Goal: Information Seeking & Learning: Learn about a topic

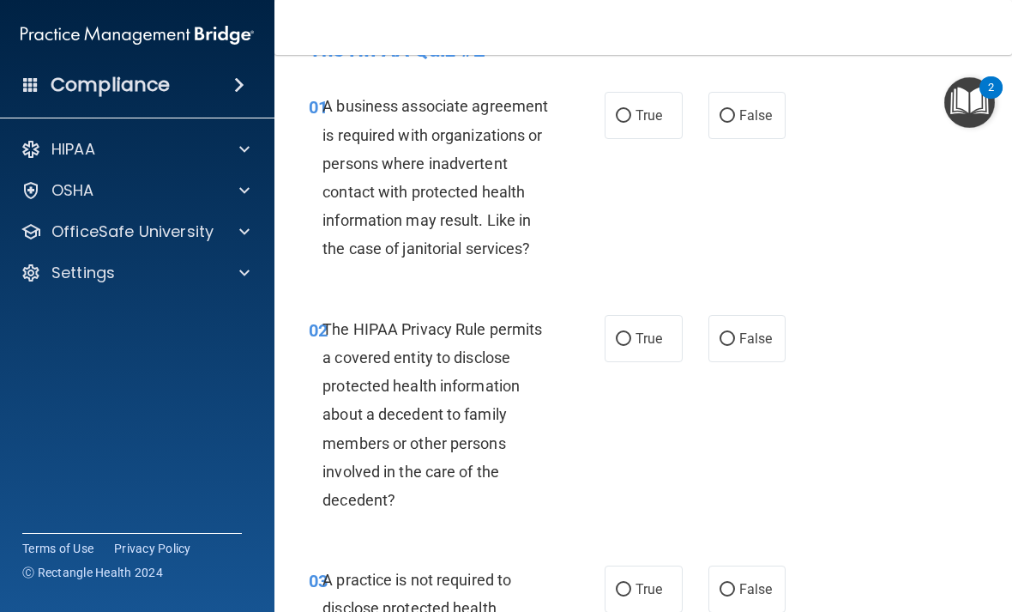
scroll to position [47, 0]
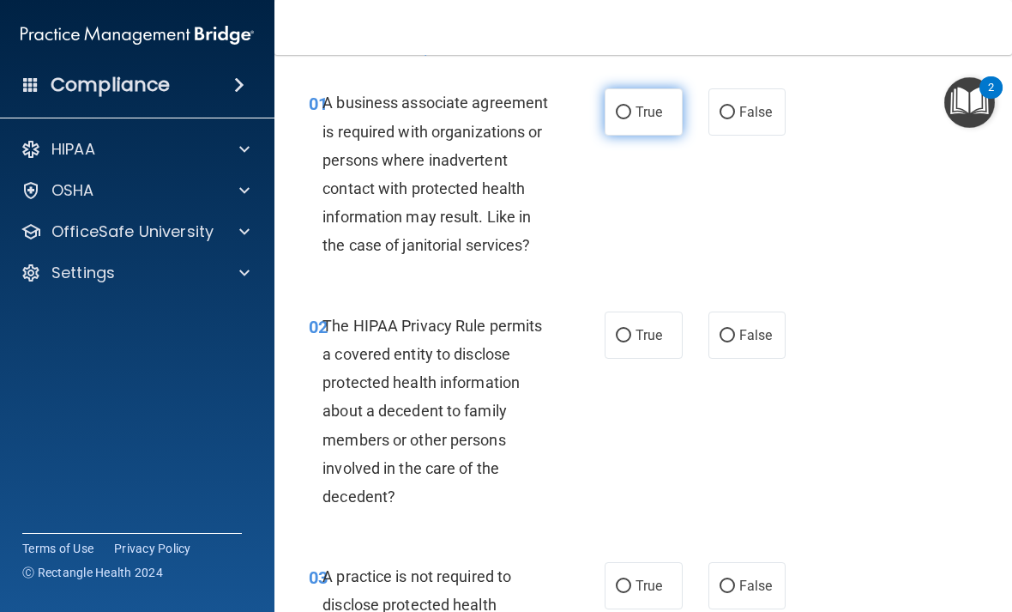
click at [654, 118] on span "True" at bounding box center [649, 112] width 27 height 16
click at [631, 118] on input "True" at bounding box center [623, 112] width 15 height 13
radio input "true"
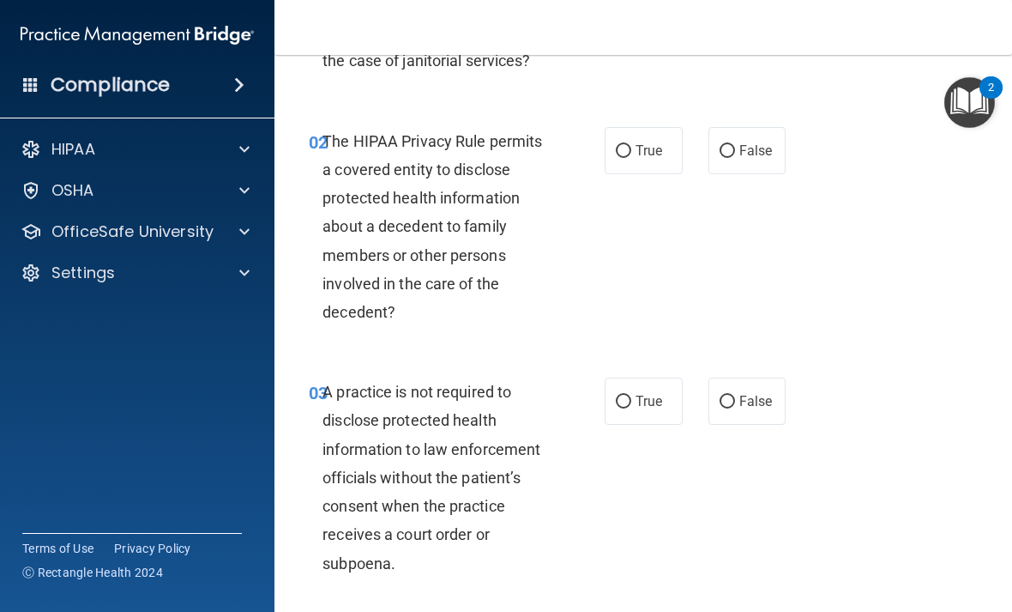
scroll to position [249, 0]
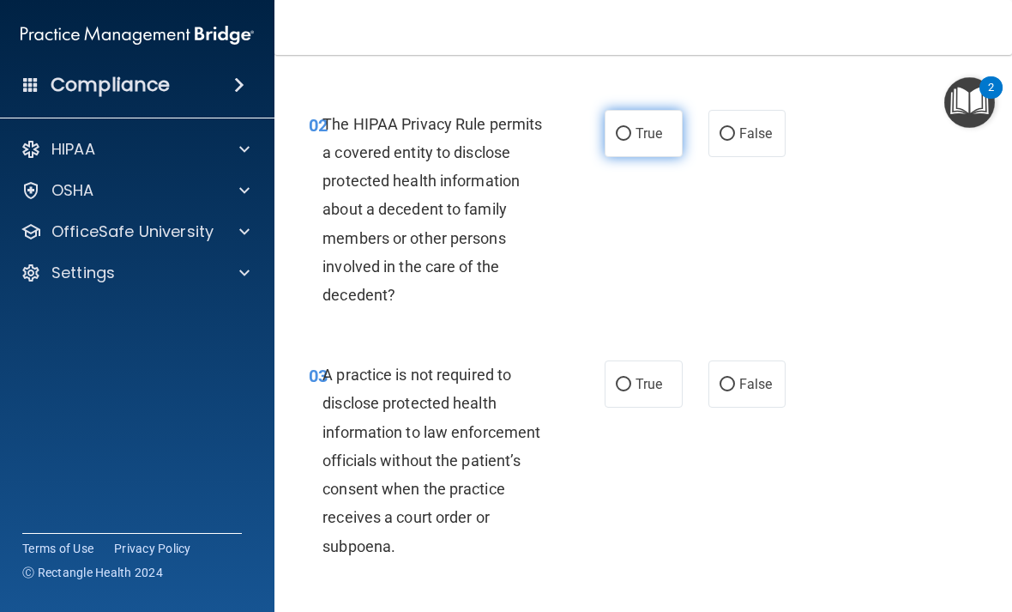
click at [648, 142] on label "True" at bounding box center [644, 133] width 78 height 47
click at [631, 141] on input "True" at bounding box center [623, 134] width 15 height 13
radio input "true"
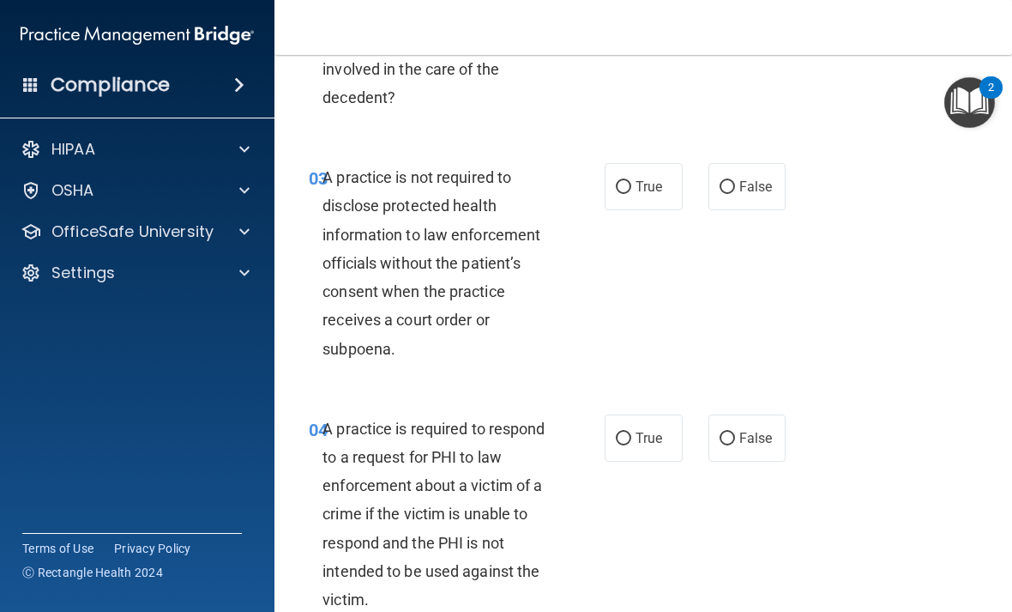
scroll to position [448, 0]
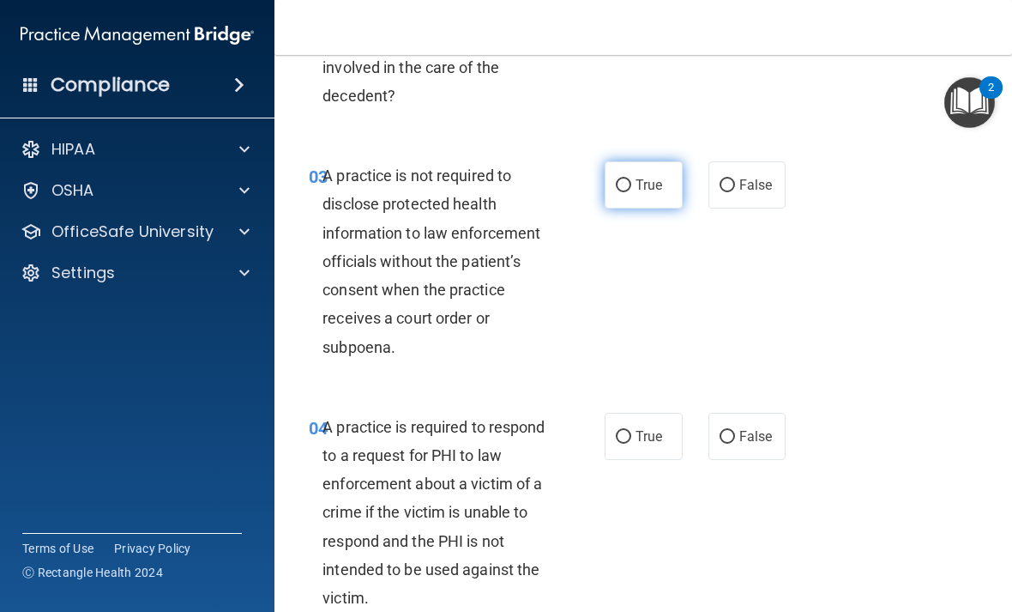
click at [666, 185] on label "True" at bounding box center [644, 184] width 78 height 47
click at [631, 185] on input "True" at bounding box center [623, 185] width 15 height 13
radio input "true"
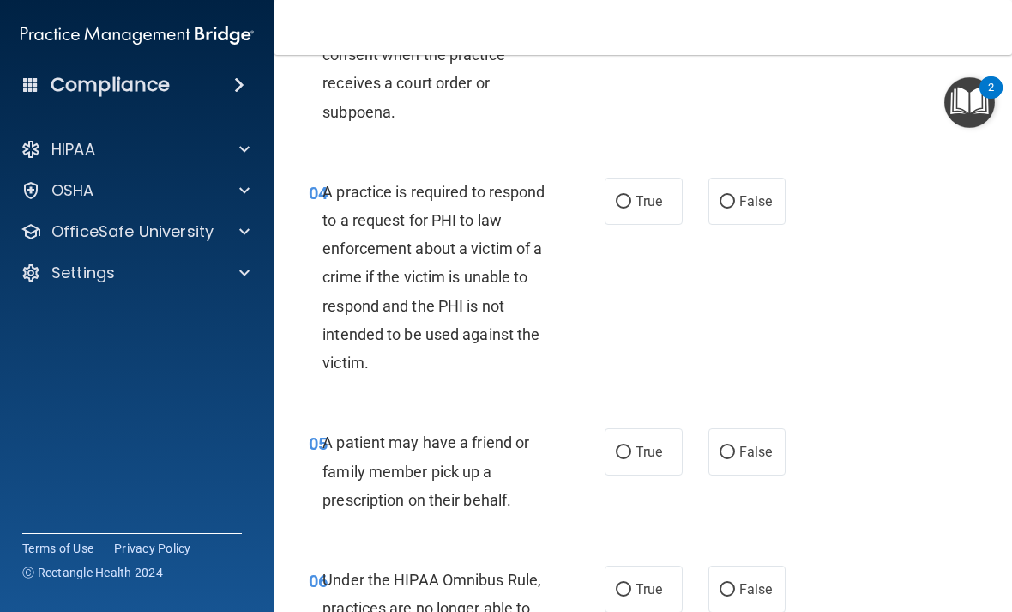
scroll to position [684, 0]
click at [651, 198] on span "True" at bounding box center [649, 200] width 27 height 16
click at [631, 198] on input "True" at bounding box center [623, 201] width 15 height 13
radio input "true"
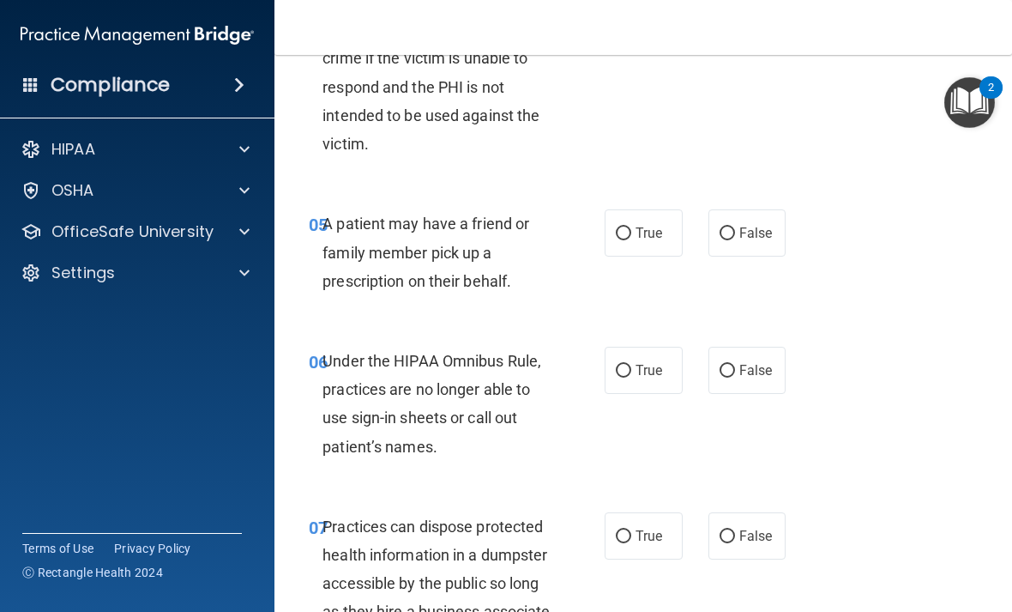
scroll to position [904, 0]
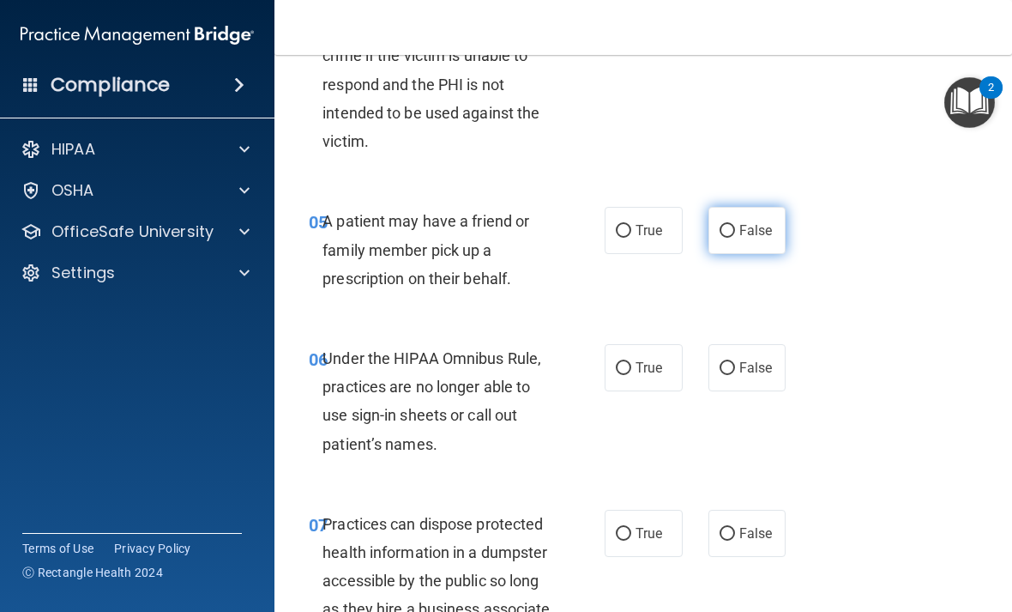
click at [734, 217] on label "False" at bounding box center [747, 230] width 78 height 47
click at [734, 225] on input "False" at bounding box center [727, 231] width 15 height 13
radio input "true"
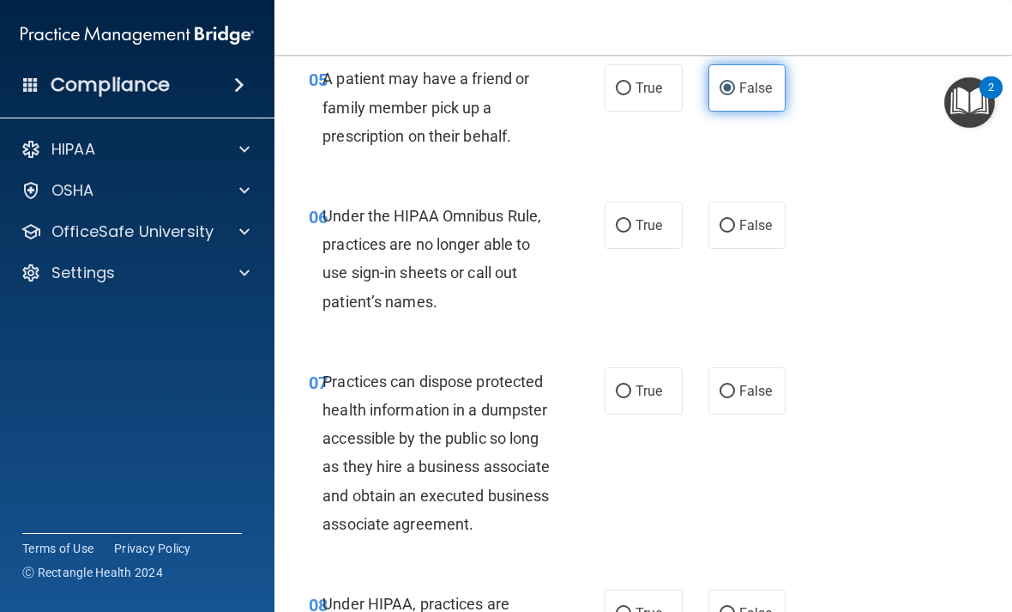
scroll to position [1052, 0]
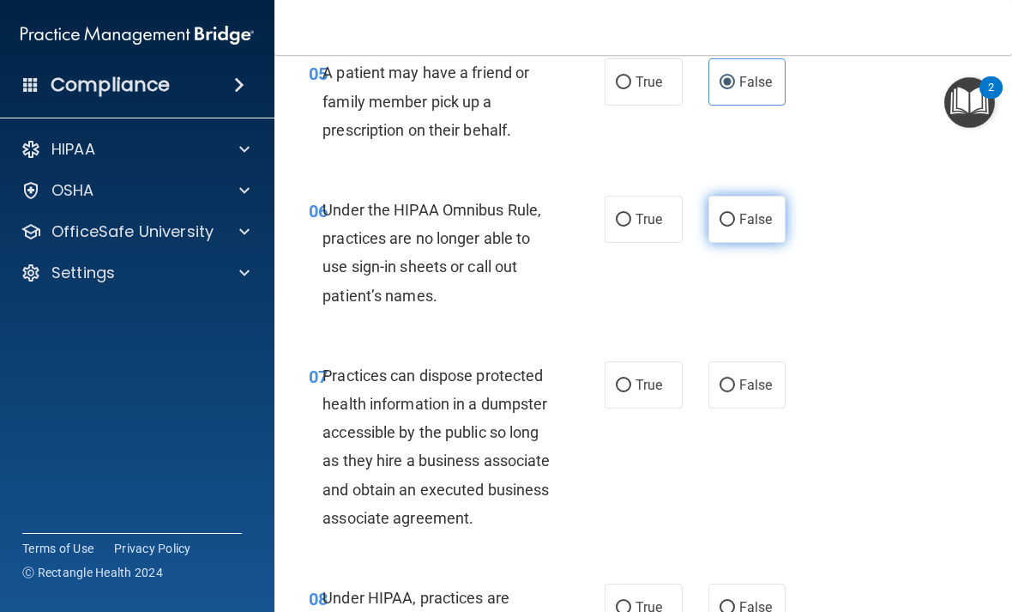
click at [738, 206] on label "False" at bounding box center [747, 219] width 78 height 47
click at [735, 214] on input "False" at bounding box center [727, 220] width 15 height 13
radio input "true"
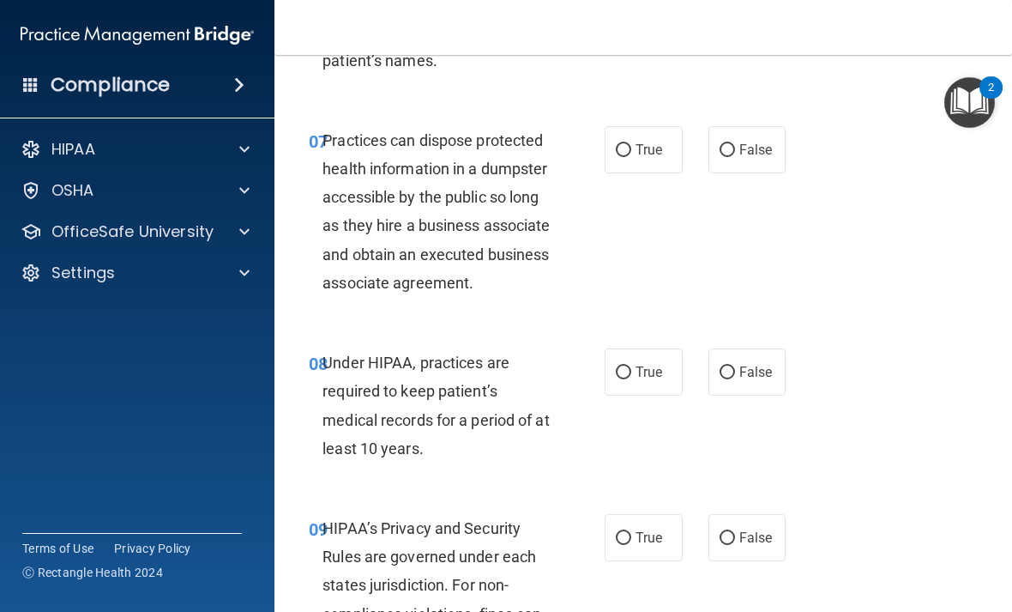
scroll to position [1293, 0]
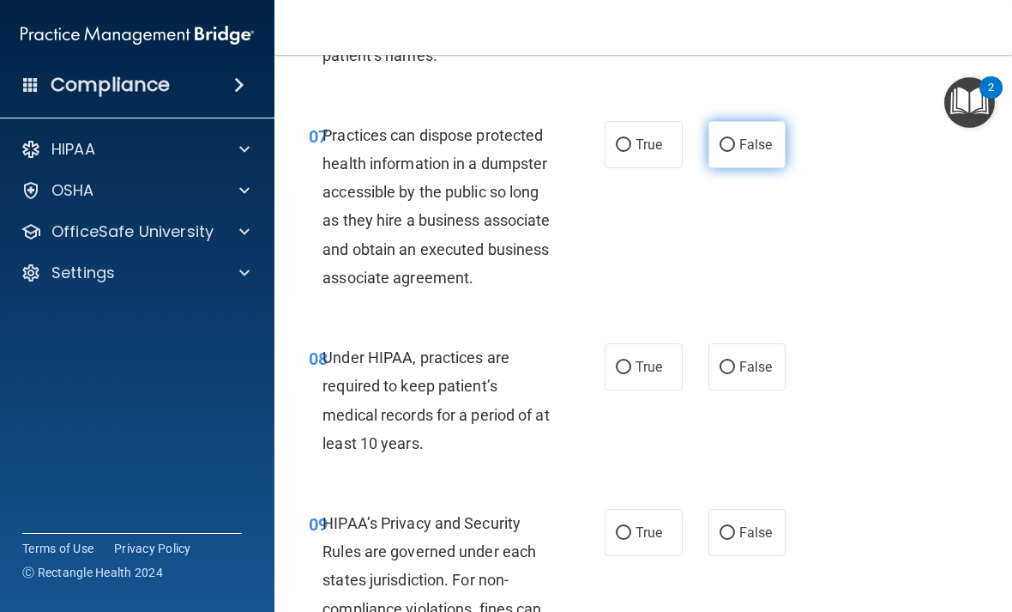
click at [726, 143] on input "False" at bounding box center [727, 145] width 15 height 13
radio input "true"
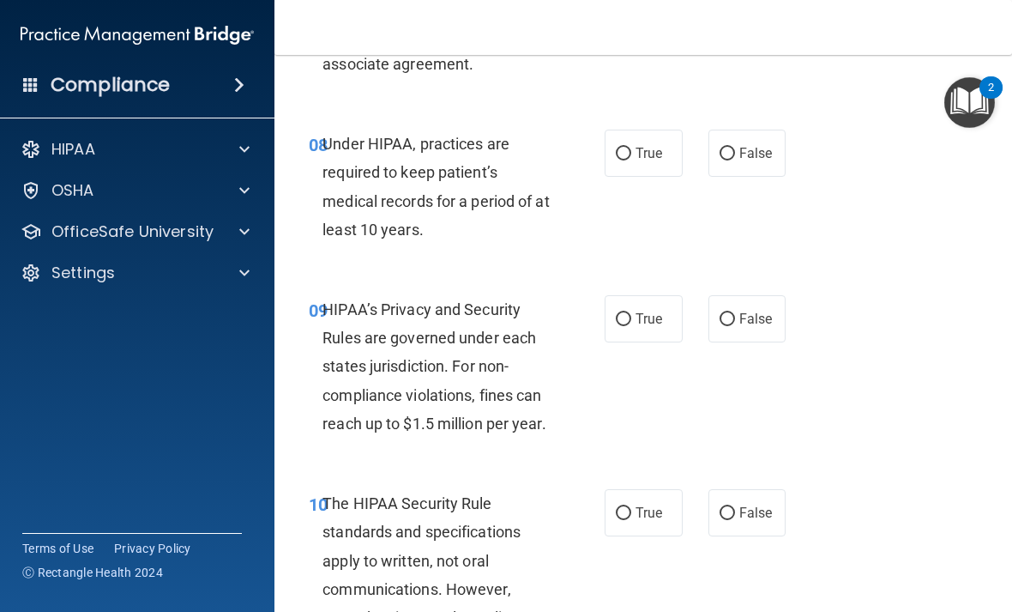
scroll to position [1522, 0]
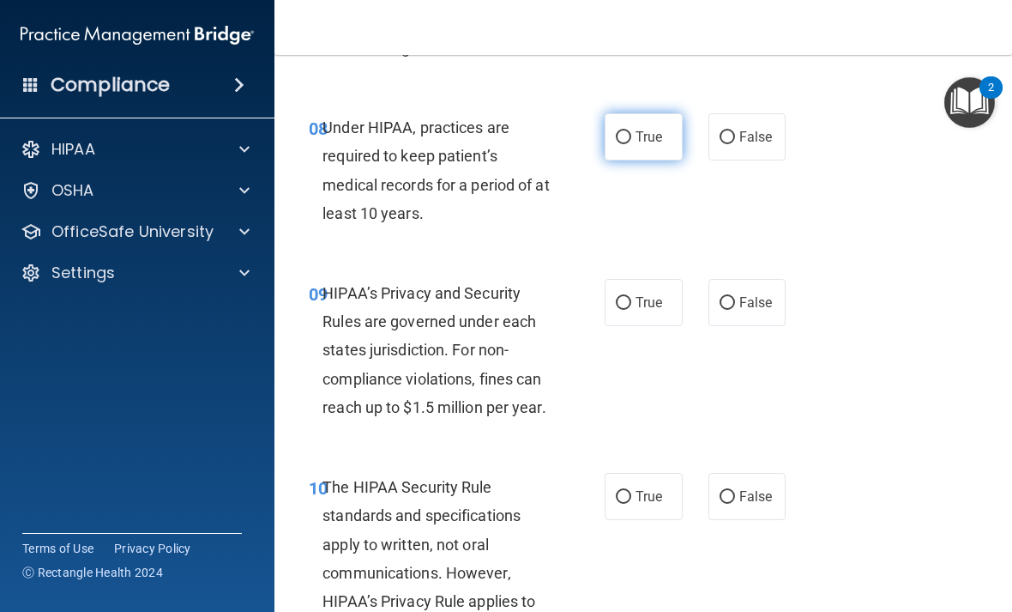
click at [636, 145] on span "True" at bounding box center [649, 137] width 27 height 16
click at [631, 144] on input "True" at bounding box center [623, 137] width 15 height 13
radio input "true"
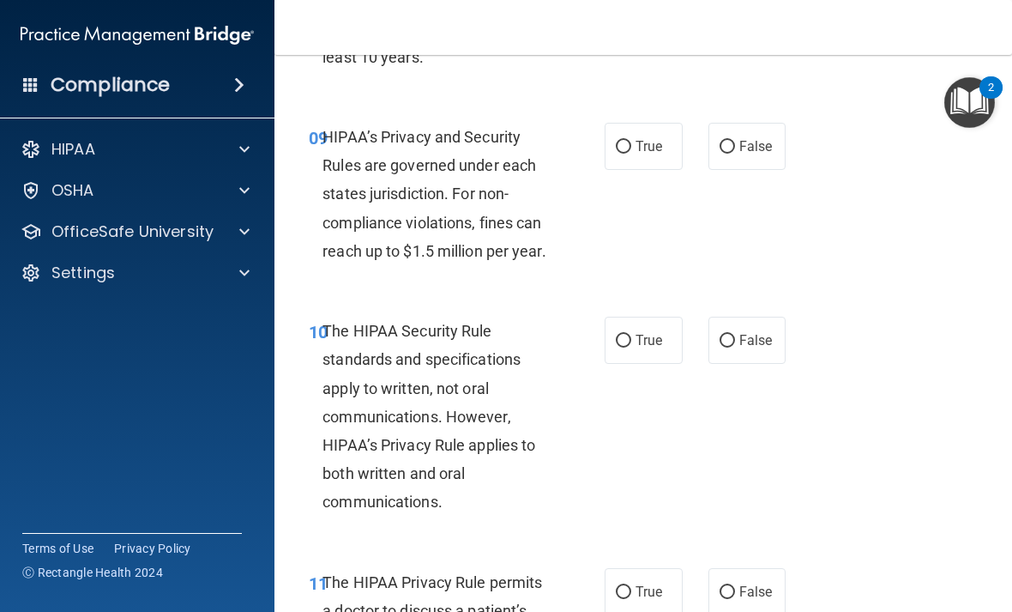
scroll to position [1691, 0]
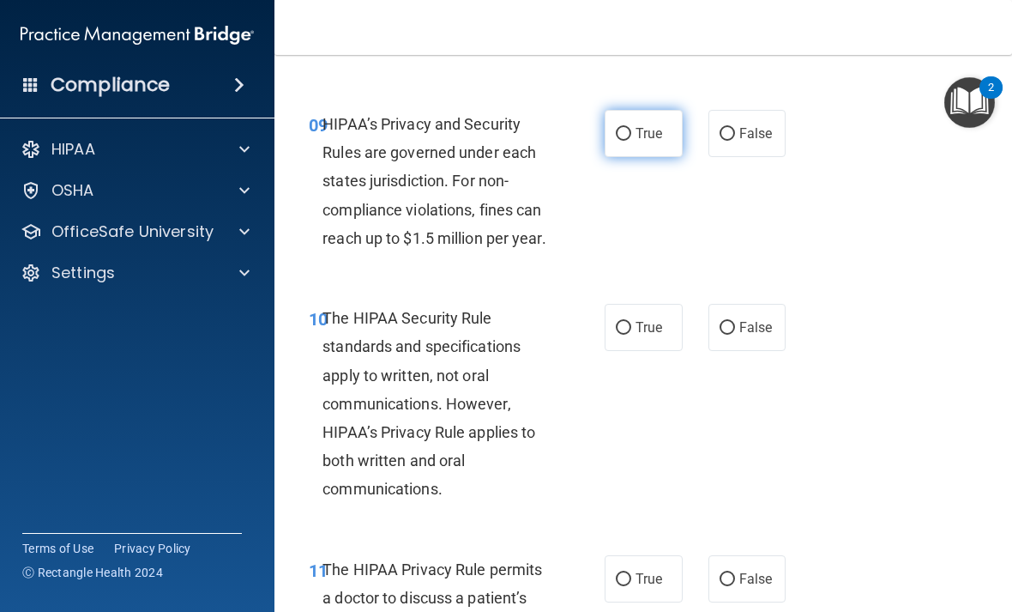
click at [655, 142] on span "True" at bounding box center [649, 133] width 27 height 16
click at [631, 141] on input "True" at bounding box center [623, 134] width 15 height 13
radio input "true"
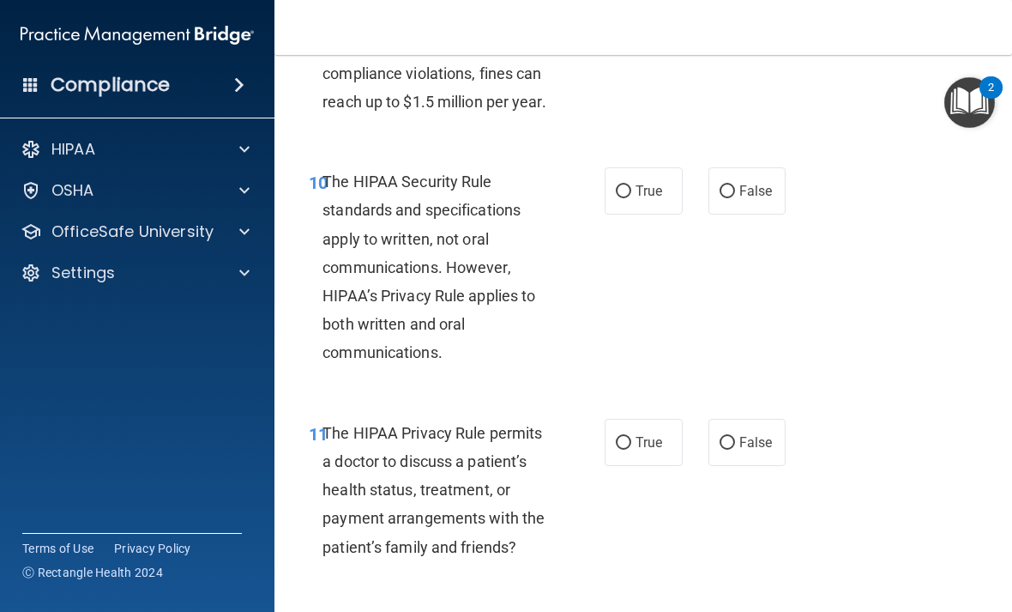
scroll to position [1831, 0]
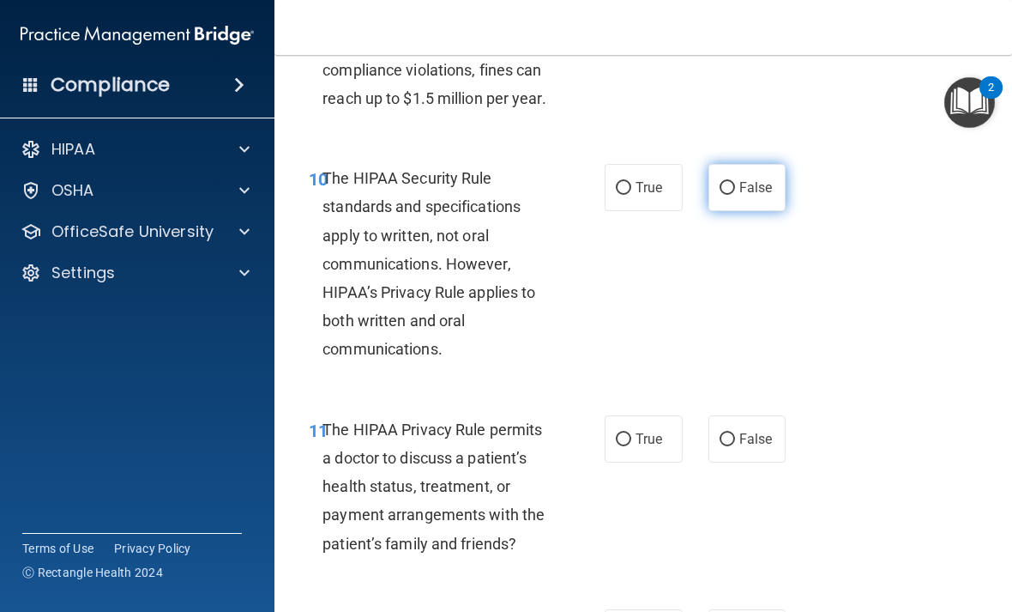
click at [766, 211] on label "False" at bounding box center [747, 187] width 78 height 47
click at [735, 195] on input "False" at bounding box center [727, 188] width 15 height 13
radio input "true"
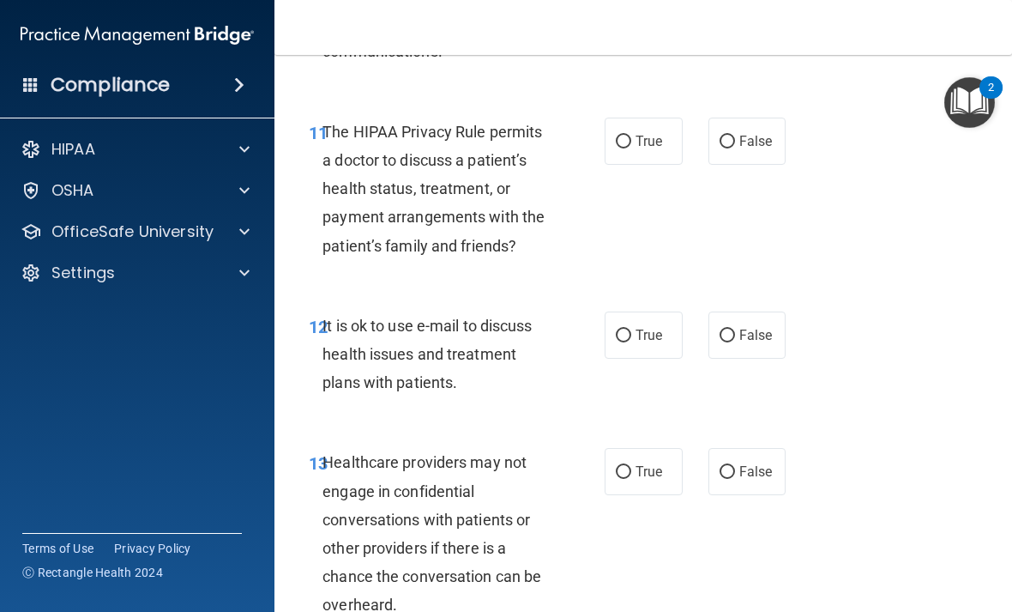
scroll to position [2133, 0]
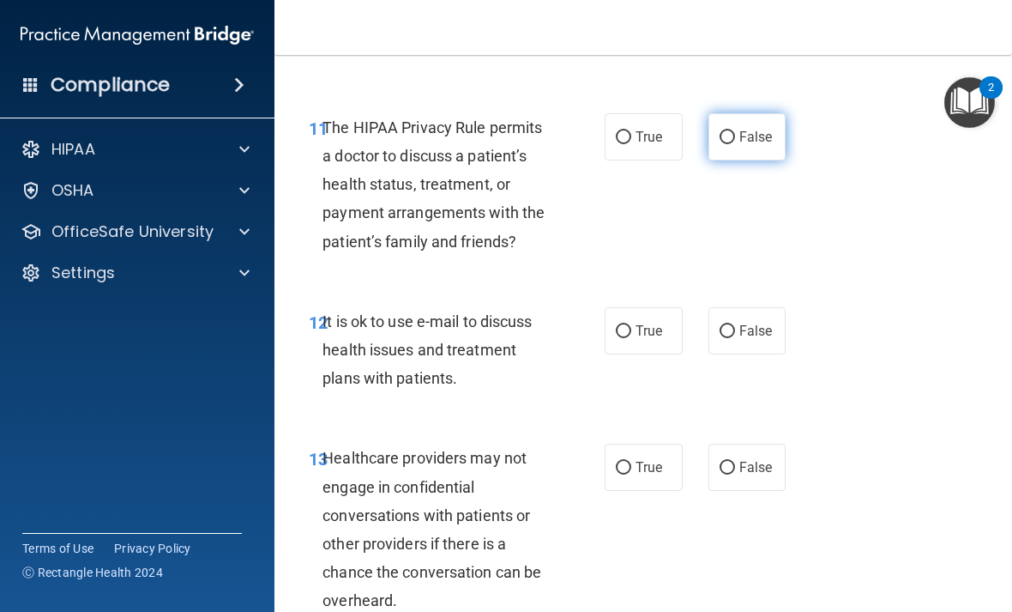
click at [768, 145] on span "False" at bounding box center [755, 137] width 33 height 16
click at [735, 144] on input "False" at bounding box center [727, 137] width 15 height 13
radio input "true"
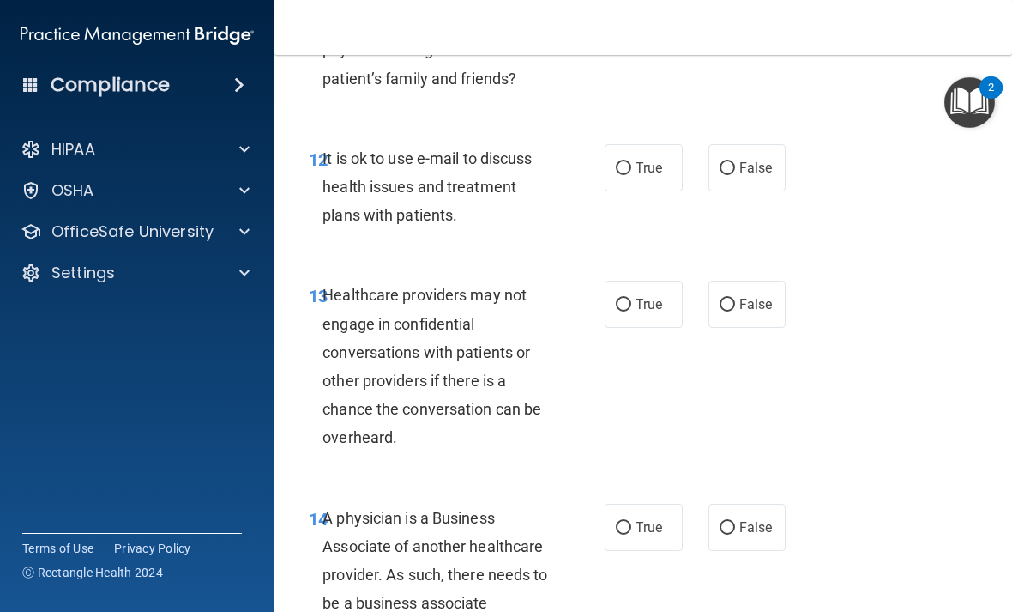
scroll to position [2297, 0]
click at [746, 175] on span "False" at bounding box center [755, 167] width 33 height 16
click at [735, 174] on input "False" at bounding box center [727, 167] width 15 height 13
radio input "true"
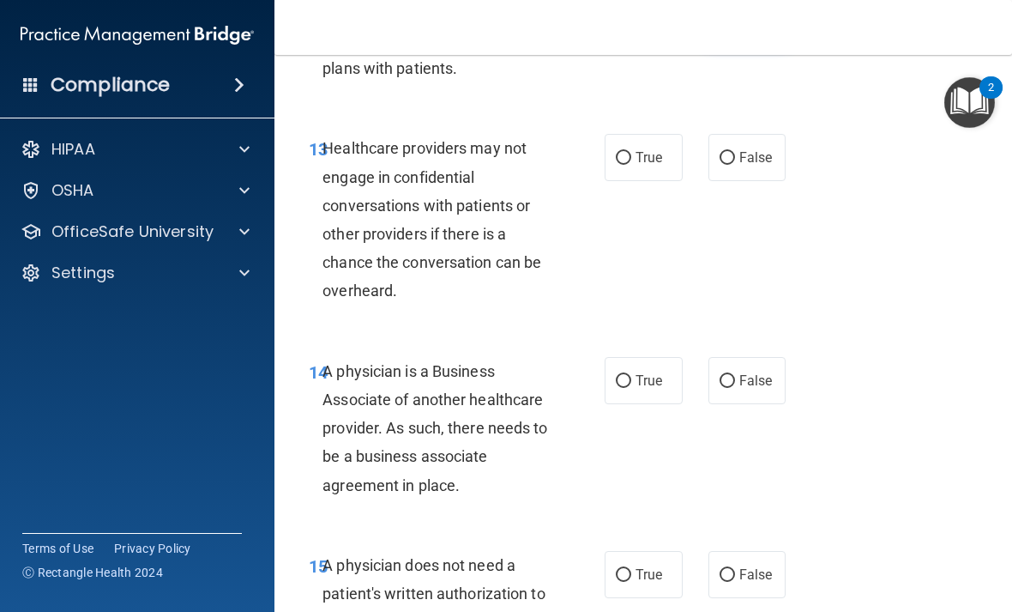
scroll to position [2442, 0]
click at [658, 166] on span "True" at bounding box center [649, 158] width 27 height 16
click at [631, 166] on input "True" at bounding box center [623, 159] width 15 height 13
radio input "true"
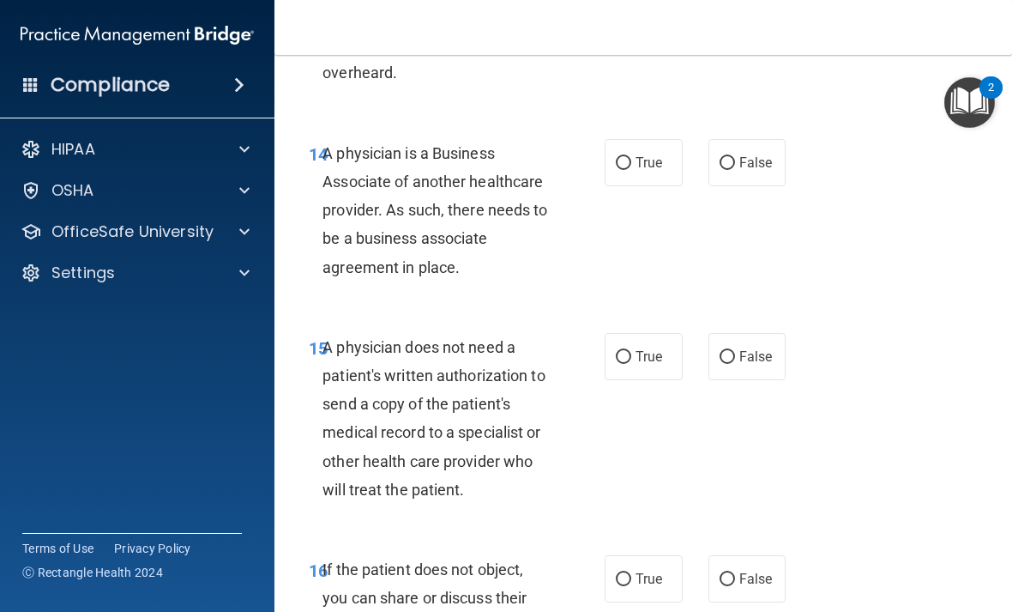
scroll to position [2649, 0]
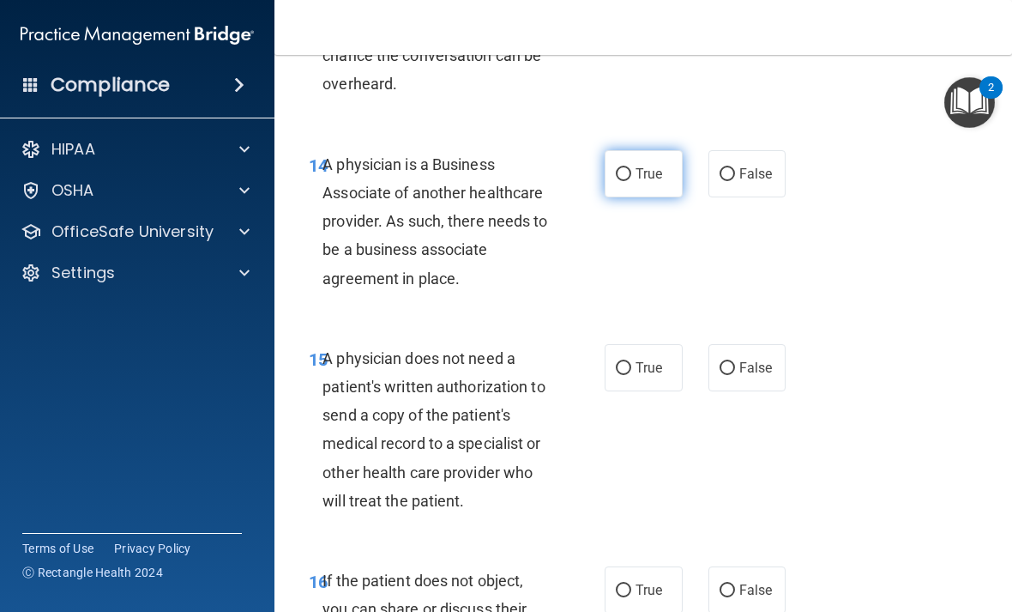
click at [642, 182] on span "True" at bounding box center [649, 174] width 27 height 16
click at [631, 181] on input "True" at bounding box center [623, 174] width 15 height 13
radio input "true"
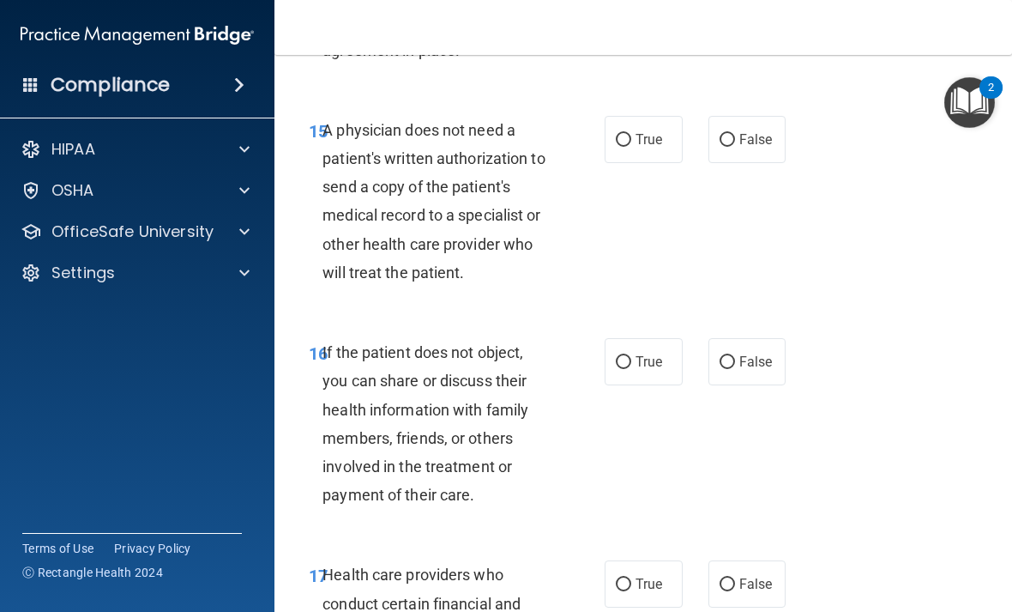
scroll to position [2887, 0]
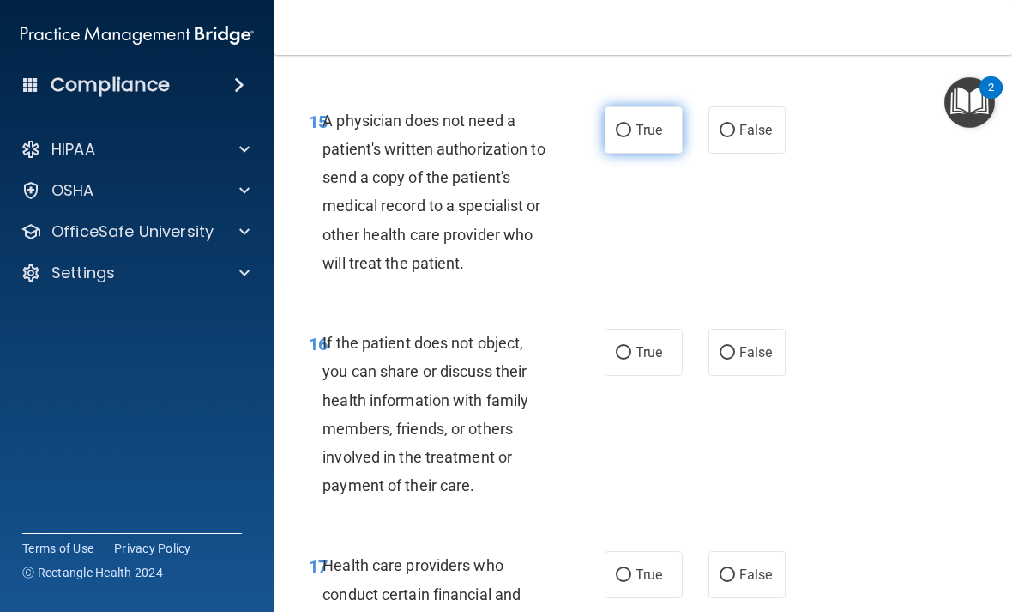
click at [668, 146] on label "True" at bounding box center [644, 129] width 78 height 47
click at [631, 137] on input "True" at bounding box center [623, 130] width 15 height 13
radio input "true"
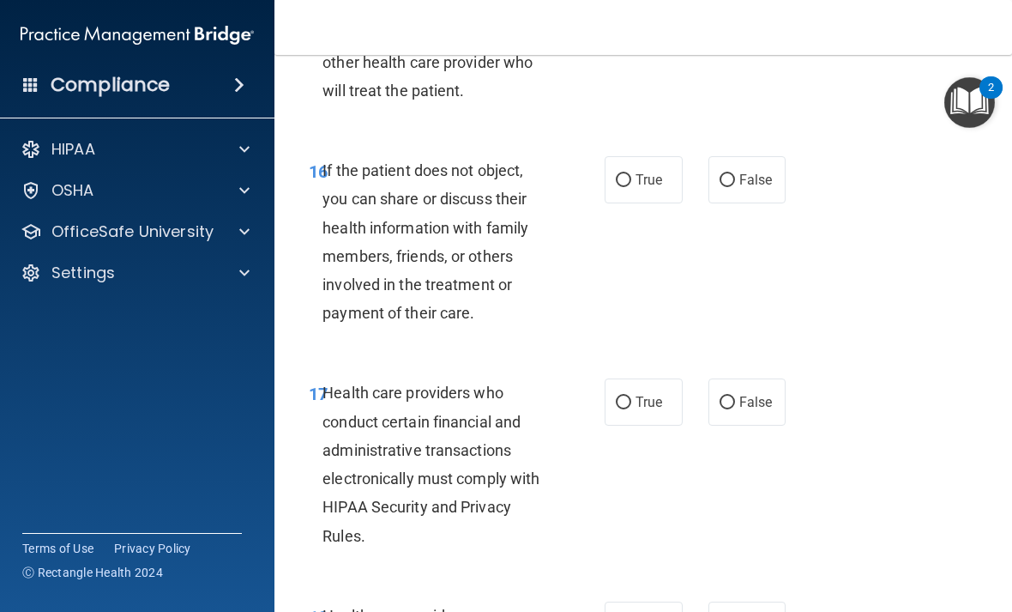
scroll to position [3076, 0]
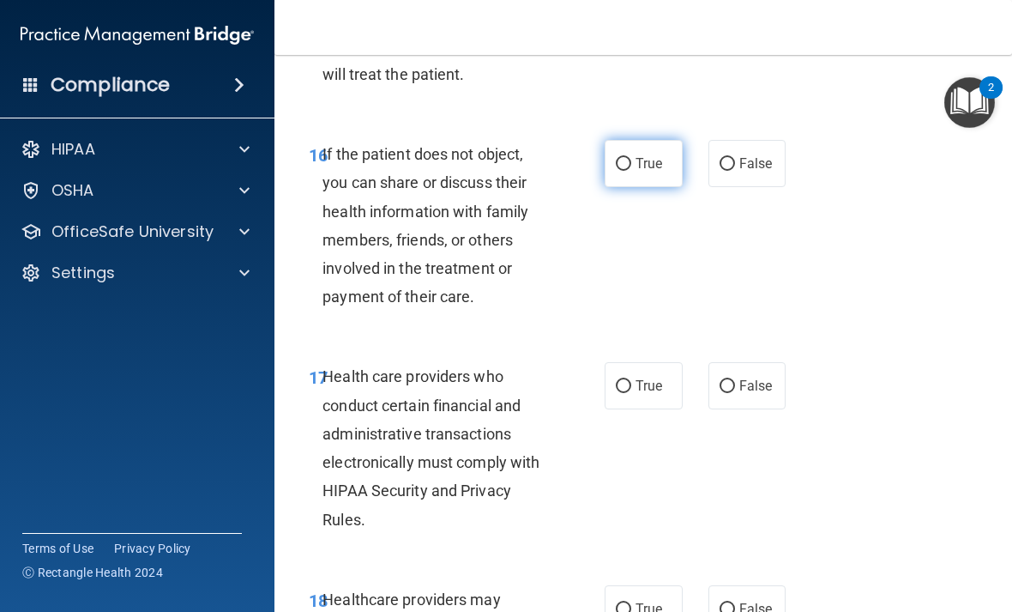
click at [652, 172] on span "True" at bounding box center [649, 163] width 27 height 16
click at [631, 171] on input "True" at bounding box center [623, 164] width 15 height 13
radio input "true"
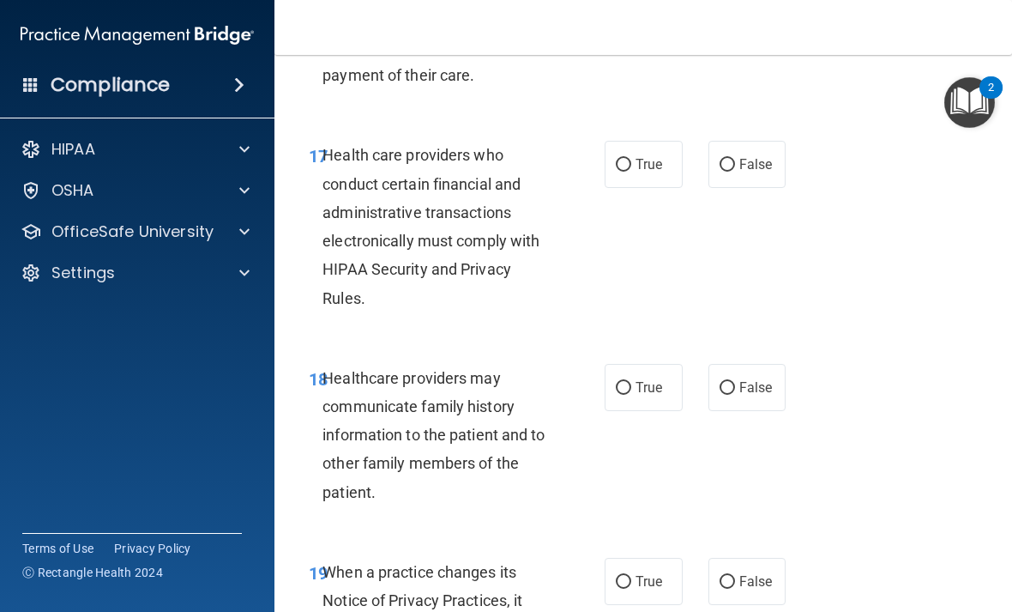
scroll to position [3303, 0]
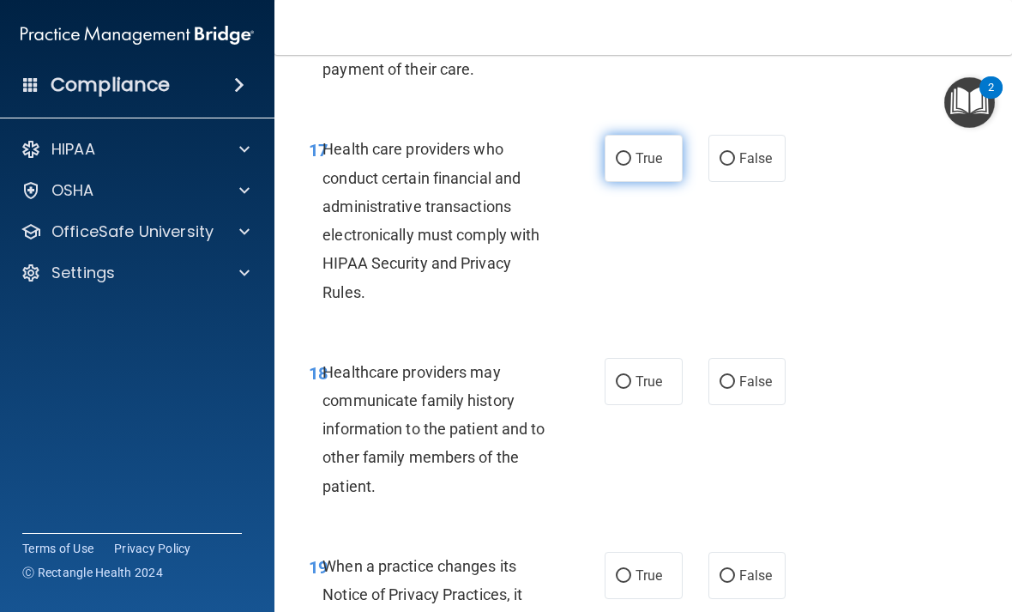
click at [655, 166] on span "True" at bounding box center [649, 158] width 27 height 16
click at [631, 166] on input "True" at bounding box center [623, 159] width 15 height 13
radio input "true"
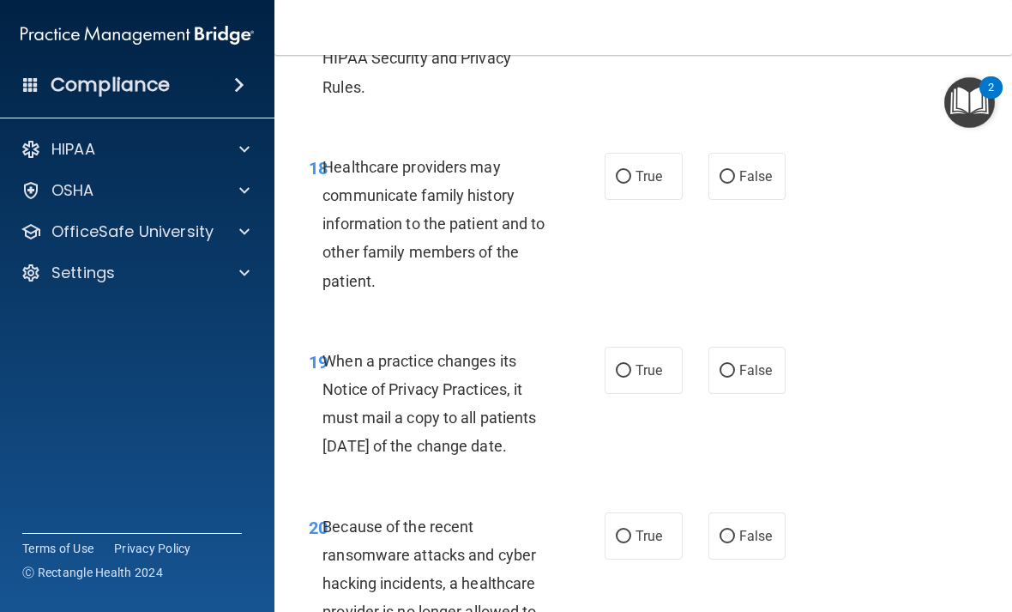
scroll to position [3510, 0]
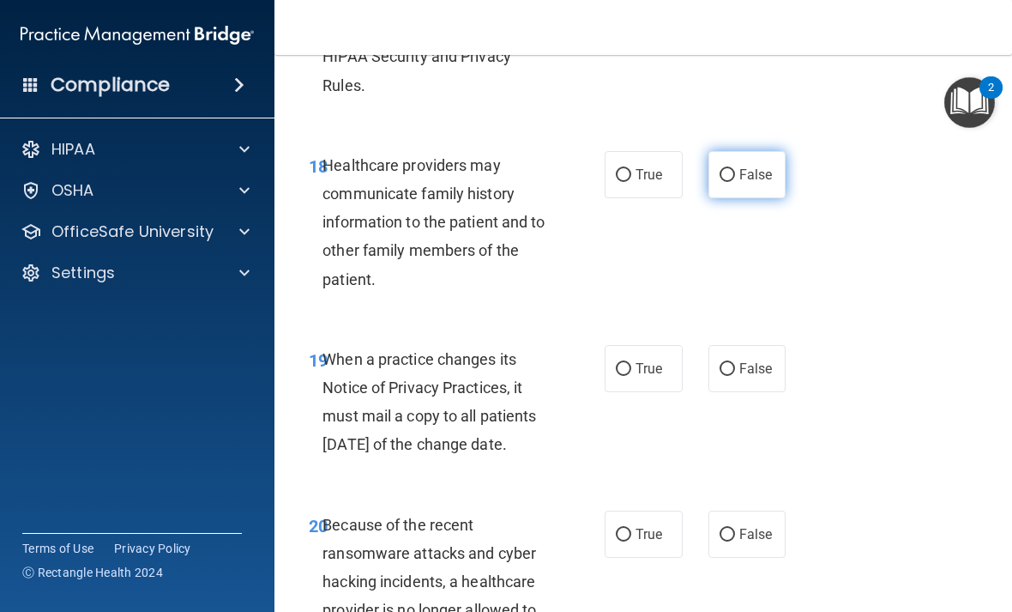
click at [780, 172] on label "False" at bounding box center [747, 174] width 78 height 47
click at [735, 172] on input "False" at bounding box center [727, 175] width 15 height 13
radio input "true"
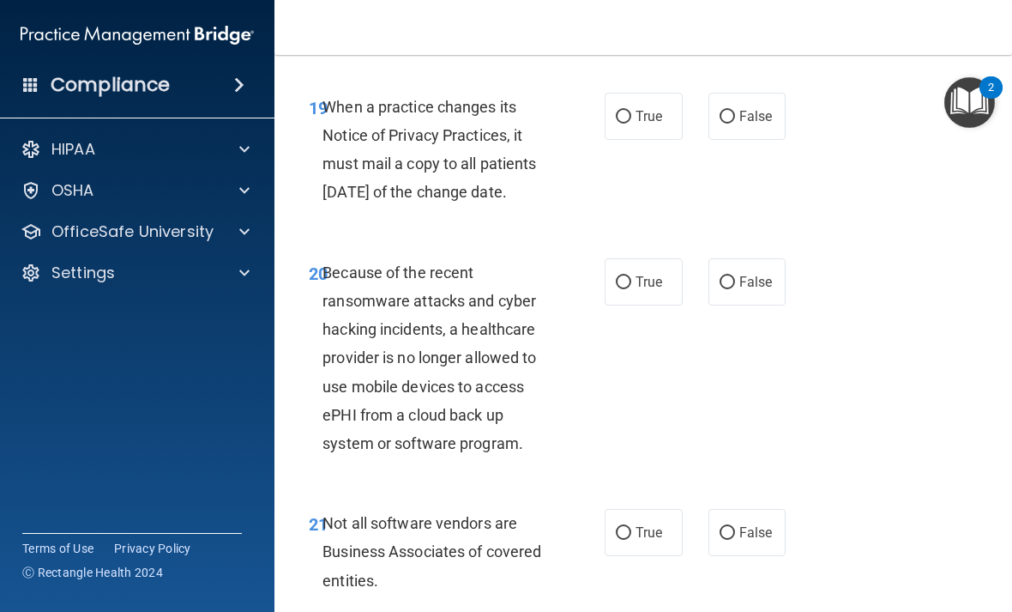
scroll to position [3763, 0]
click at [660, 136] on label "True" at bounding box center [644, 115] width 78 height 47
click at [631, 123] on input "True" at bounding box center [623, 116] width 15 height 13
radio input "true"
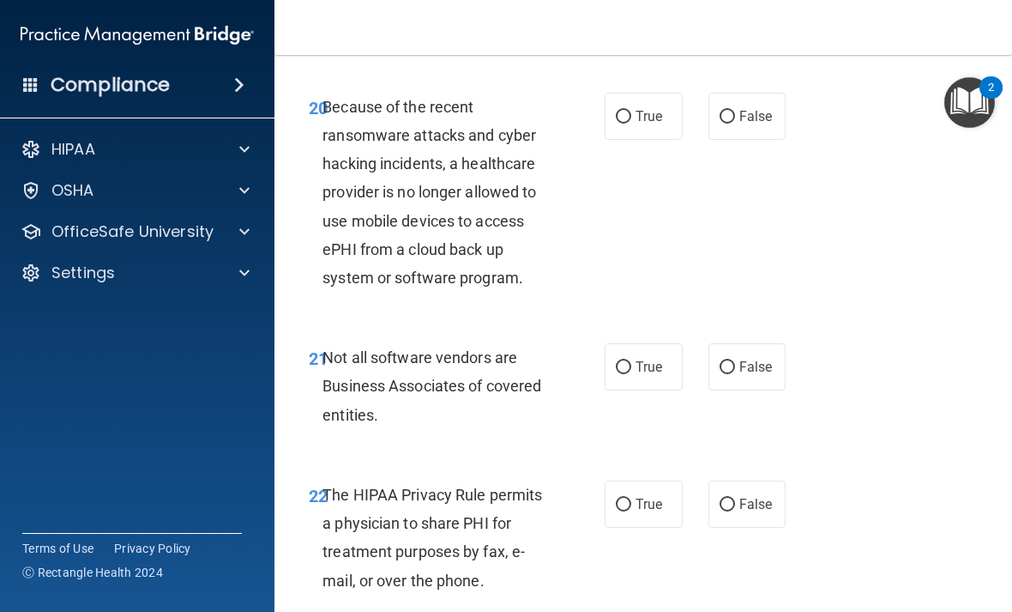
scroll to position [3932, 0]
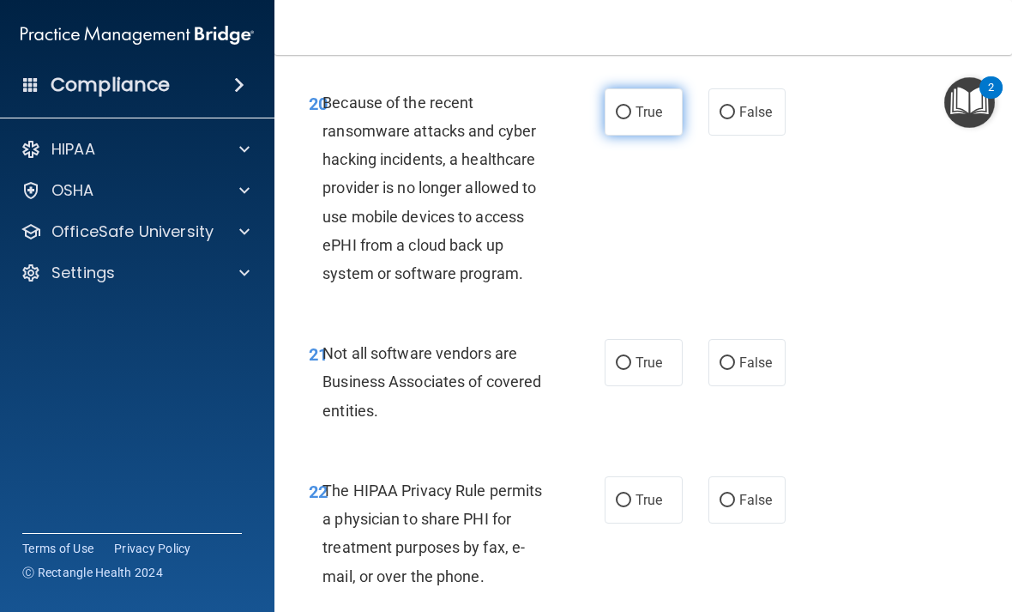
click at [647, 136] on label "True" at bounding box center [644, 111] width 78 height 47
click at [631, 119] on input "True" at bounding box center [623, 112] width 15 height 13
radio input "true"
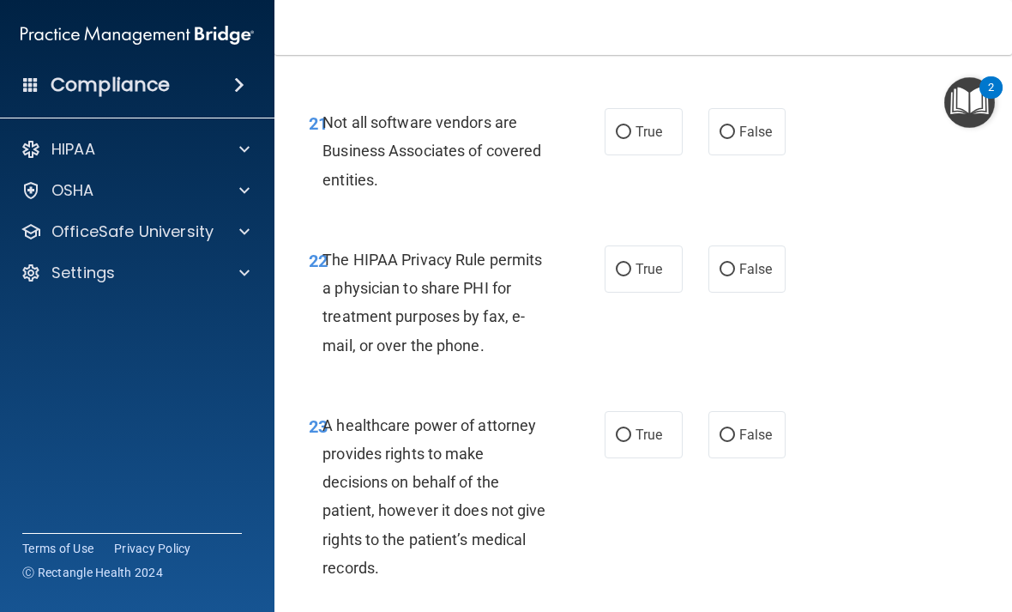
scroll to position [4164, 0]
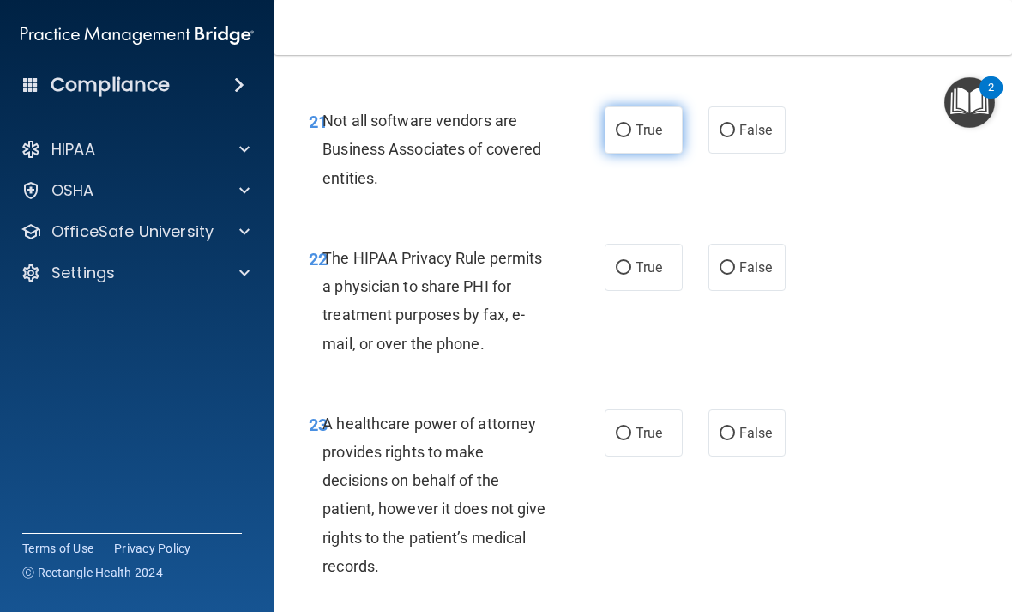
click at [653, 154] on label "True" at bounding box center [644, 129] width 78 height 47
click at [631, 137] on input "True" at bounding box center [623, 130] width 15 height 13
radio input "true"
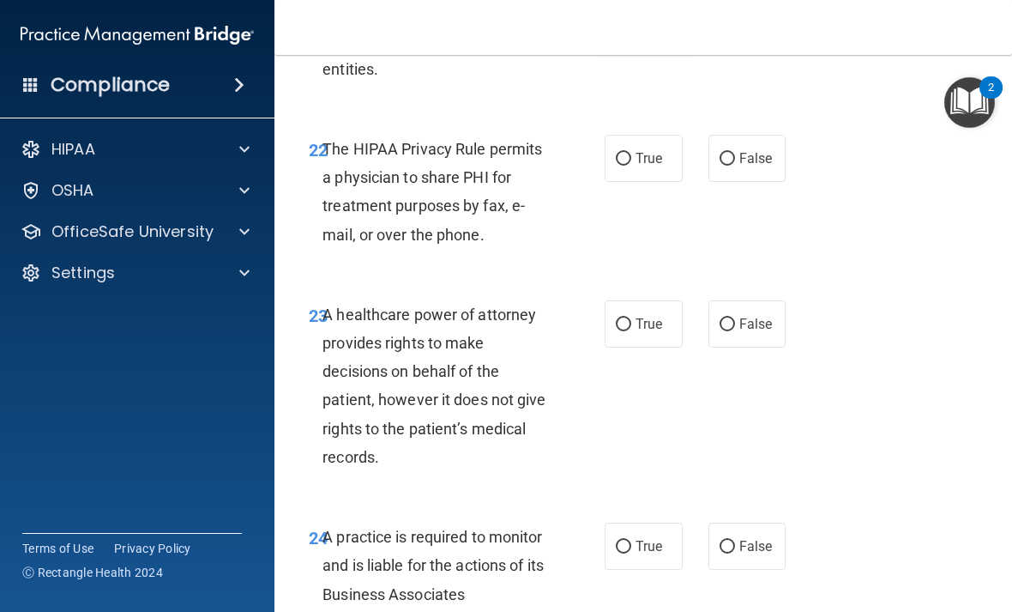
scroll to position [4277, 0]
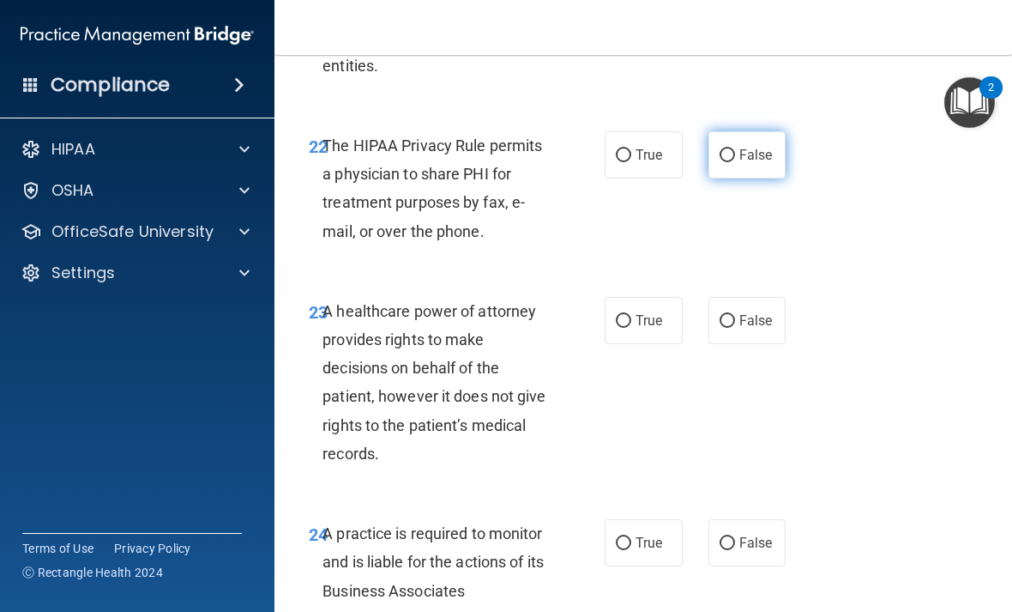
click at [752, 163] on span "False" at bounding box center [755, 155] width 33 height 16
click at [735, 162] on input "False" at bounding box center [727, 155] width 15 height 13
radio input "true"
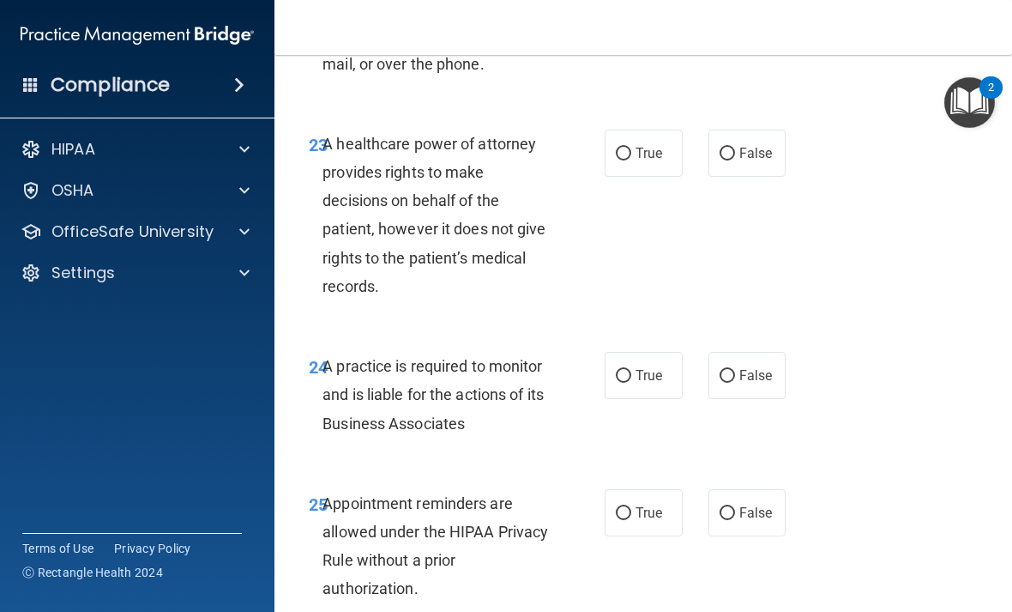
scroll to position [4476, 0]
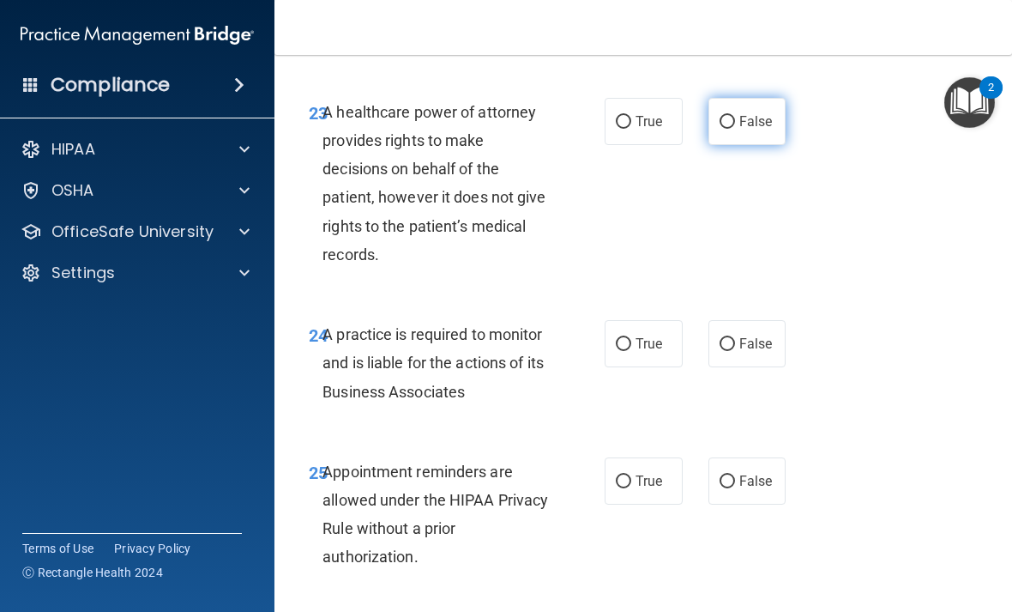
click at [758, 145] on label "False" at bounding box center [747, 121] width 78 height 47
click at [735, 129] on input "False" at bounding box center [727, 122] width 15 height 13
radio input "true"
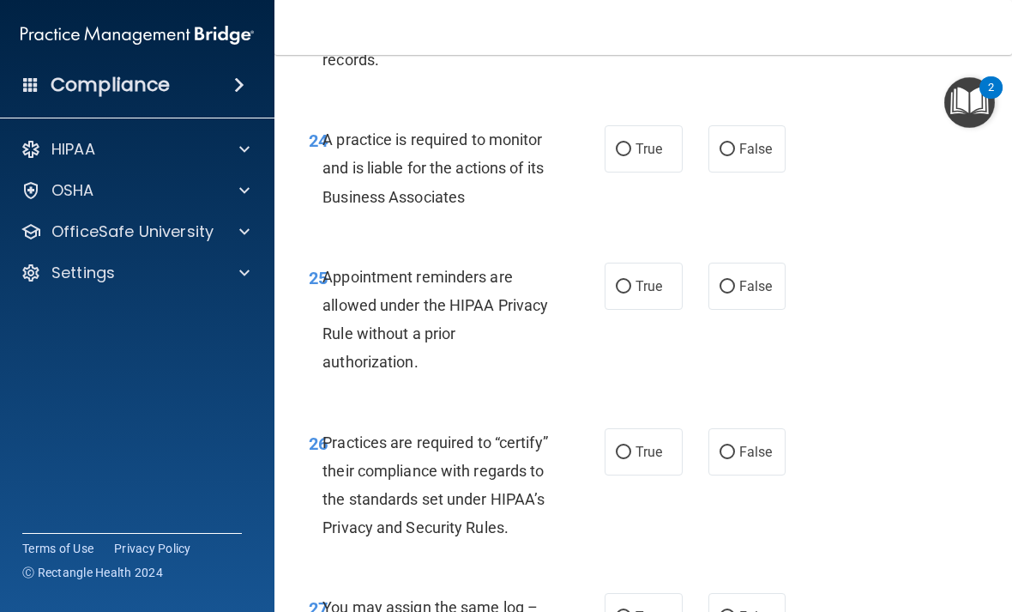
scroll to position [4672, 0]
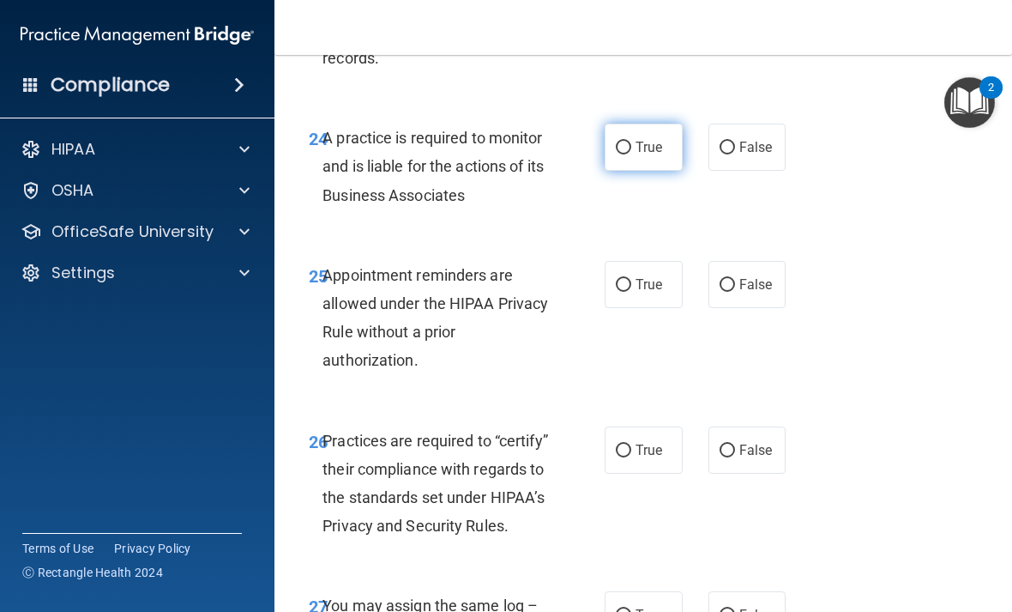
click at [660, 155] on span "True" at bounding box center [649, 147] width 27 height 16
click at [631, 154] on input "True" at bounding box center [623, 148] width 15 height 13
radio input "true"
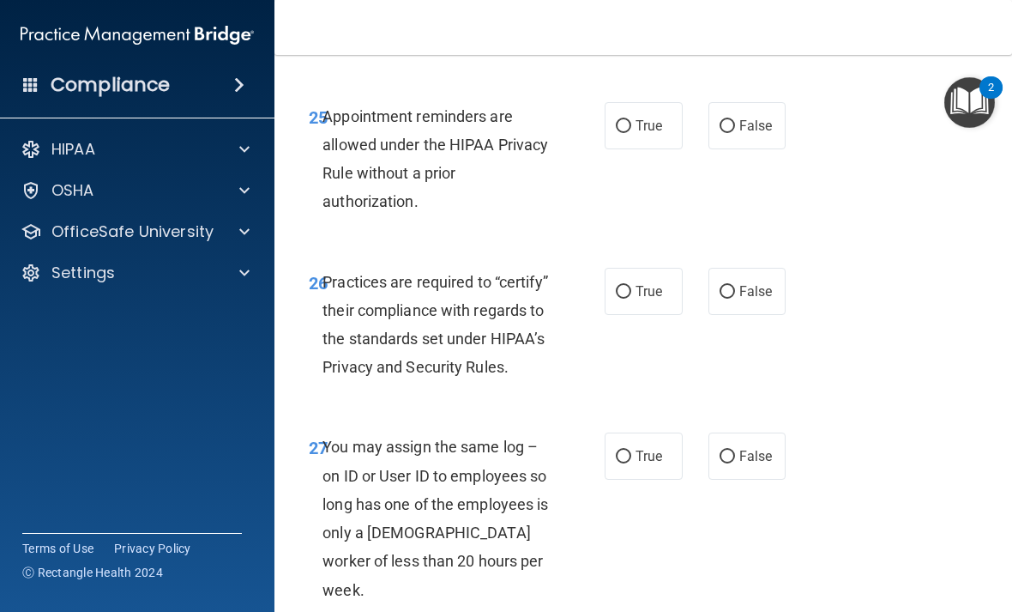
scroll to position [4836, 0]
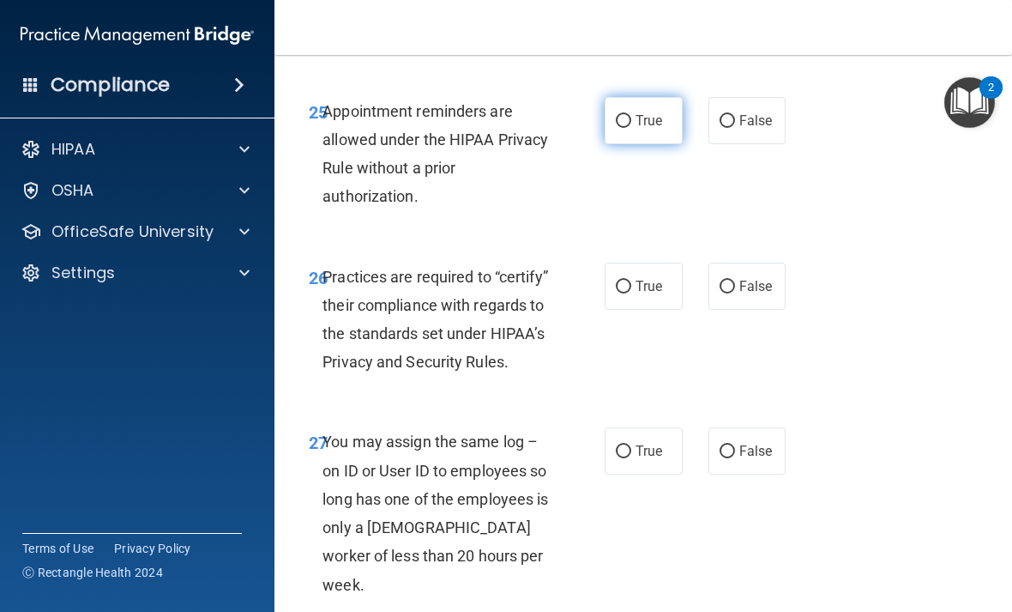
click at [649, 129] on span "True" at bounding box center [649, 120] width 27 height 16
click at [631, 128] on input "True" at bounding box center [623, 121] width 15 height 13
radio input "true"
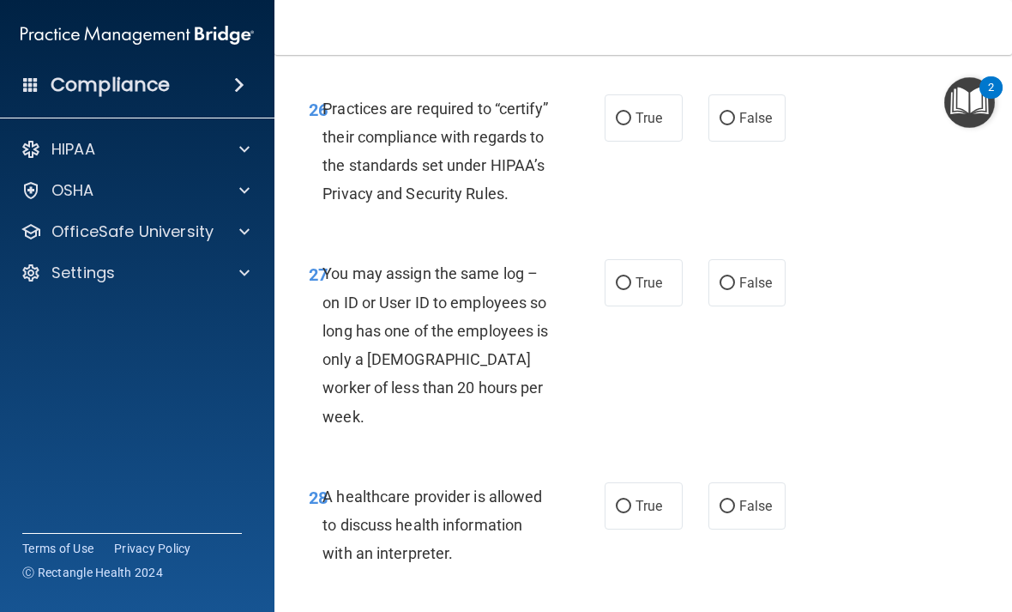
scroll to position [5015, 0]
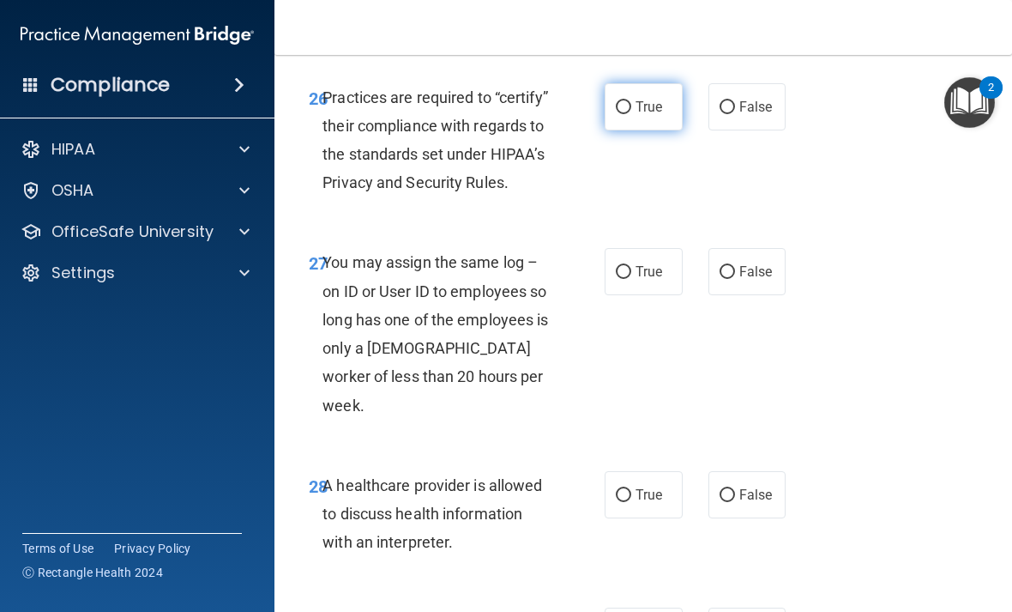
click at [656, 115] on span "True" at bounding box center [649, 107] width 27 height 16
click at [631, 114] on input "True" at bounding box center [623, 107] width 15 height 13
radio input "true"
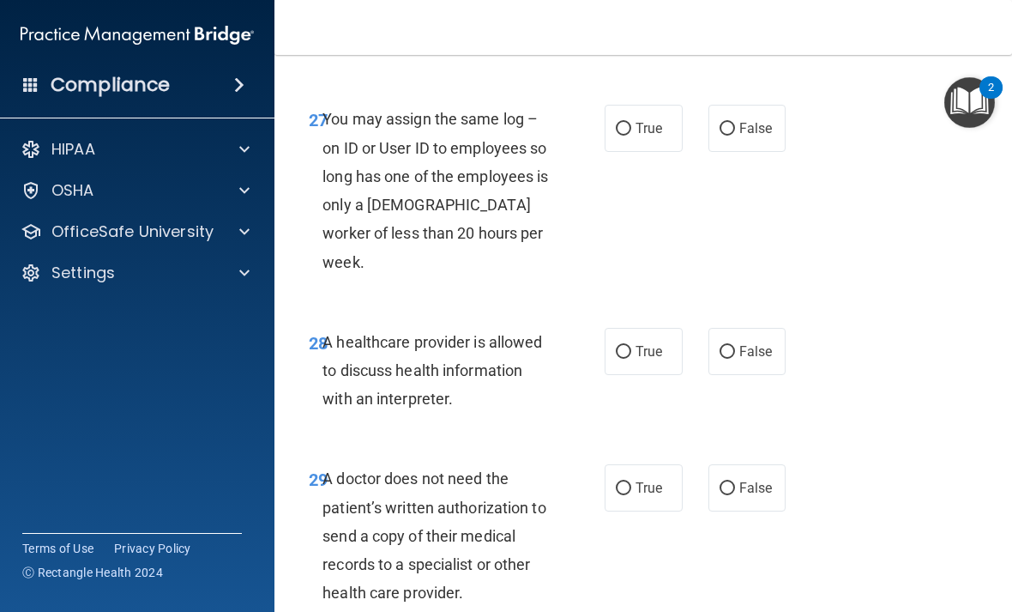
scroll to position [5162, 0]
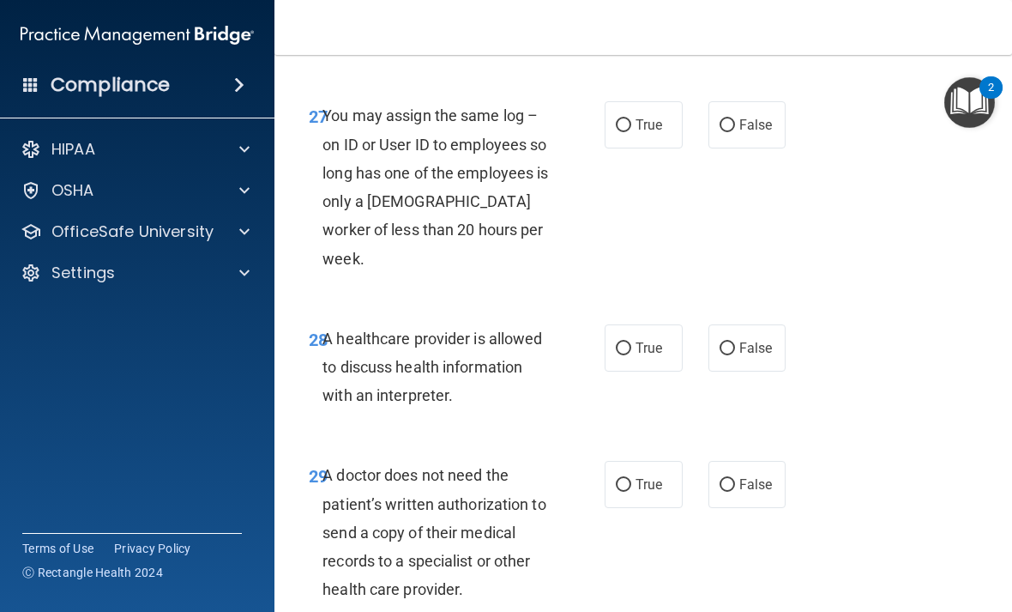
click at [796, 148] on div "27 You may assign the same log – on ID or User ID to employees so long has one …" at bounding box center [643, 191] width 695 height 222
click at [732, 132] on input "False" at bounding box center [727, 125] width 15 height 13
radio input "true"
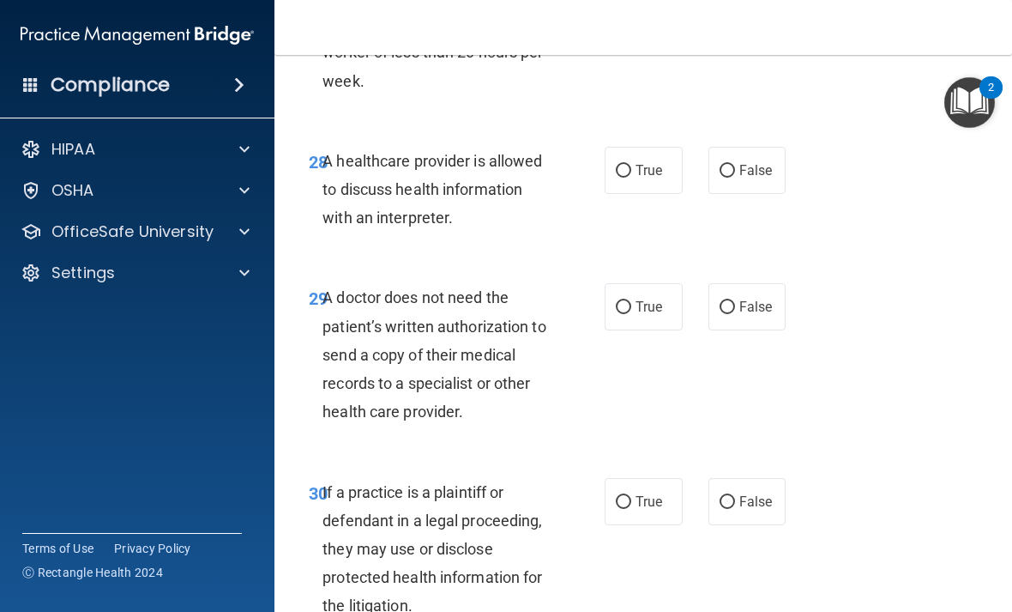
scroll to position [5340, 0]
click at [625, 172] on input "True" at bounding box center [623, 170] width 15 height 13
radio input "true"
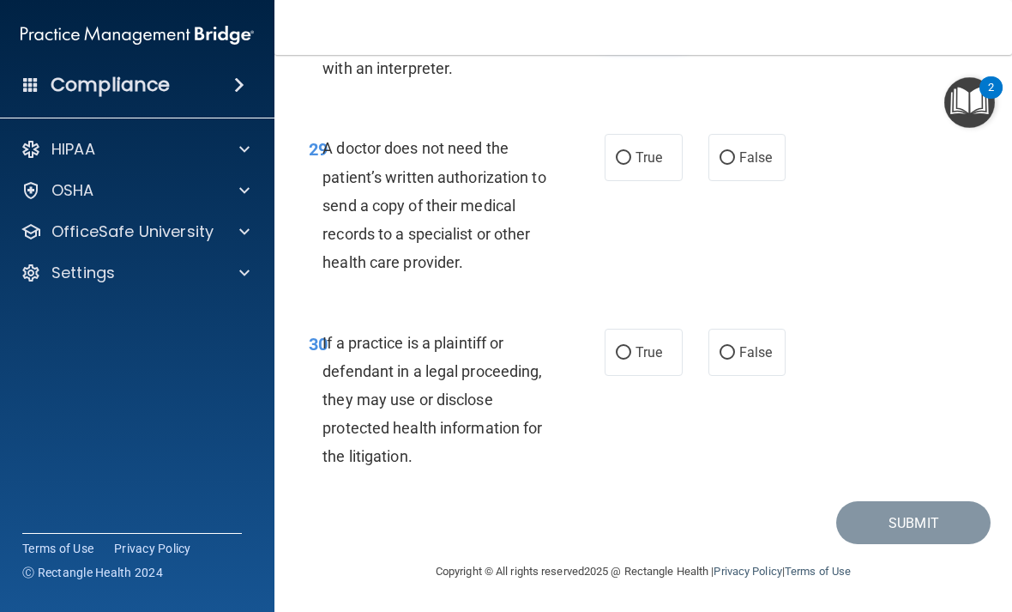
scroll to position [5488, 0]
click at [660, 154] on span "True" at bounding box center [649, 157] width 27 height 16
click at [631, 154] on input "True" at bounding box center [623, 158] width 15 height 13
radio input "true"
click at [650, 352] on span "True" at bounding box center [649, 352] width 27 height 16
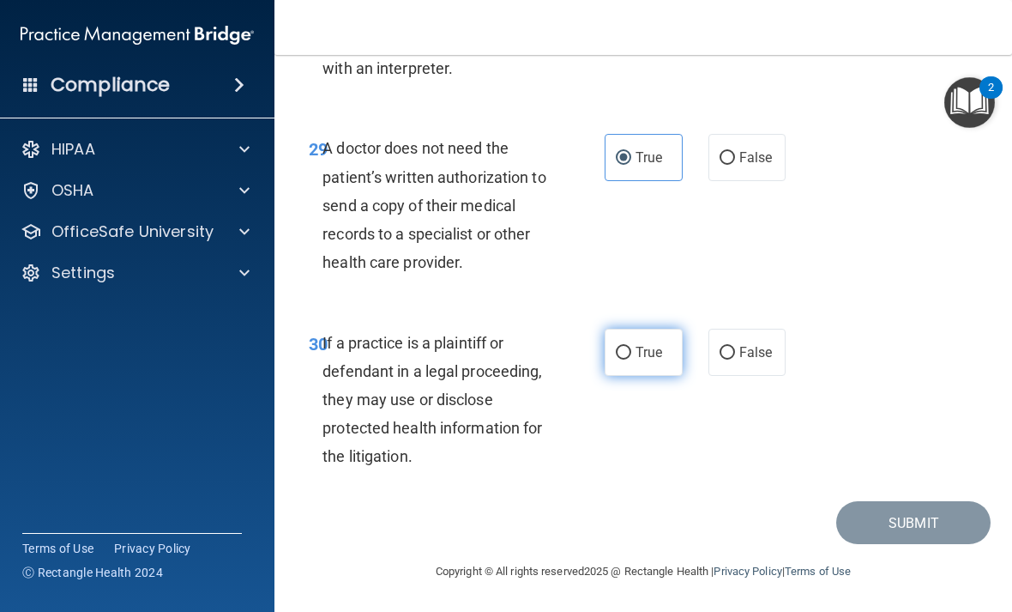
click at [631, 352] on input "True" at bounding box center [623, 353] width 15 height 13
radio input "true"
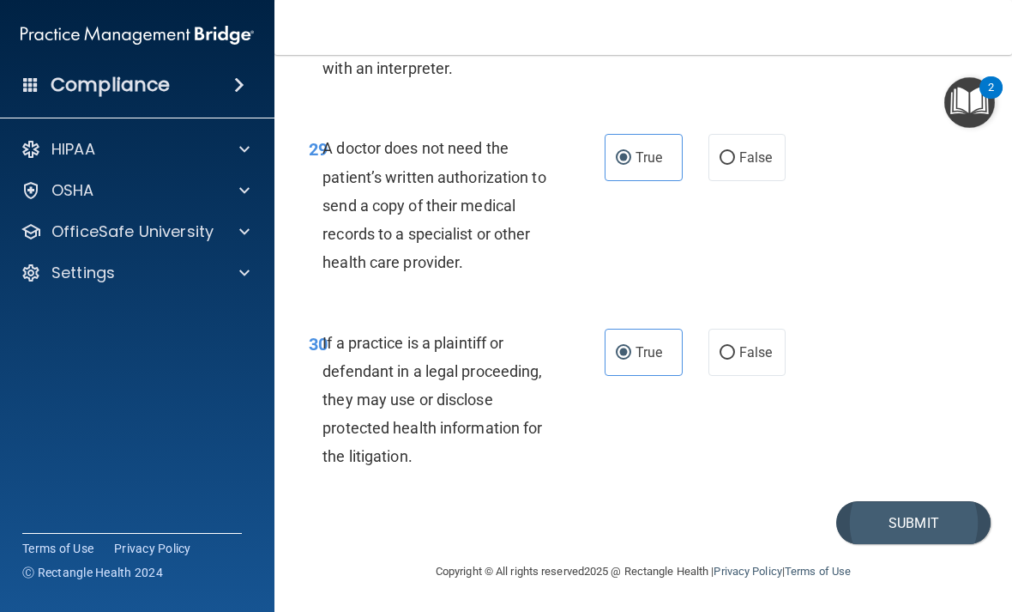
click at [898, 504] on button "Submit" at bounding box center [913, 523] width 154 height 44
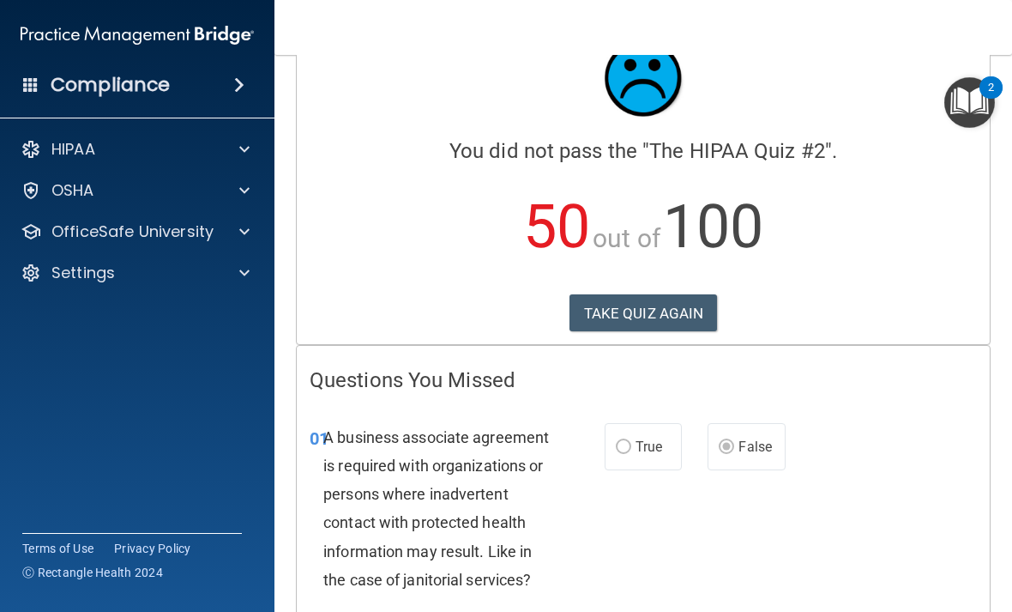
scroll to position [58, 0]
click at [628, 329] on button "TAKE QUIZ AGAIN" at bounding box center [644, 314] width 148 height 38
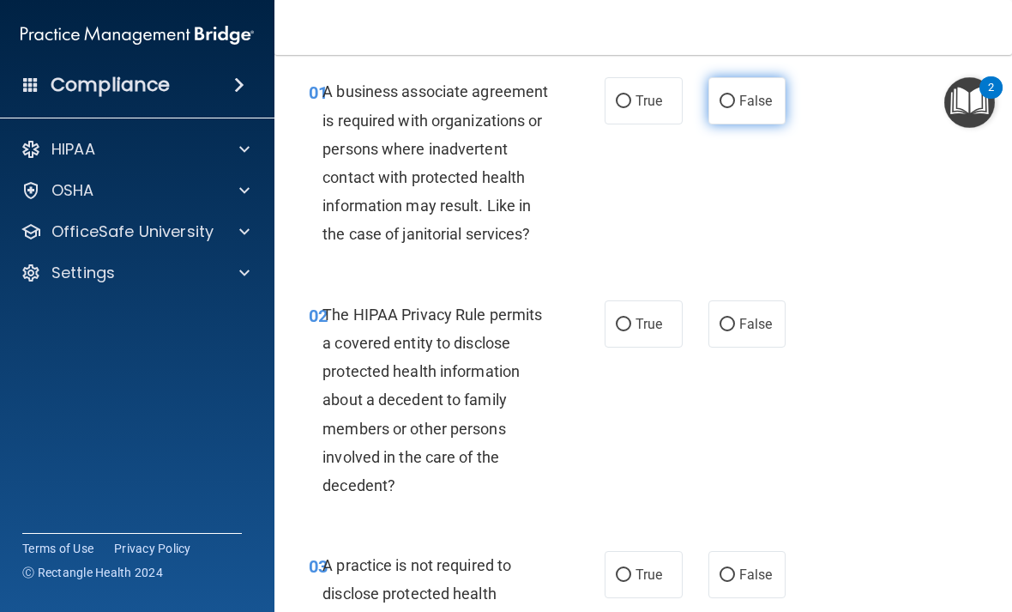
click at [732, 105] on input "False" at bounding box center [727, 101] width 15 height 13
radio input "true"
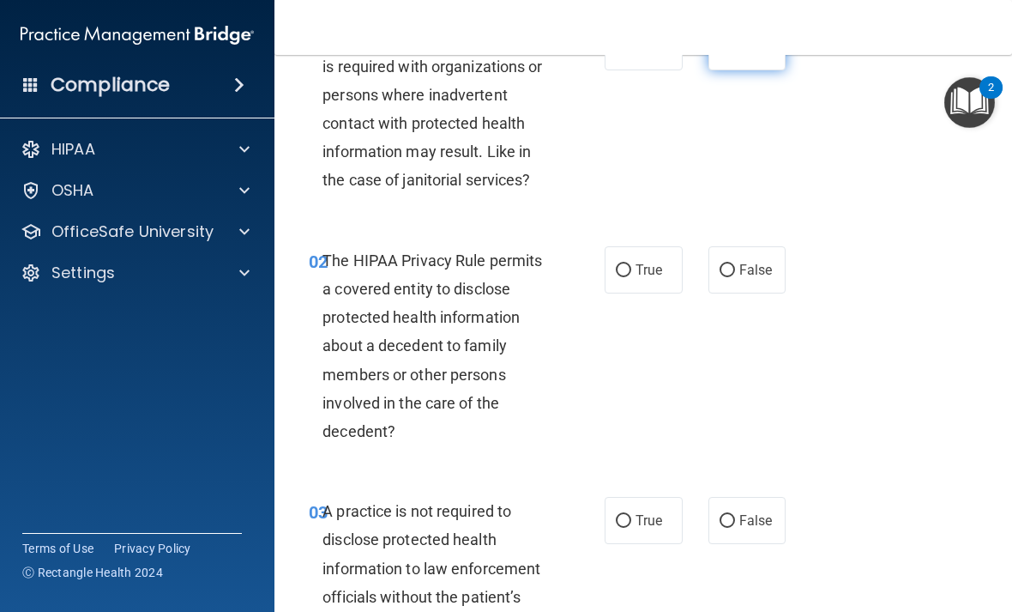
scroll to position [142, 0]
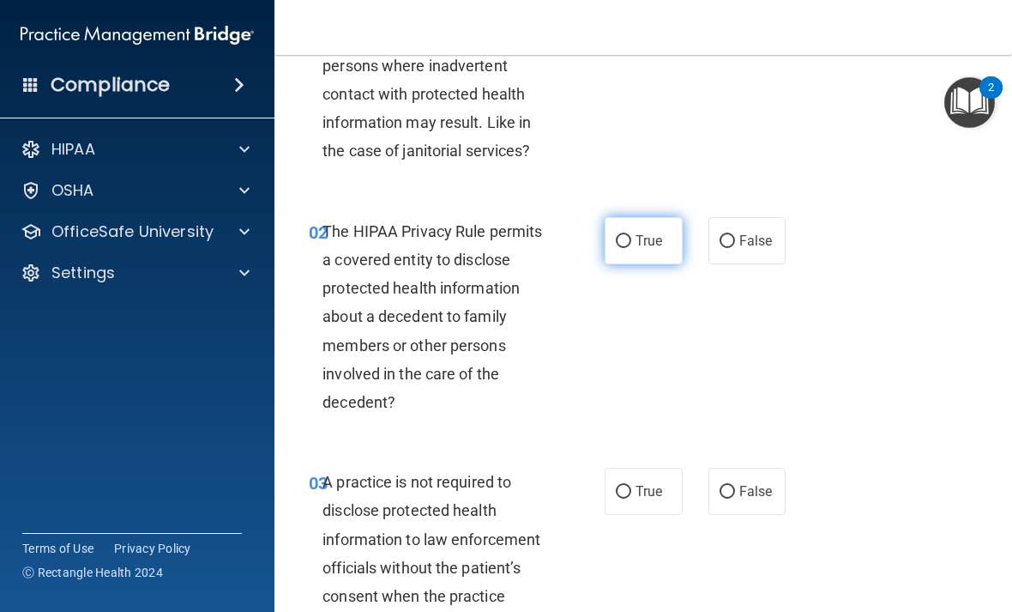
click at [637, 226] on label "True" at bounding box center [644, 240] width 78 height 47
click at [631, 235] on input "True" at bounding box center [623, 241] width 15 height 13
radio input "true"
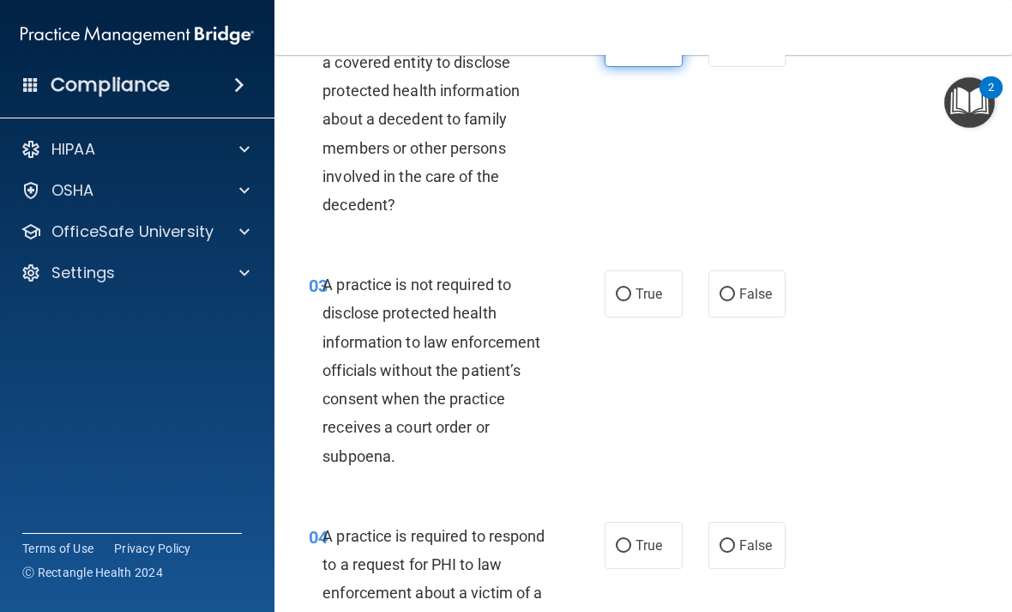
scroll to position [341, 0]
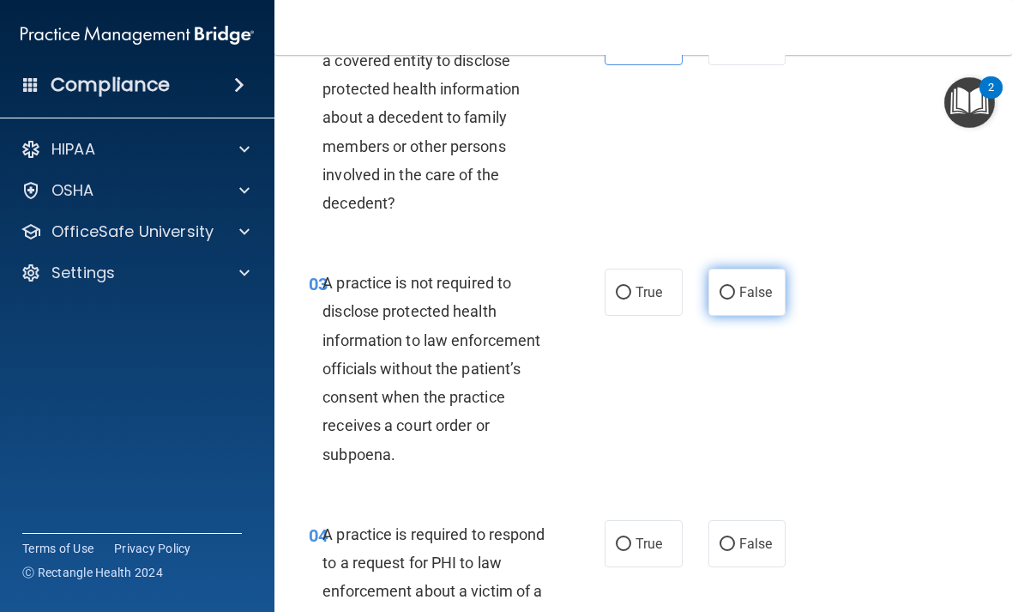
click at [734, 289] on input "False" at bounding box center [727, 292] width 15 height 13
radio input "true"
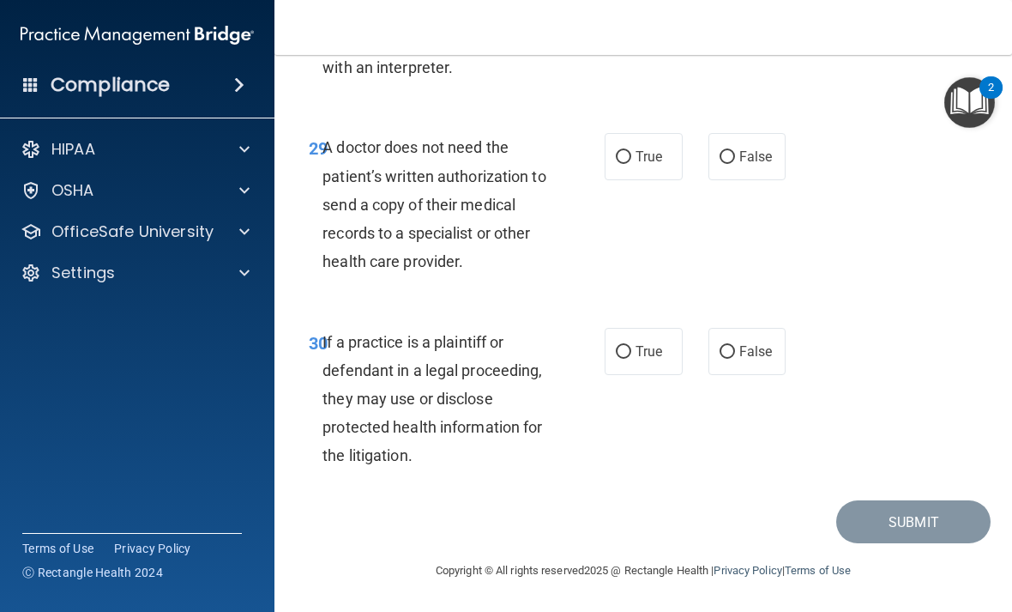
scroll to position [5488, 0]
click at [642, 364] on label "True" at bounding box center [644, 352] width 78 height 47
click at [631, 359] on input "True" at bounding box center [623, 353] width 15 height 13
radio input "true"
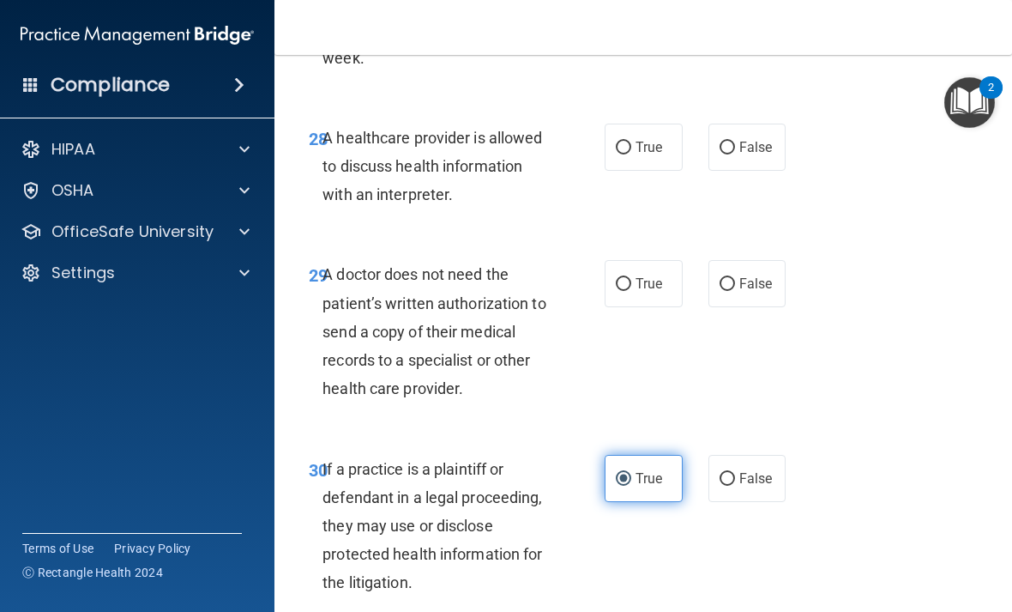
scroll to position [5359, 0]
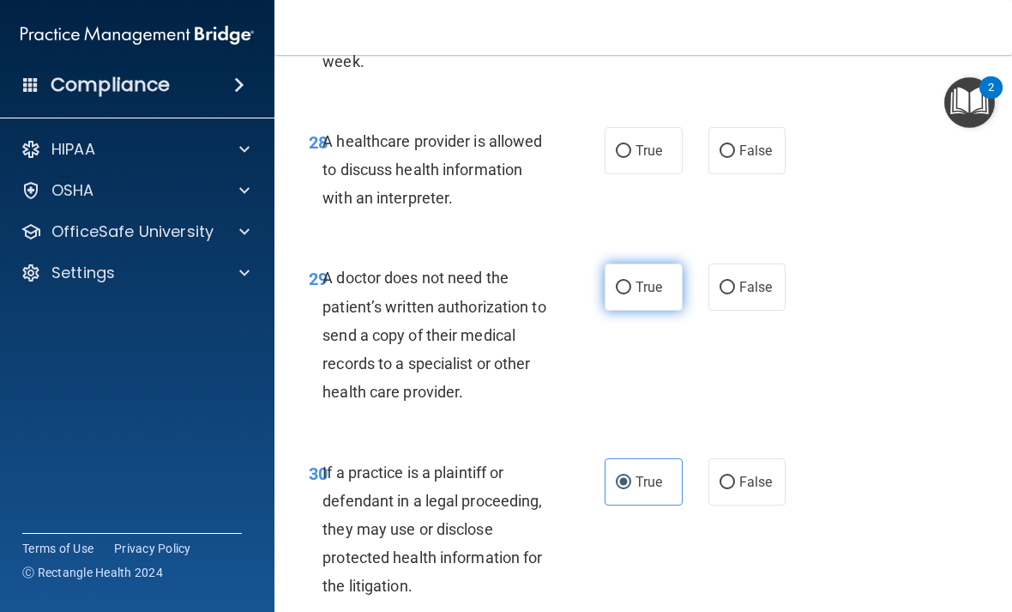
click at [635, 284] on label "True" at bounding box center [644, 286] width 78 height 47
click at [631, 284] on input "True" at bounding box center [623, 287] width 15 height 13
radio input "true"
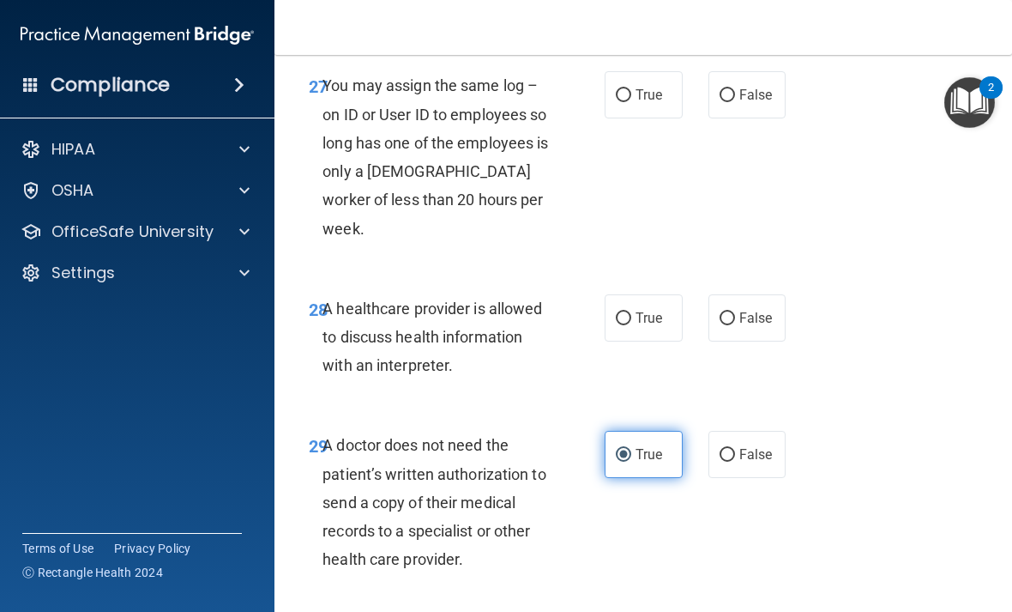
scroll to position [5191, 0]
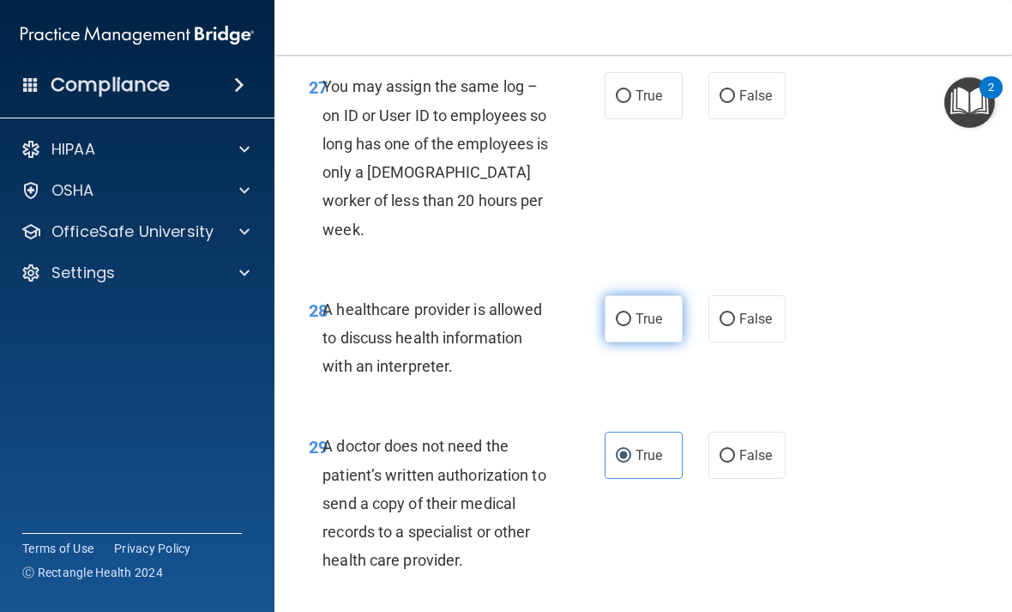
click at [629, 314] on input "True" at bounding box center [623, 319] width 15 height 13
radio input "true"
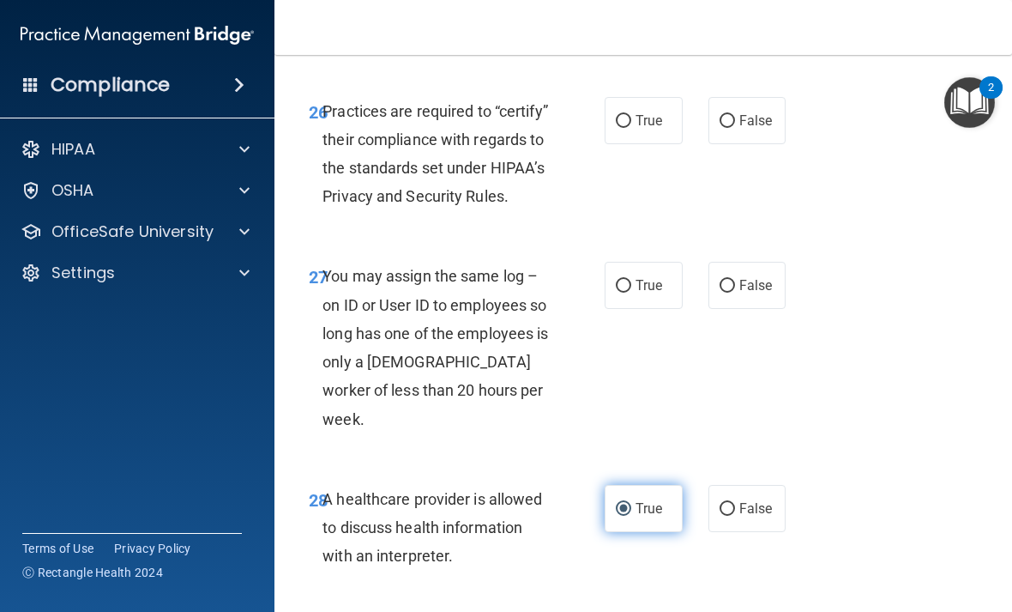
scroll to position [5002, 0]
click at [744, 292] on span "False" at bounding box center [755, 284] width 33 height 16
click at [735, 292] on input "False" at bounding box center [727, 285] width 15 height 13
radio input "true"
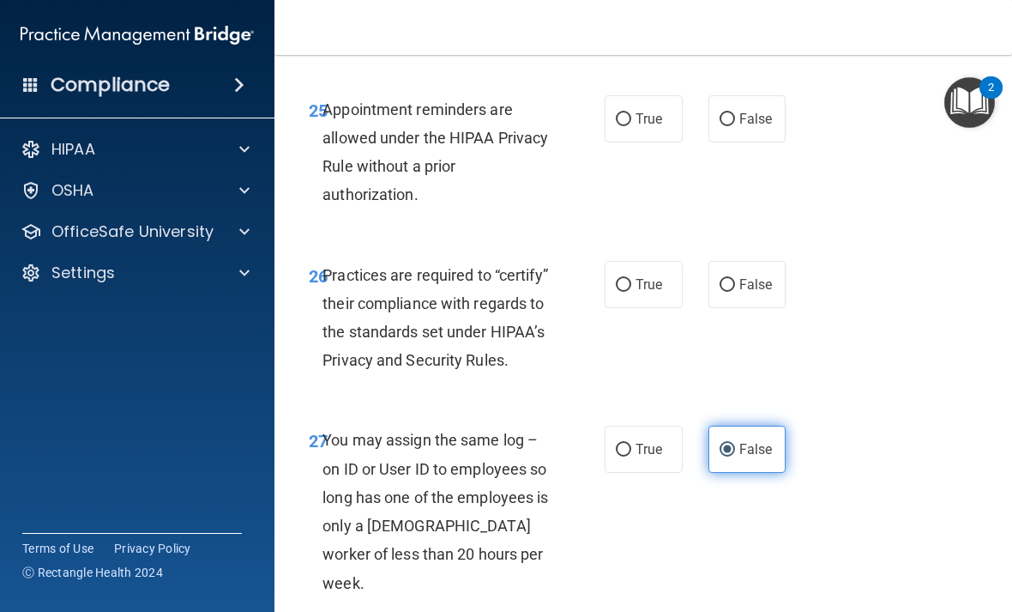
scroll to position [4834, 0]
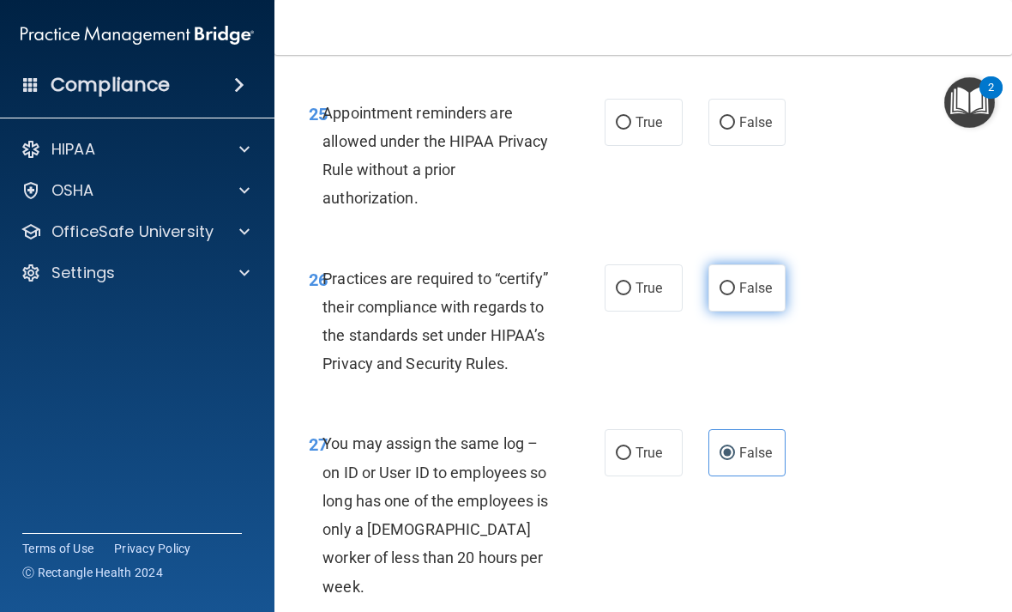
click at [733, 295] on input "False" at bounding box center [727, 288] width 15 height 13
radio input "true"
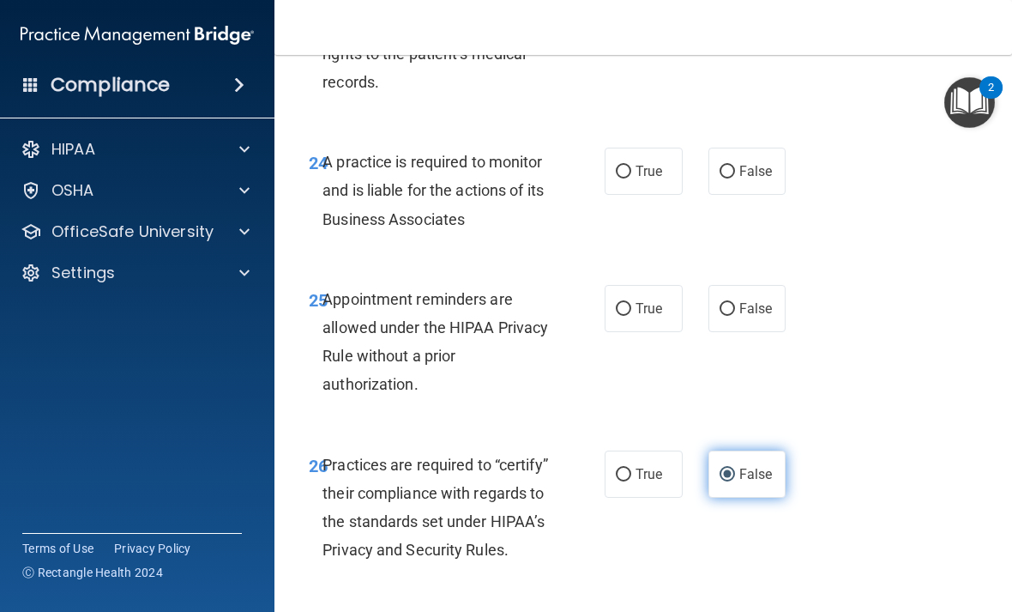
scroll to position [4647, 0]
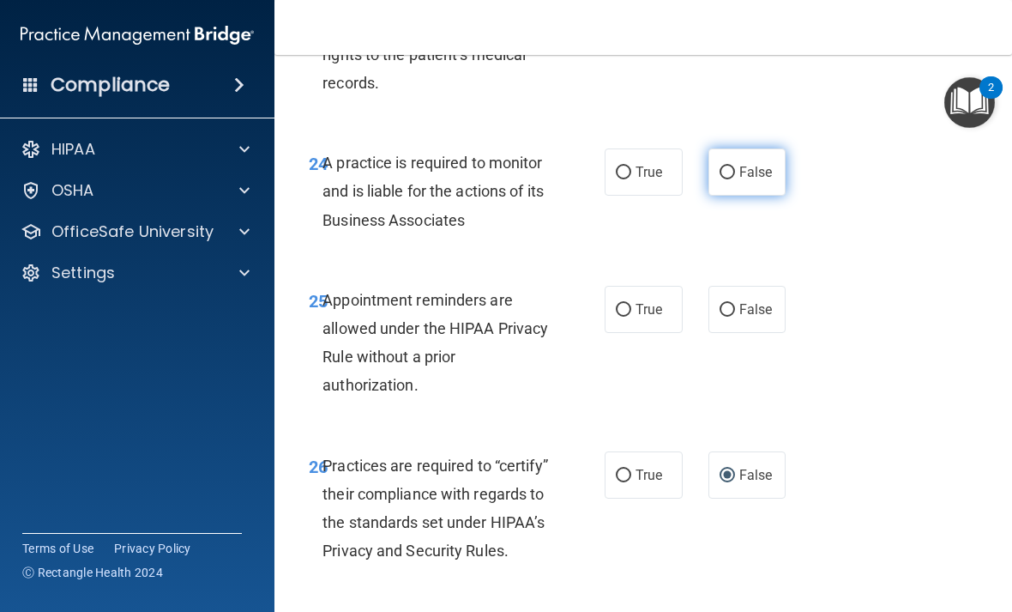
click at [722, 179] on input "False" at bounding box center [727, 172] width 15 height 13
radio input "true"
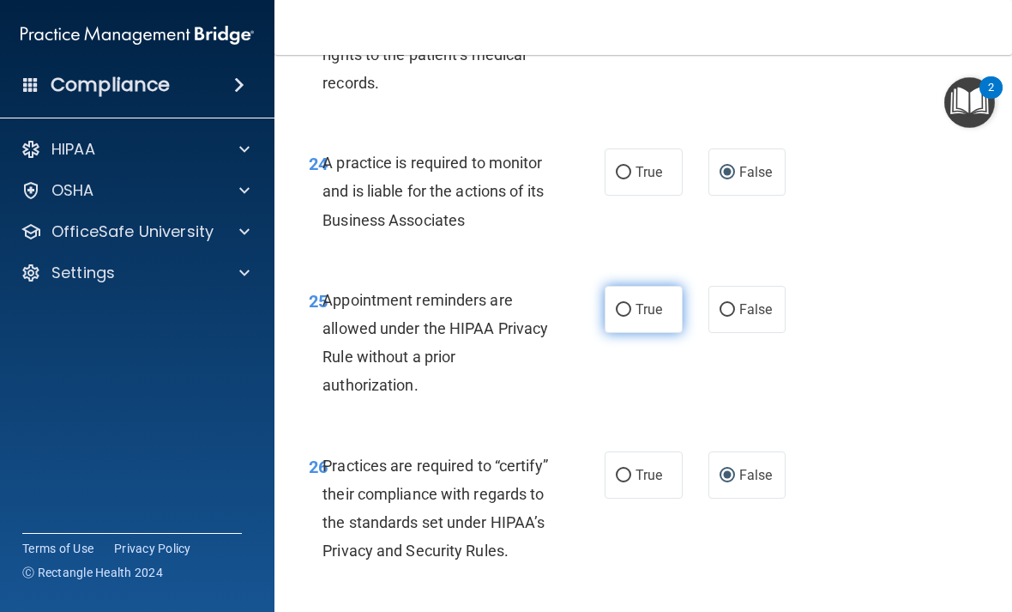
click at [618, 333] on label "True" at bounding box center [644, 309] width 78 height 47
click at [618, 316] on input "True" at bounding box center [623, 310] width 15 height 13
radio input "true"
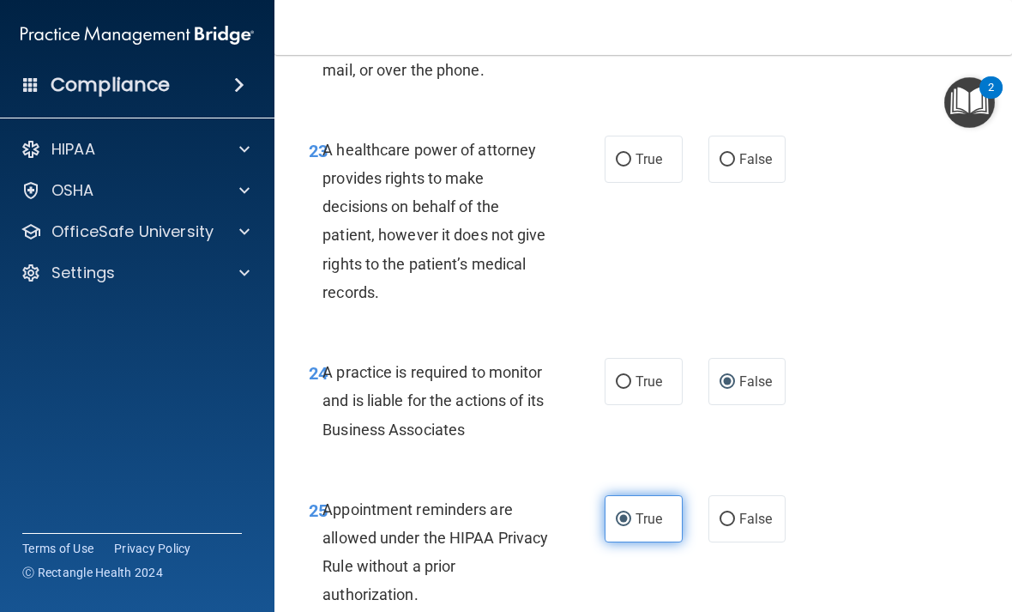
scroll to position [4434, 0]
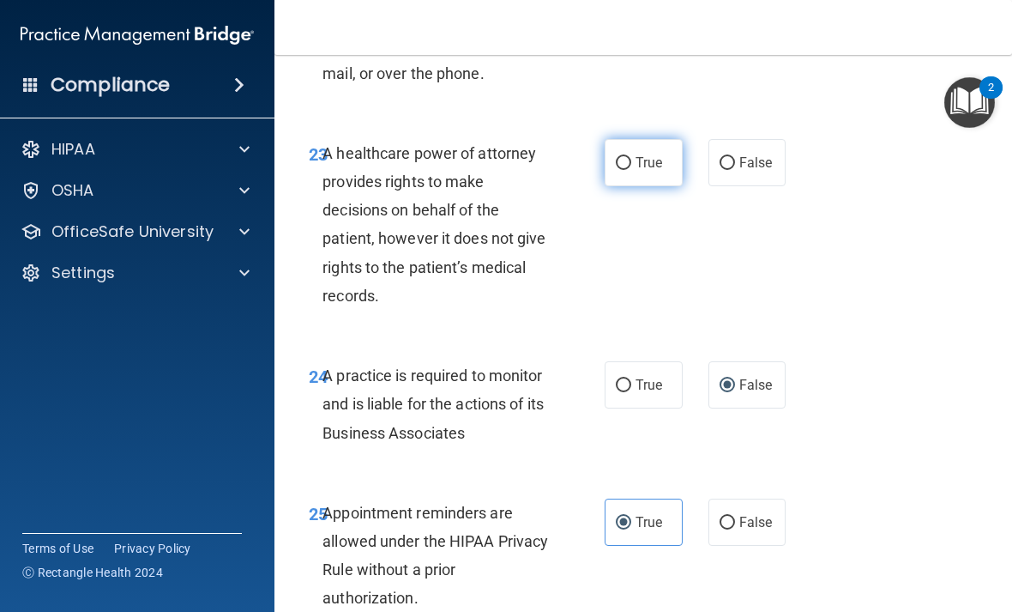
click at [625, 170] on input "True" at bounding box center [623, 163] width 15 height 13
radio input "true"
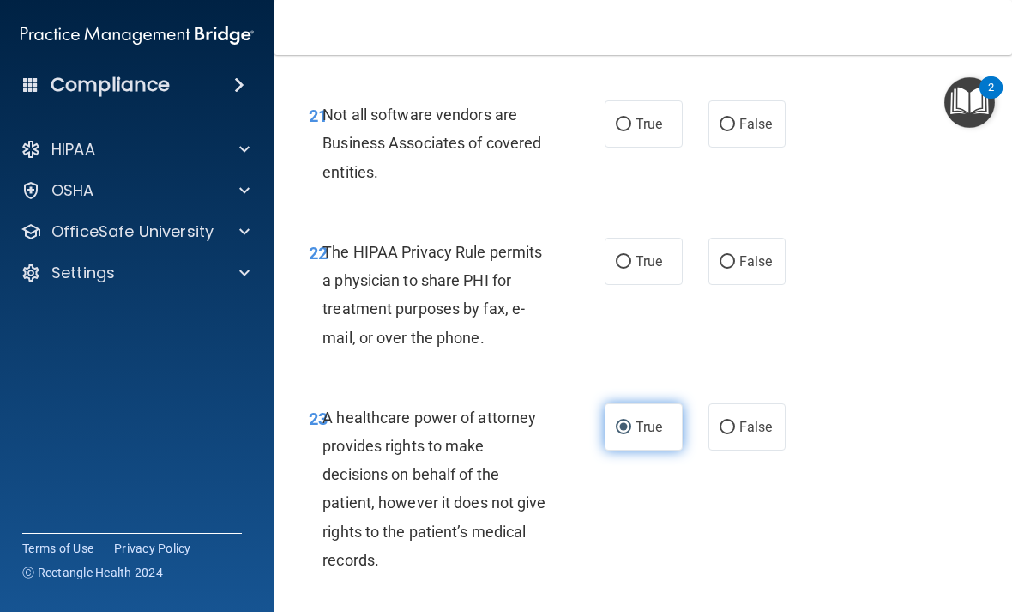
scroll to position [4166, 0]
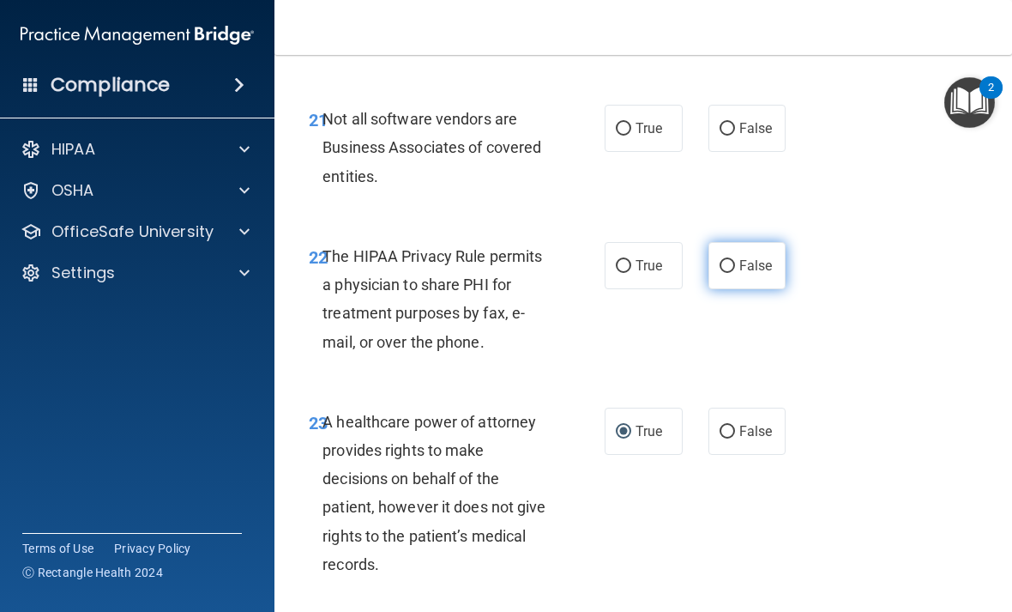
click at [753, 274] on span "False" at bounding box center [755, 265] width 33 height 16
click at [735, 273] on input "False" at bounding box center [727, 266] width 15 height 13
radio input "true"
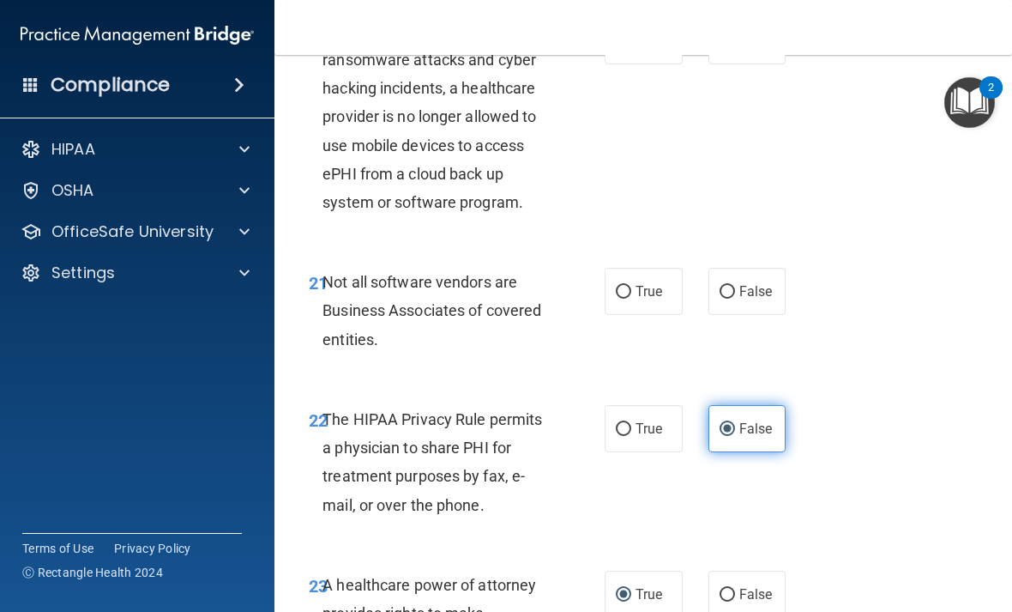
scroll to position [3979, 0]
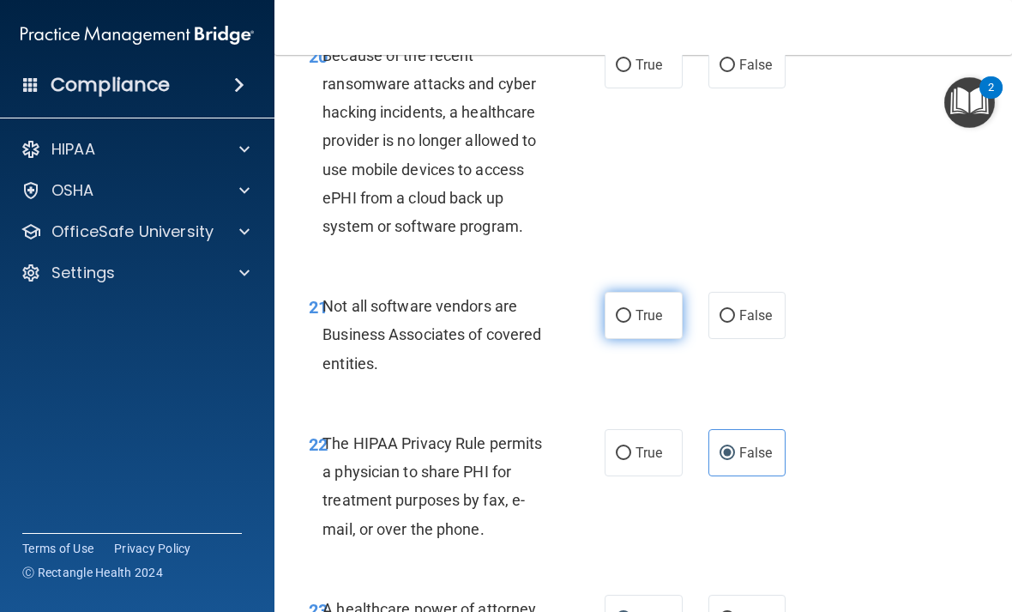
click at [616, 322] on input "True" at bounding box center [623, 316] width 15 height 13
radio input "true"
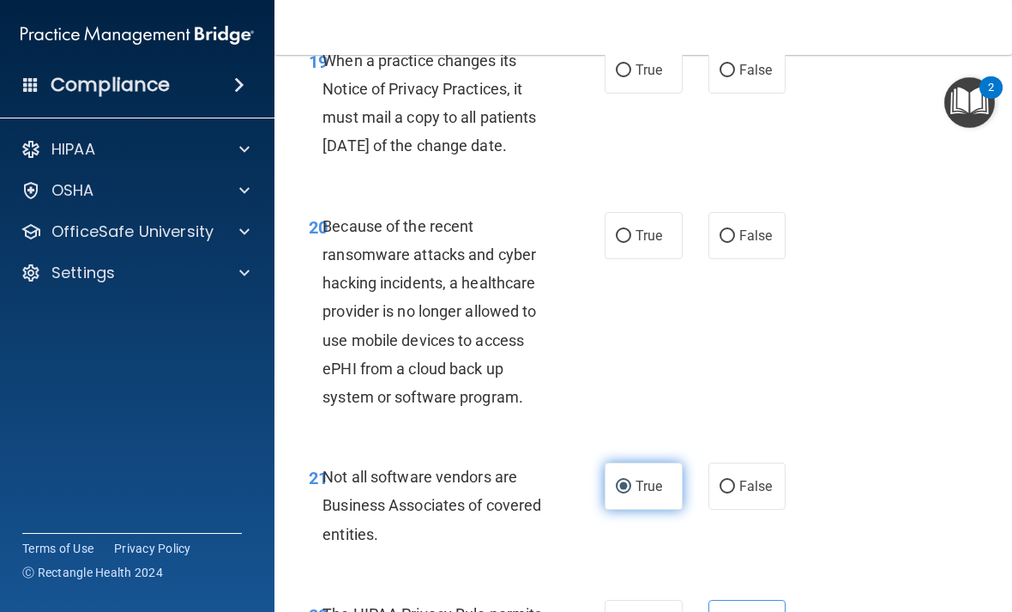
scroll to position [3809, 0]
click at [715, 258] on label "False" at bounding box center [747, 234] width 78 height 47
click at [720, 242] on input "False" at bounding box center [727, 235] width 15 height 13
radio input "true"
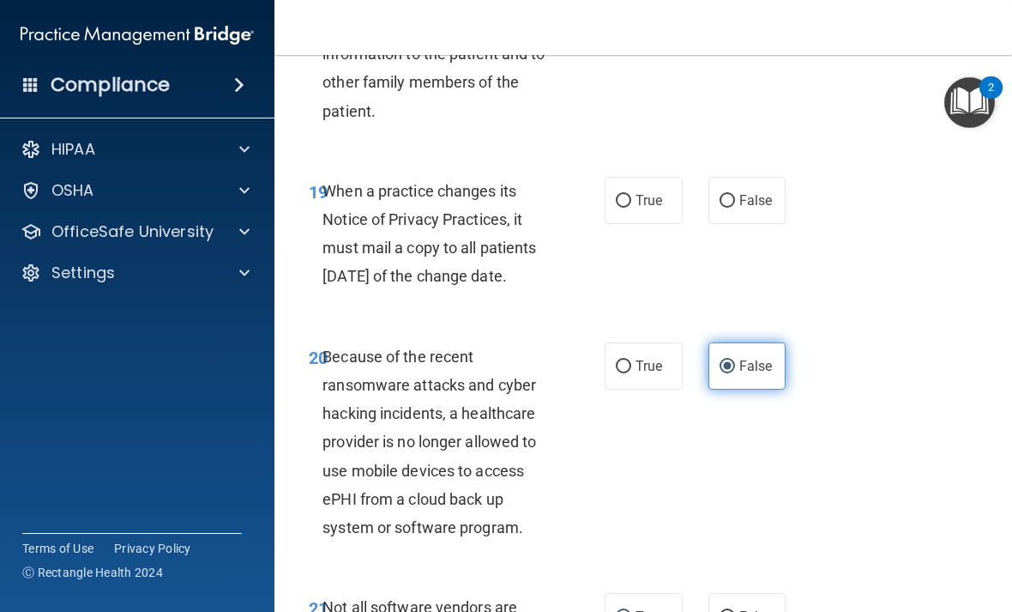
scroll to position [3658, 0]
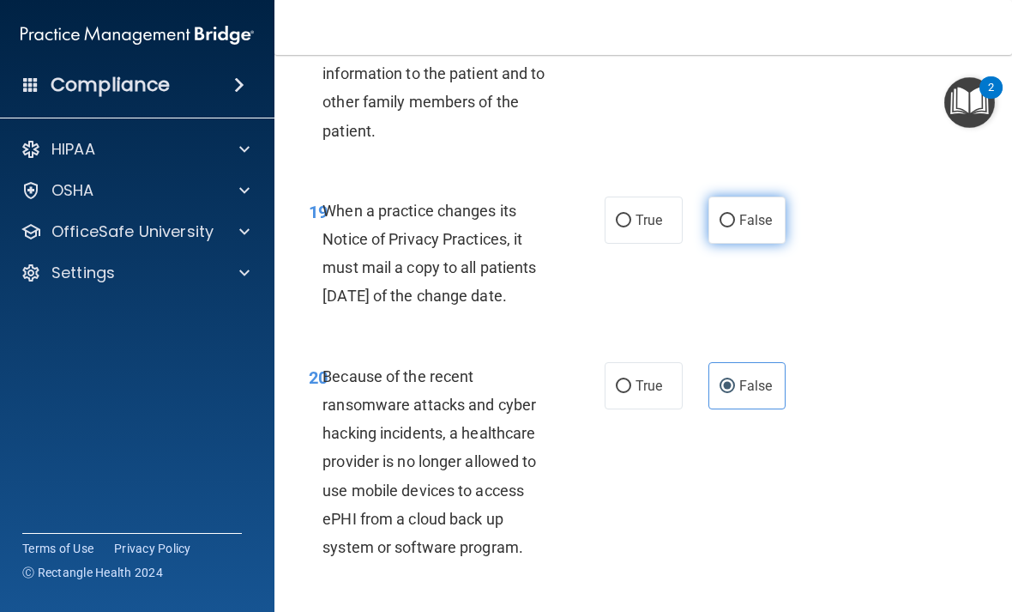
click at [715, 226] on label "False" at bounding box center [747, 219] width 78 height 47
click at [720, 226] on input "False" at bounding box center [727, 220] width 15 height 13
radio input "true"
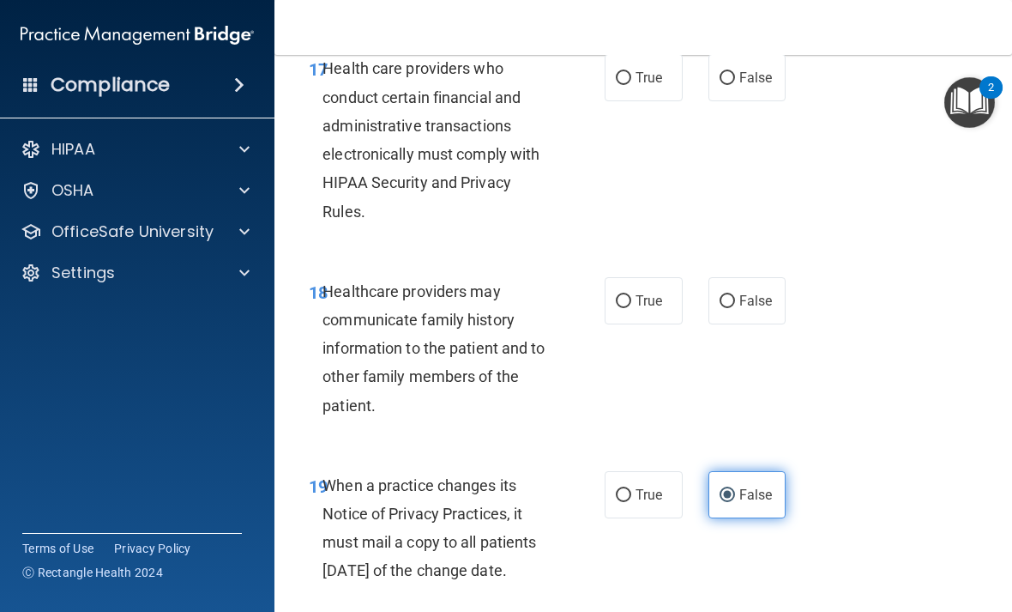
scroll to position [3385, 0]
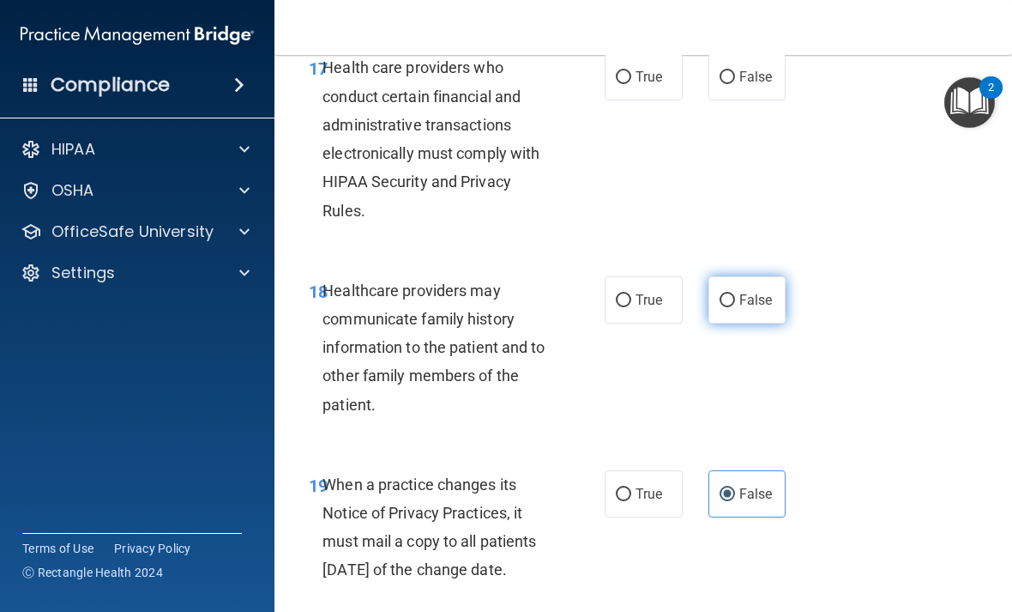
click at [735, 300] on label "False" at bounding box center [747, 299] width 78 height 47
click at [735, 300] on input "False" at bounding box center [727, 300] width 15 height 13
radio input "true"
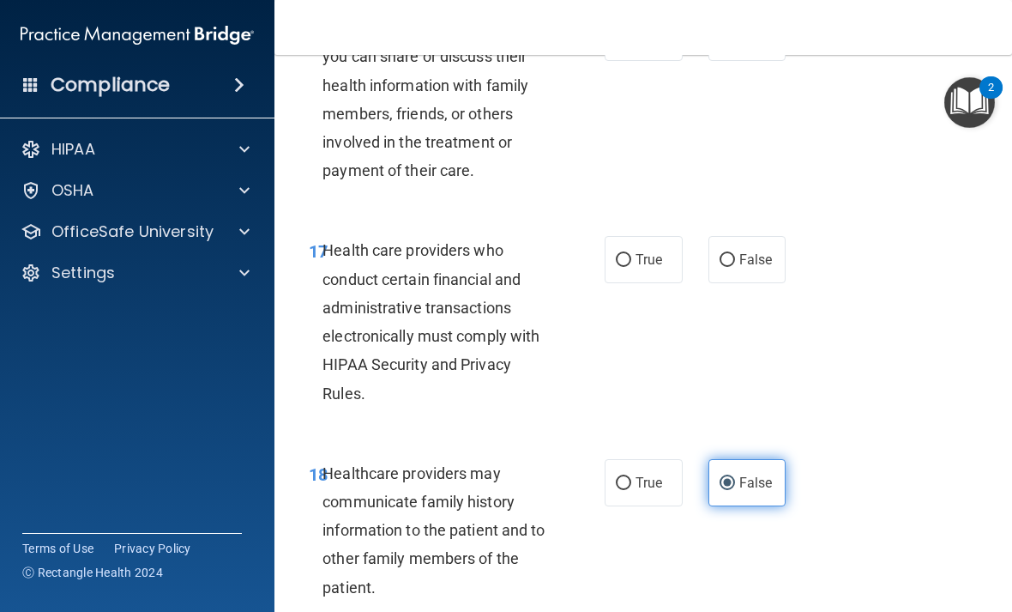
scroll to position [3186, 0]
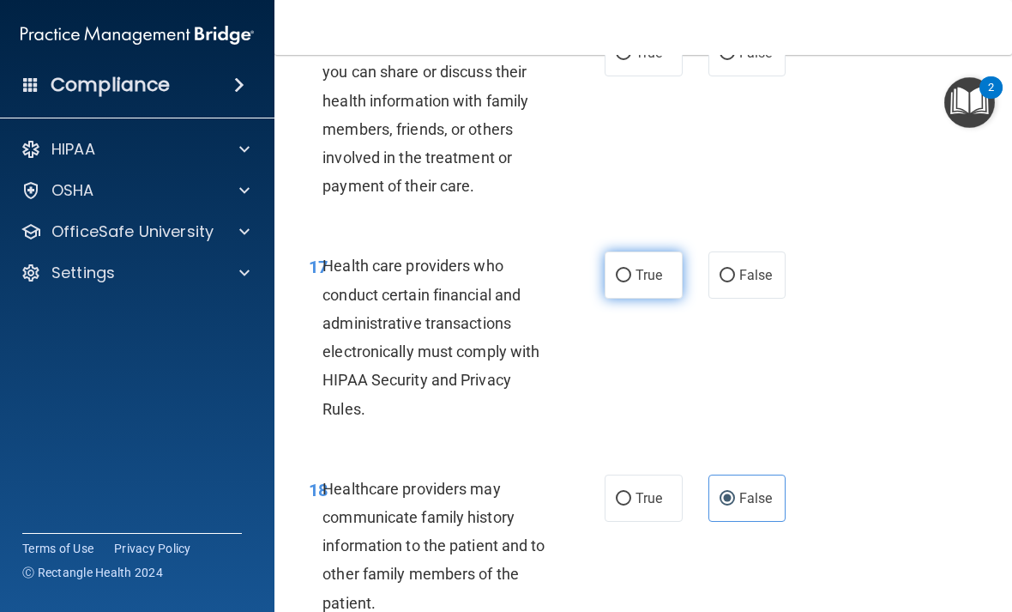
click at [622, 280] on input "True" at bounding box center [623, 275] width 15 height 13
radio input "true"
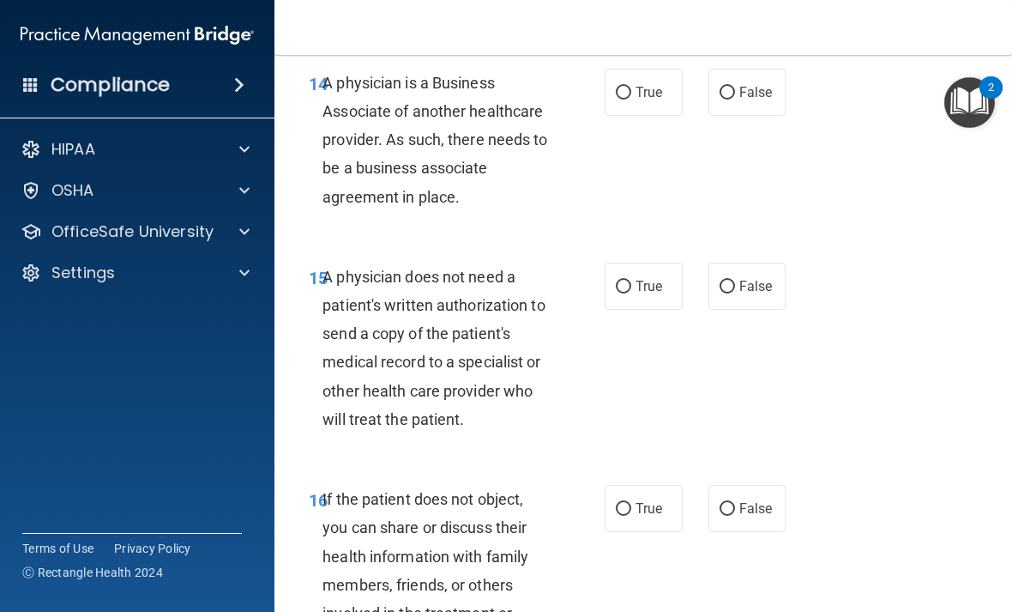
scroll to position [2715, 0]
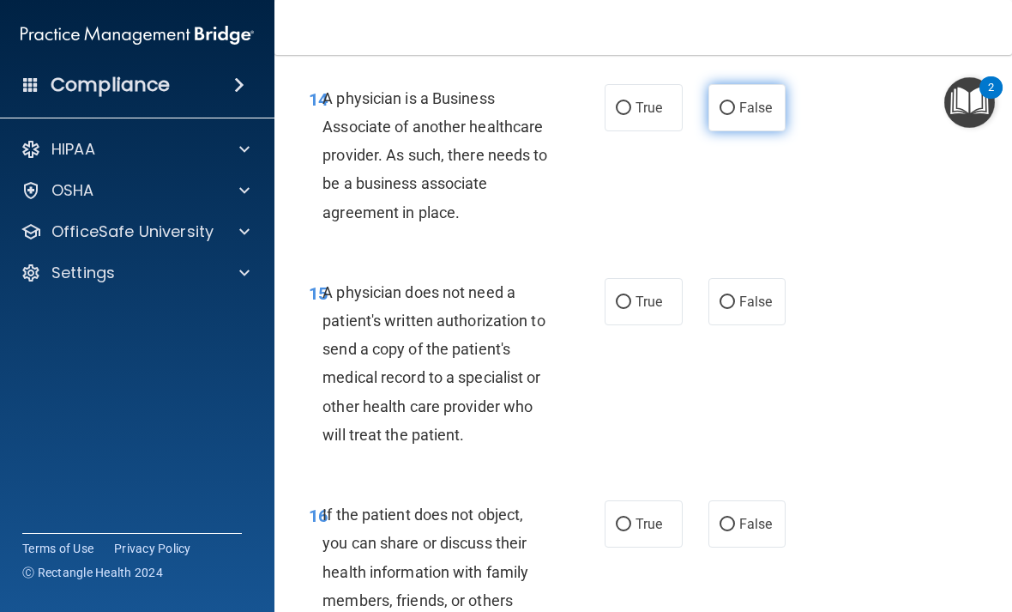
click at [730, 115] on input "False" at bounding box center [727, 108] width 15 height 13
radio input "true"
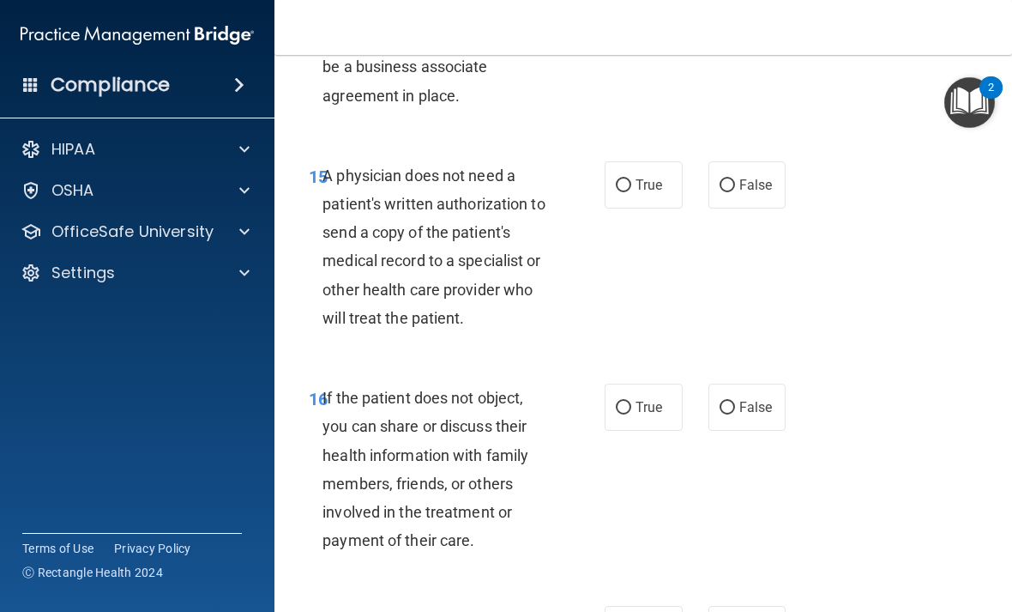
scroll to position [2855, 0]
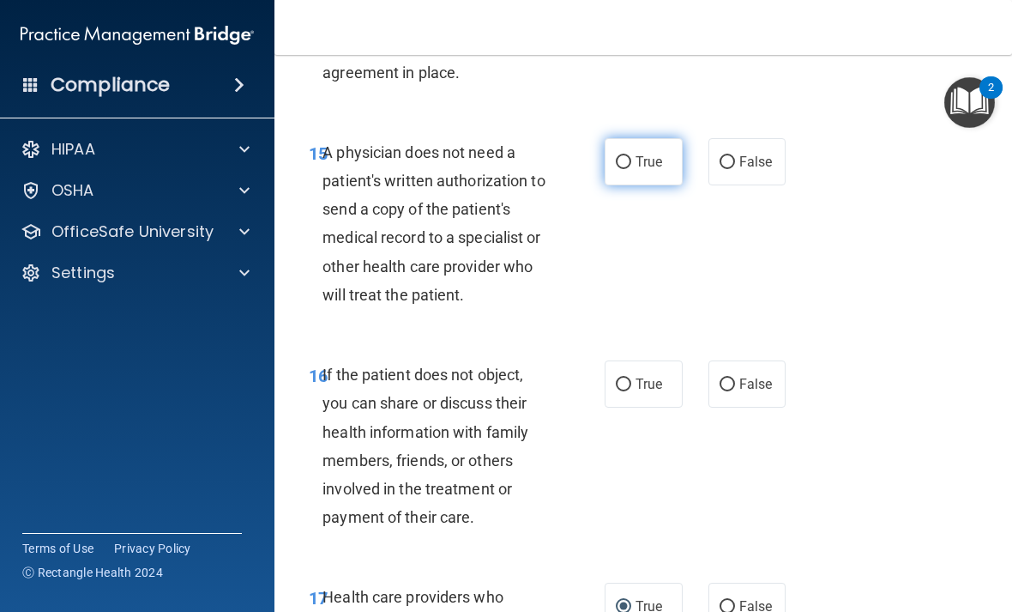
click at [625, 169] on input "True" at bounding box center [623, 162] width 15 height 13
radio input "true"
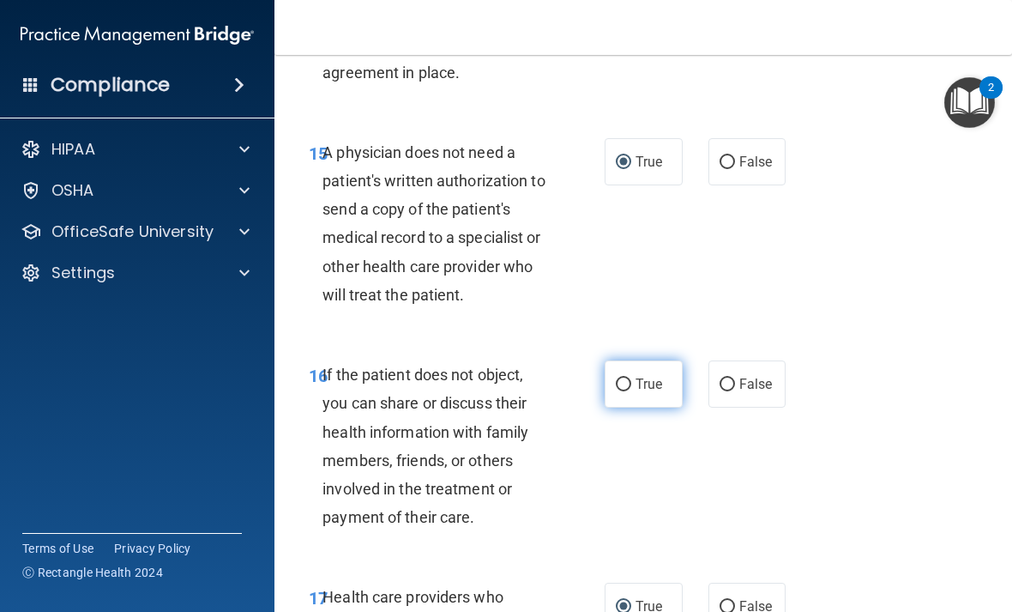
click at [628, 391] on input "True" at bounding box center [623, 384] width 15 height 13
radio input "true"
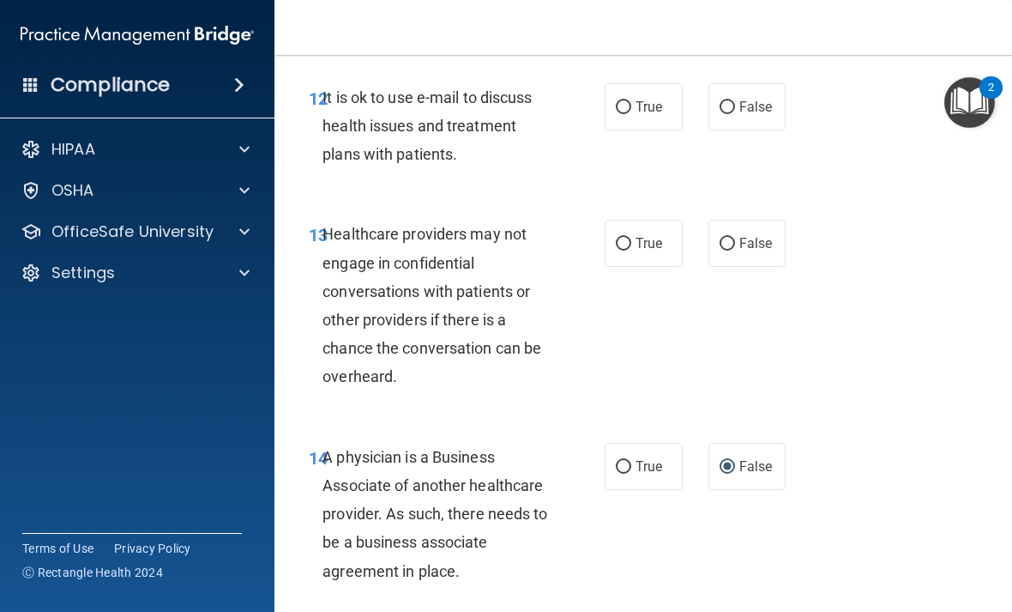
scroll to position [2354, 0]
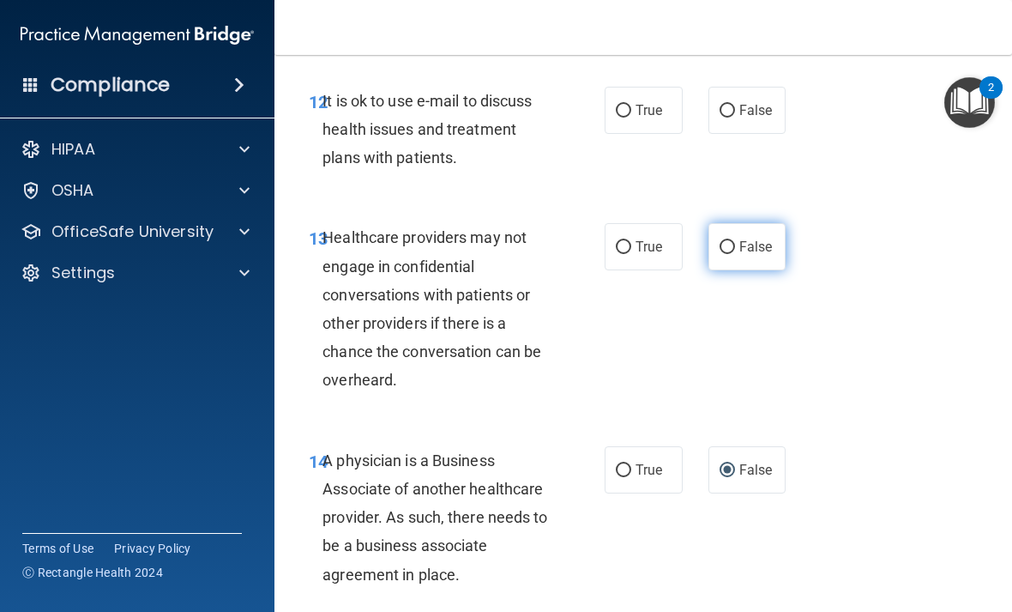
click at [738, 256] on label "False" at bounding box center [747, 246] width 78 height 47
click at [735, 254] on input "False" at bounding box center [727, 247] width 15 height 13
radio input "true"
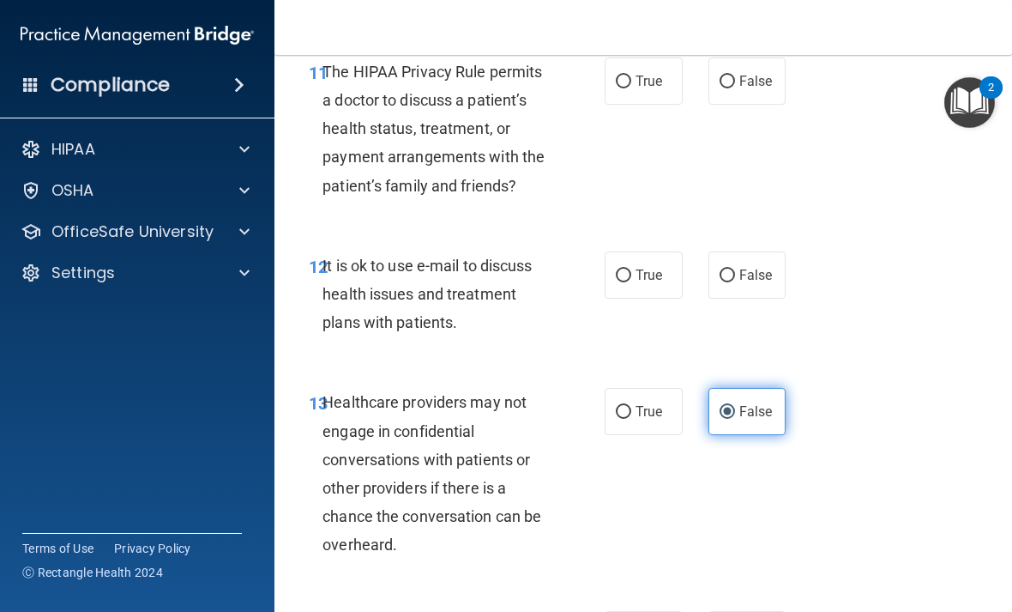
scroll to position [2187, 0]
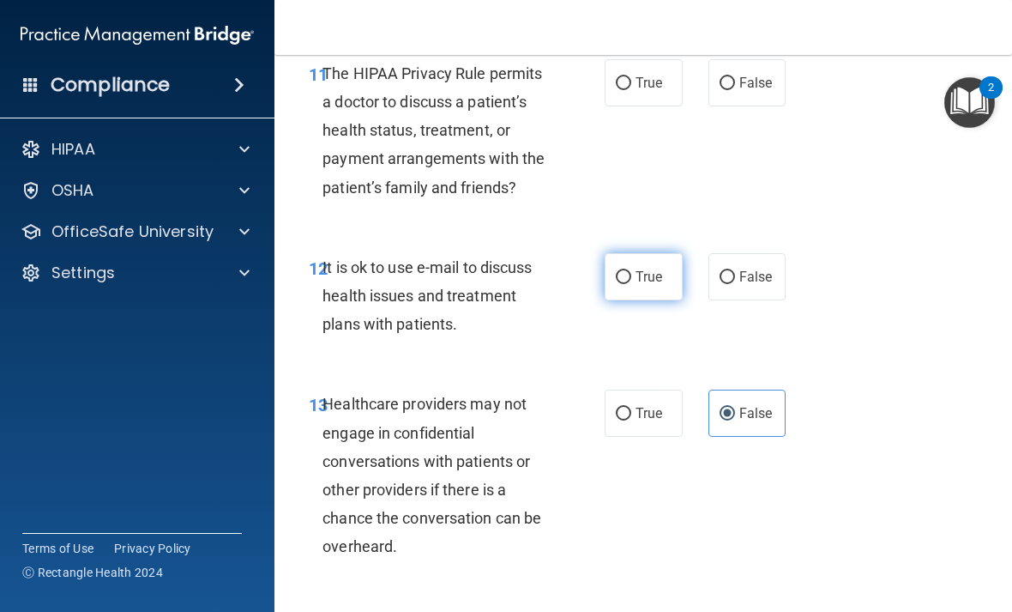
click at [617, 284] on input "True" at bounding box center [623, 277] width 15 height 13
radio input "true"
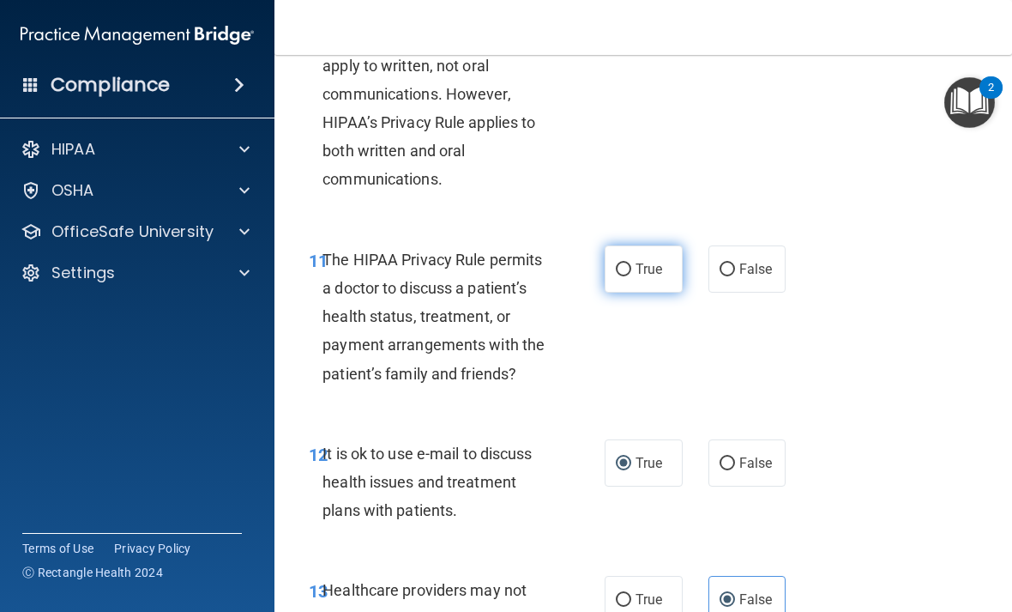
click at [619, 274] on label "True" at bounding box center [644, 268] width 78 height 47
click at [619, 274] on input "True" at bounding box center [623, 269] width 15 height 13
radio input "true"
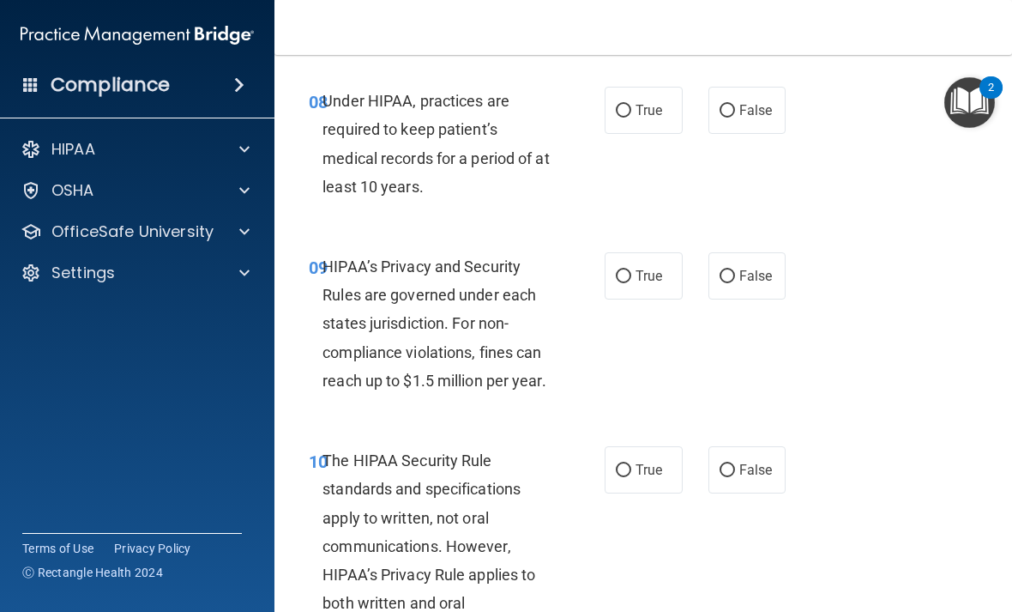
scroll to position [1561, 0]
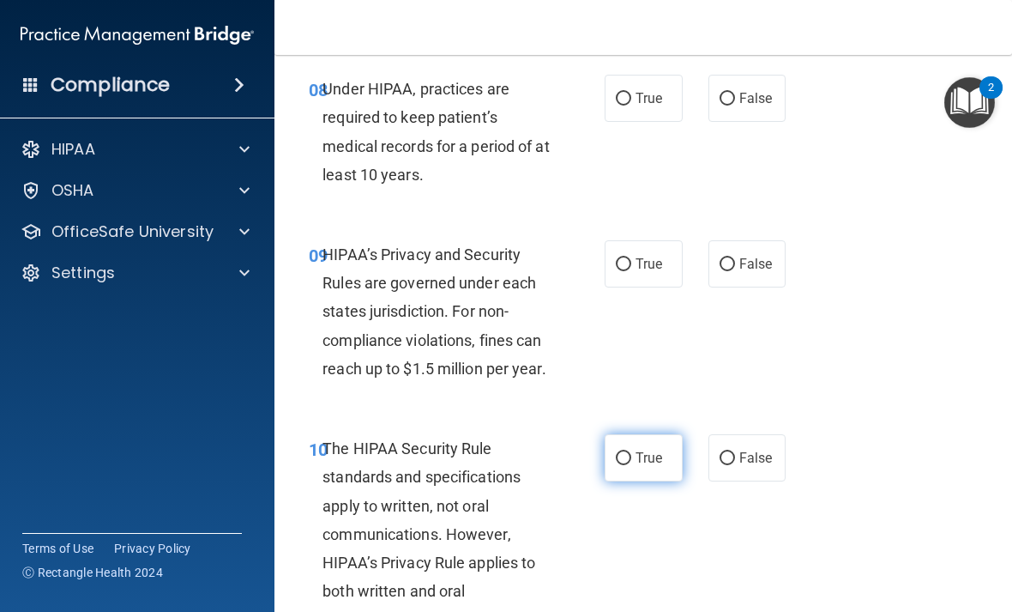
click at [629, 465] on input "True" at bounding box center [623, 458] width 15 height 13
radio input "true"
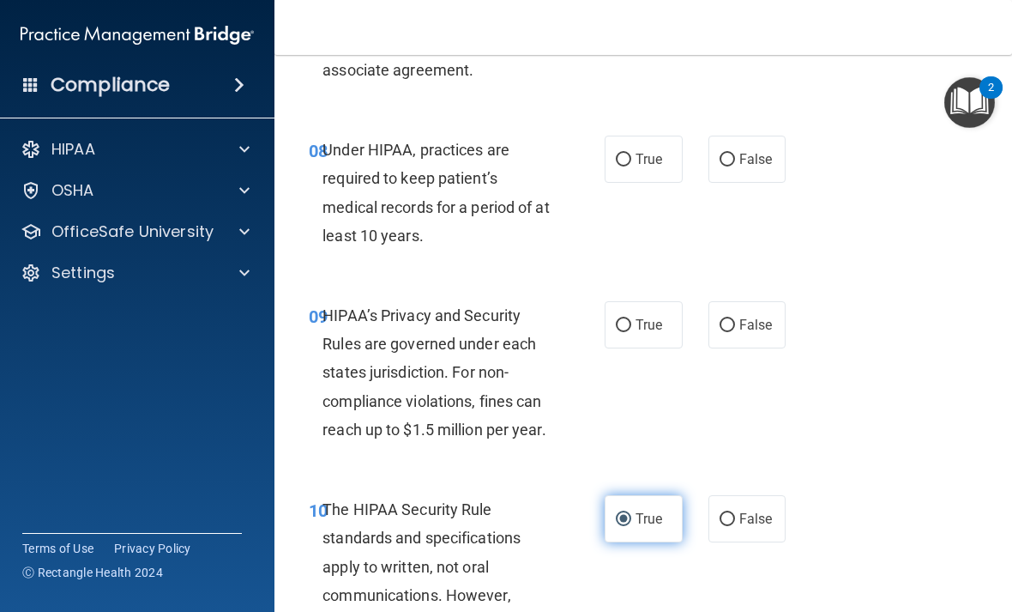
scroll to position [1494, 0]
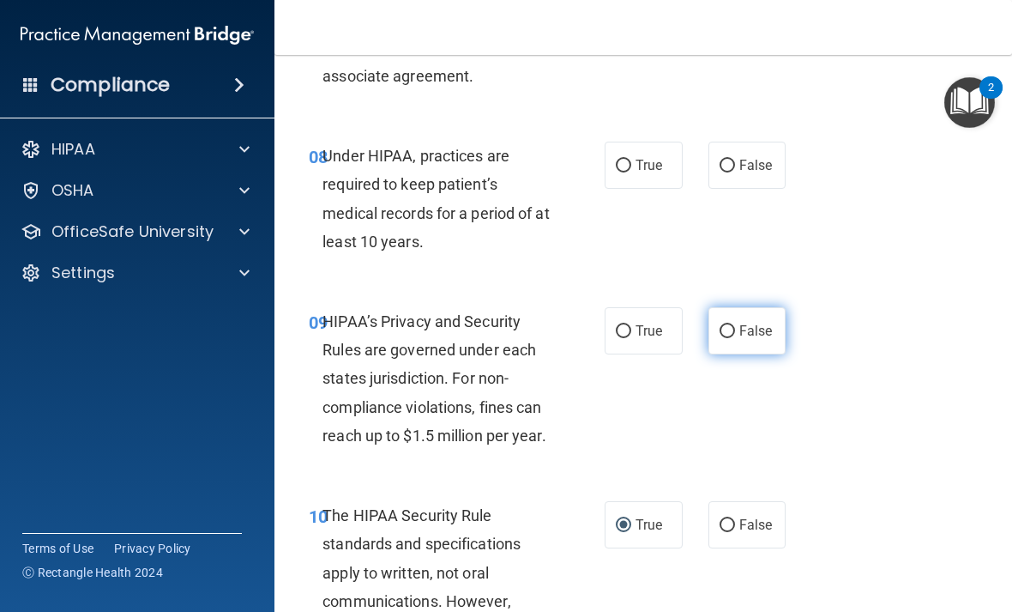
click at [708, 351] on label "False" at bounding box center [747, 330] width 78 height 47
click at [720, 338] on input "False" at bounding box center [727, 331] width 15 height 13
radio input "true"
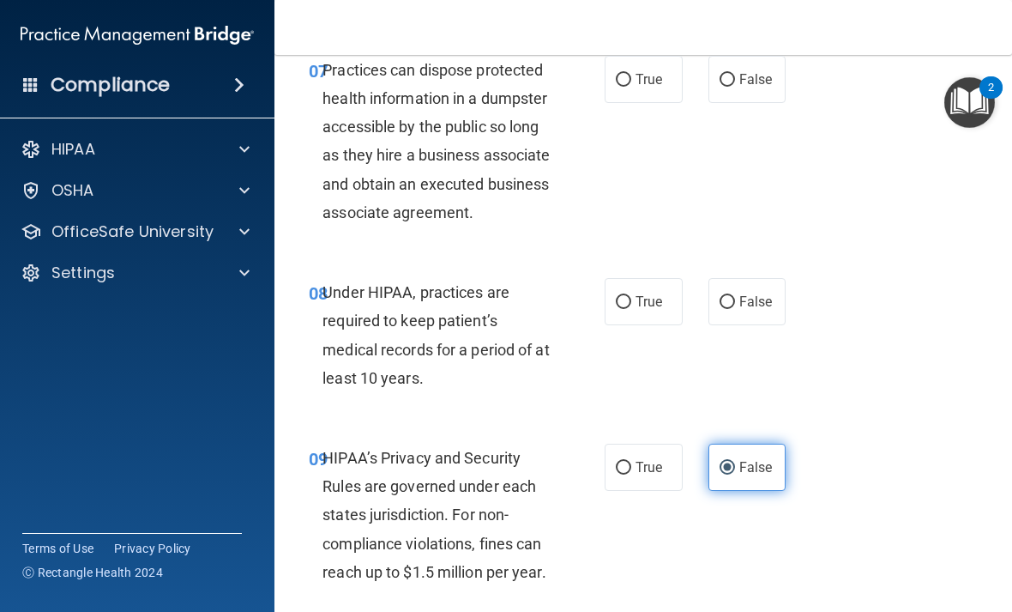
scroll to position [1351, 0]
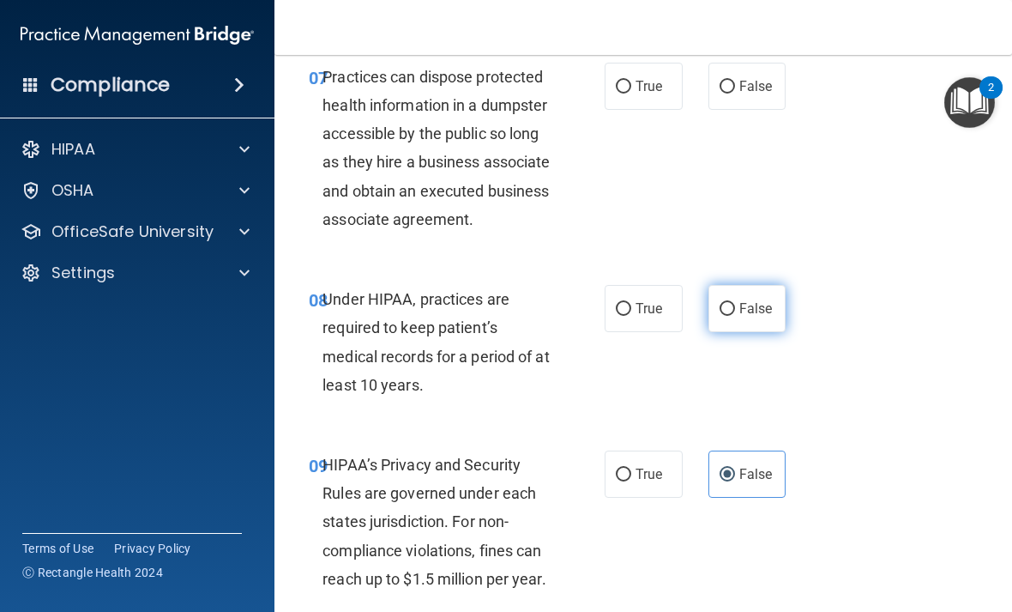
click at [729, 316] on input "False" at bounding box center [727, 309] width 15 height 13
radio input "true"
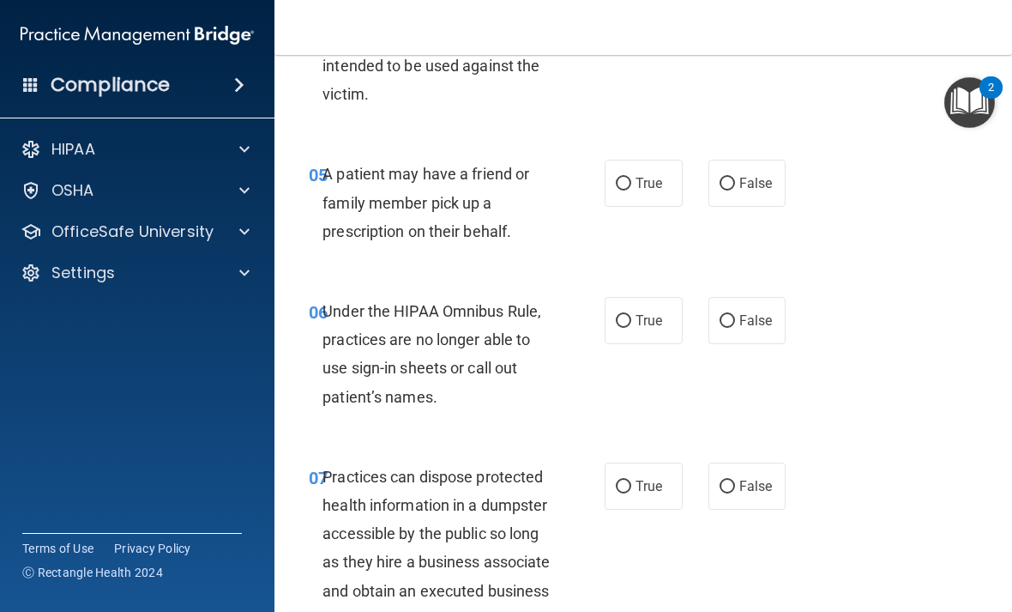
scroll to position [950, 0]
click at [624, 178] on input "True" at bounding box center [623, 184] width 15 height 13
radio input "true"
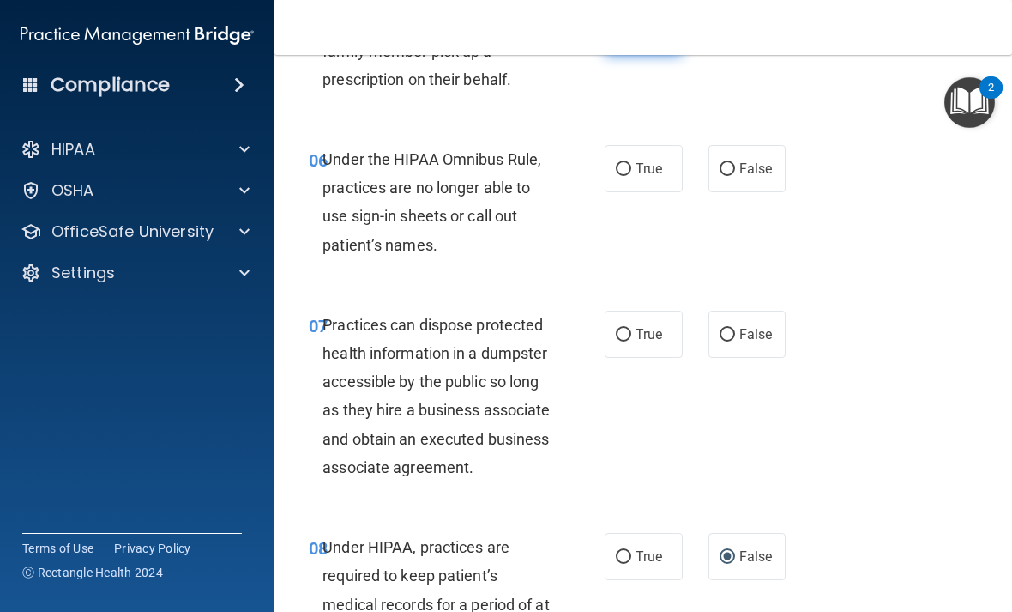
scroll to position [1104, 0]
click at [724, 338] on label "False" at bounding box center [747, 333] width 78 height 47
click at [724, 338] on input "False" at bounding box center [727, 334] width 15 height 13
radio input "true"
click at [618, 166] on input "True" at bounding box center [623, 168] width 15 height 13
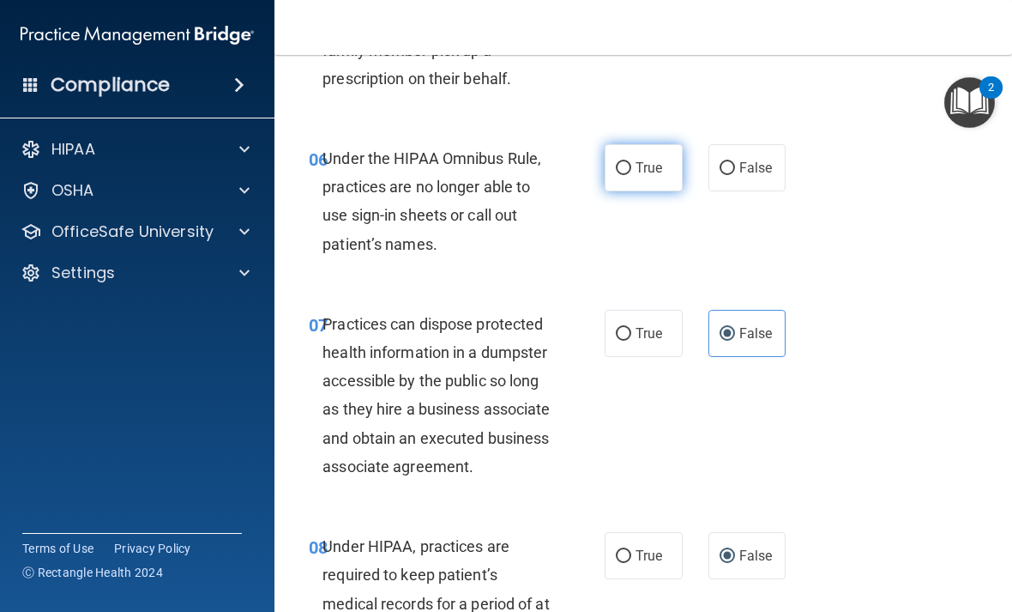
radio input "true"
click at [729, 162] on input "False" at bounding box center [727, 168] width 15 height 13
radio input "true"
radio input "false"
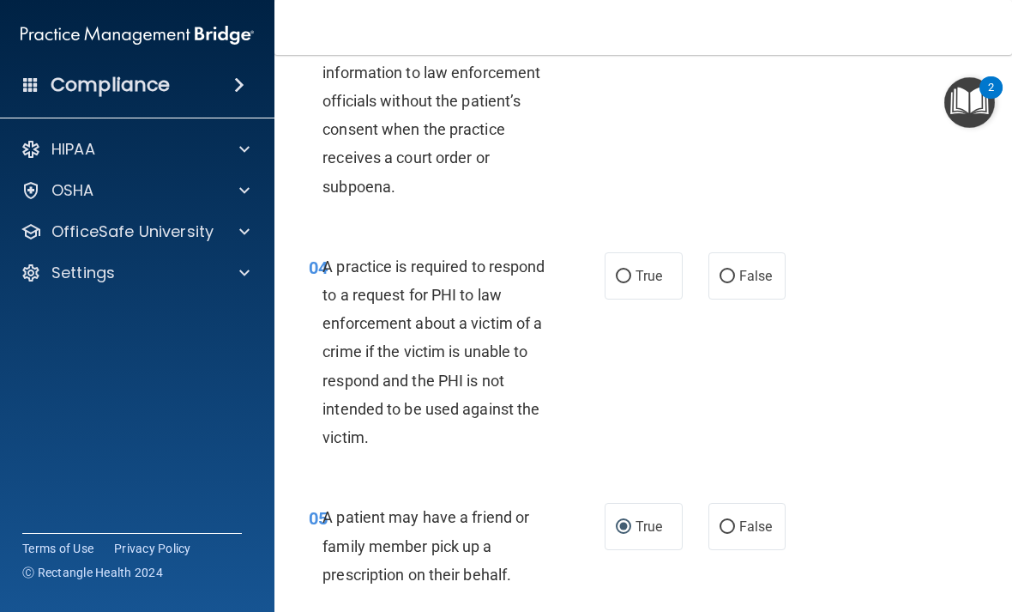
scroll to position [605, 0]
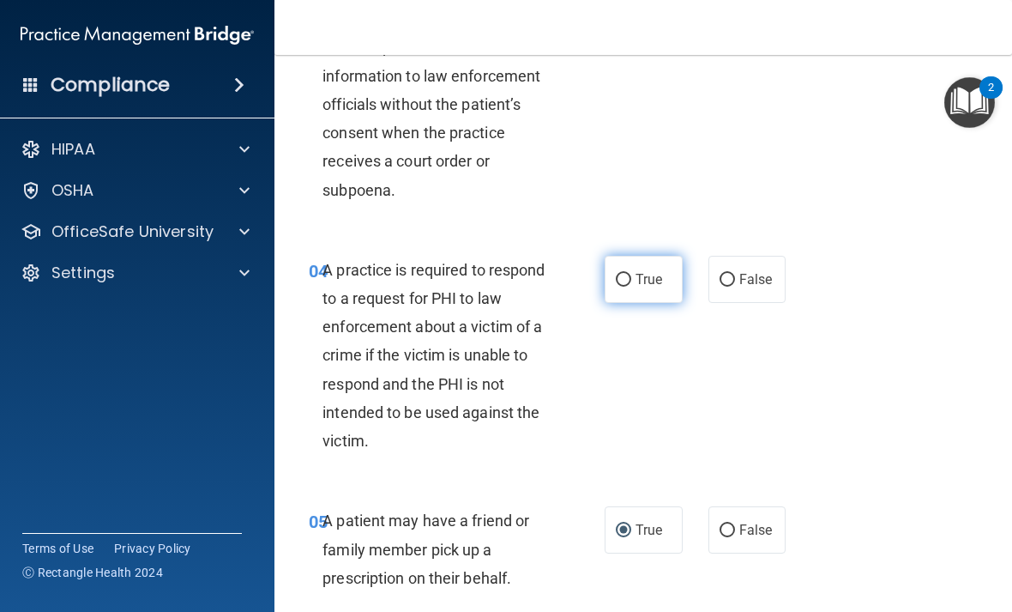
click at [622, 290] on label "True" at bounding box center [644, 279] width 78 height 47
click at [622, 286] on input "True" at bounding box center [623, 280] width 15 height 13
radio input "true"
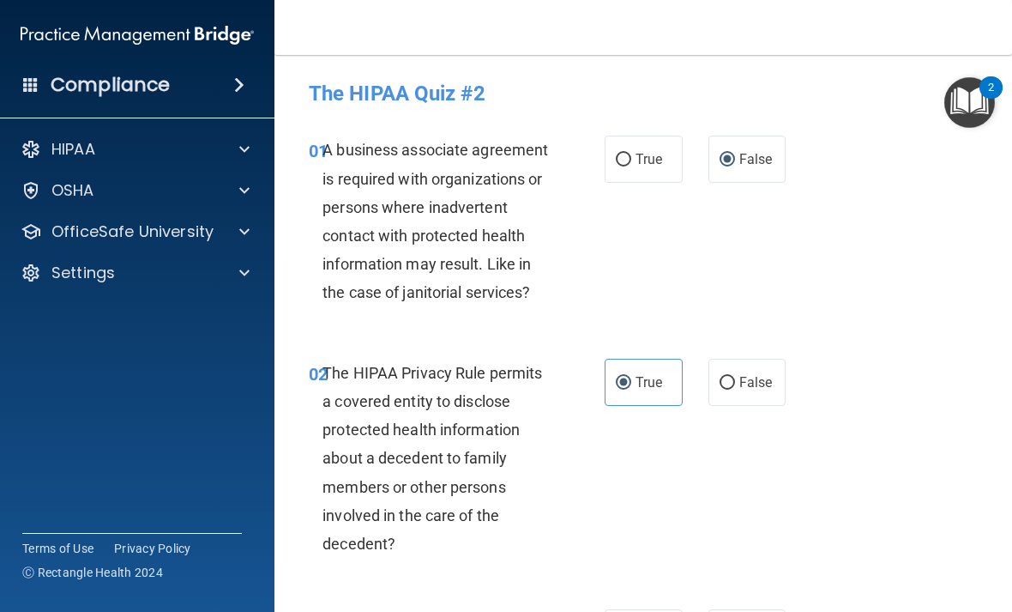
scroll to position [0, 0]
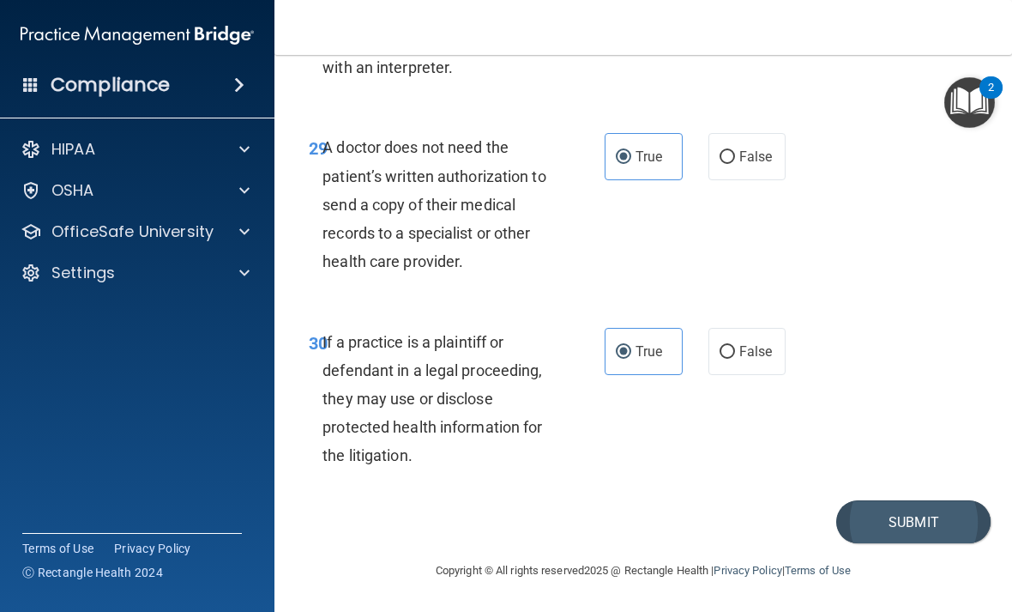
click at [902, 508] on button "Submit" at bounding box center [913, 522] width 154 height 44
click at [898, 505] on button "Submit" at bounding box center [913, 523] width 154 height 44
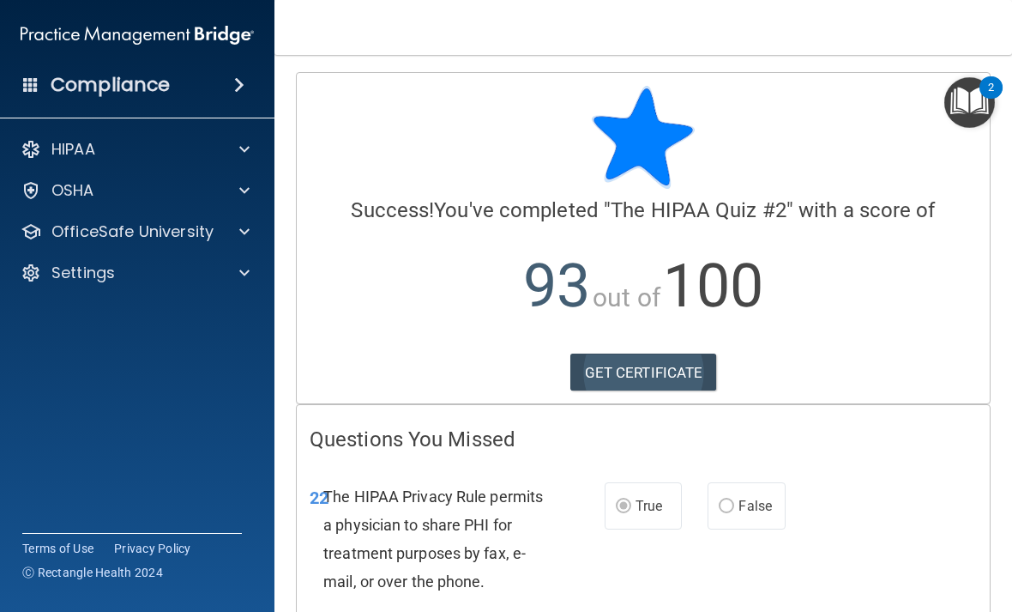
click at [654, 365] on link "GET CERTIFICATE" at bounding box center [643, 372] width 147 height 38
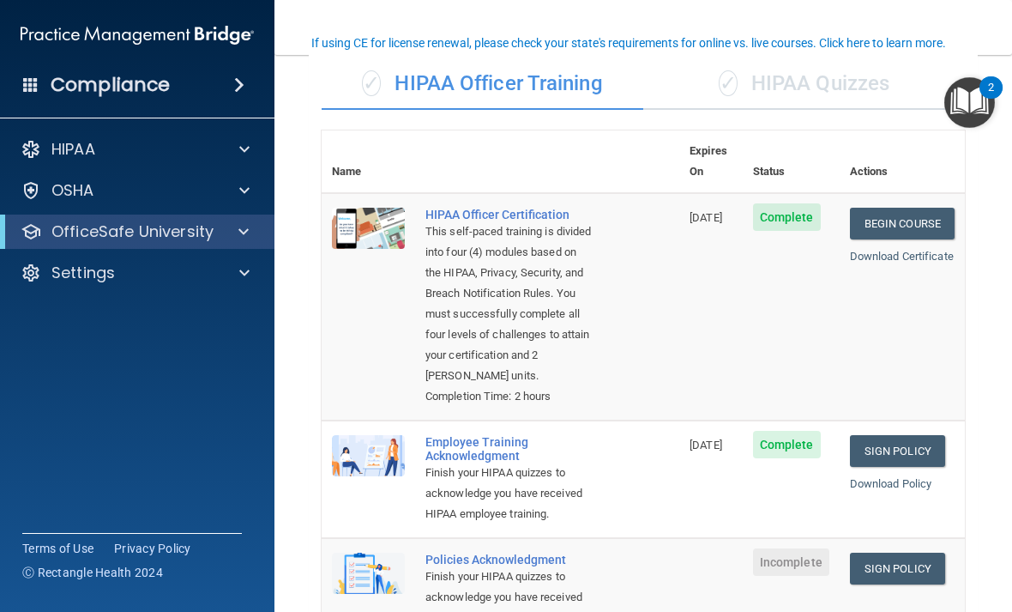
scroll to position [130, 0]
click at [818, 69] on div "✓ HIPAA Quizzes" at bounding box center [804, 82] width 322 height 51
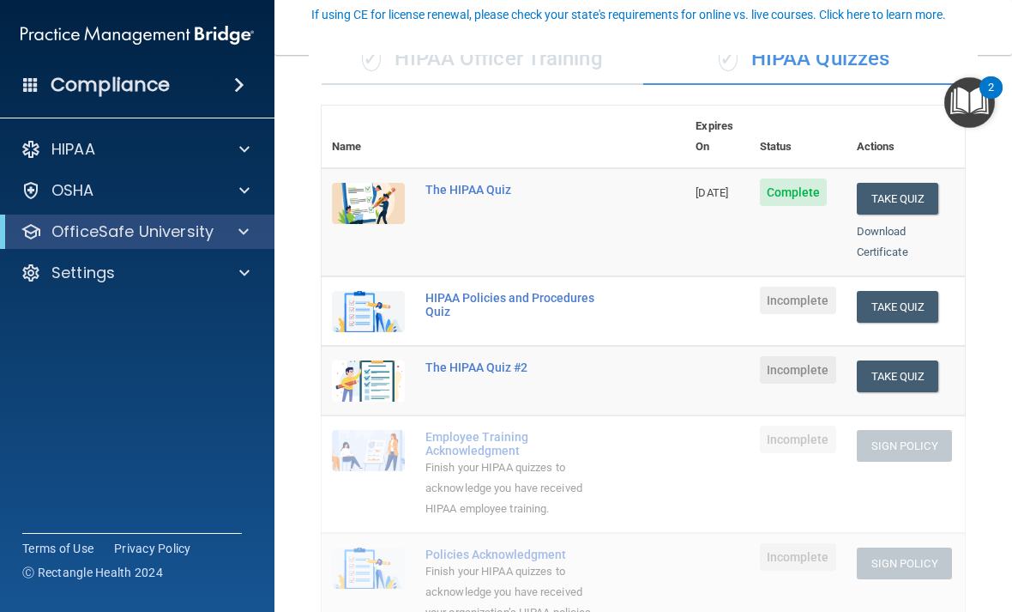
scroll to position [158, 0]
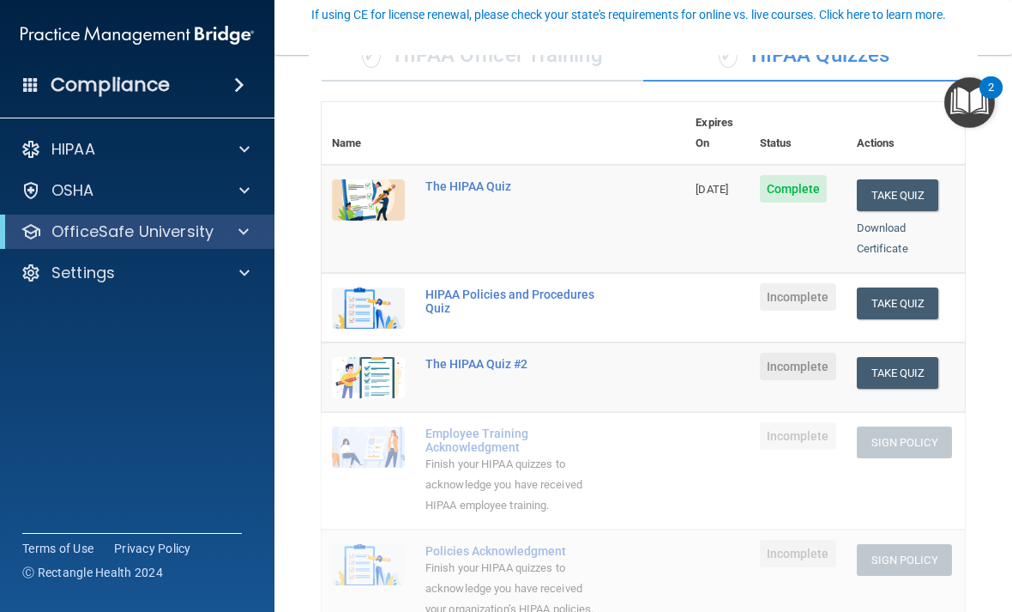
click at [93, 231] on p "OfficeSafe University" at bounding box center [132, 231] width 162 height 21
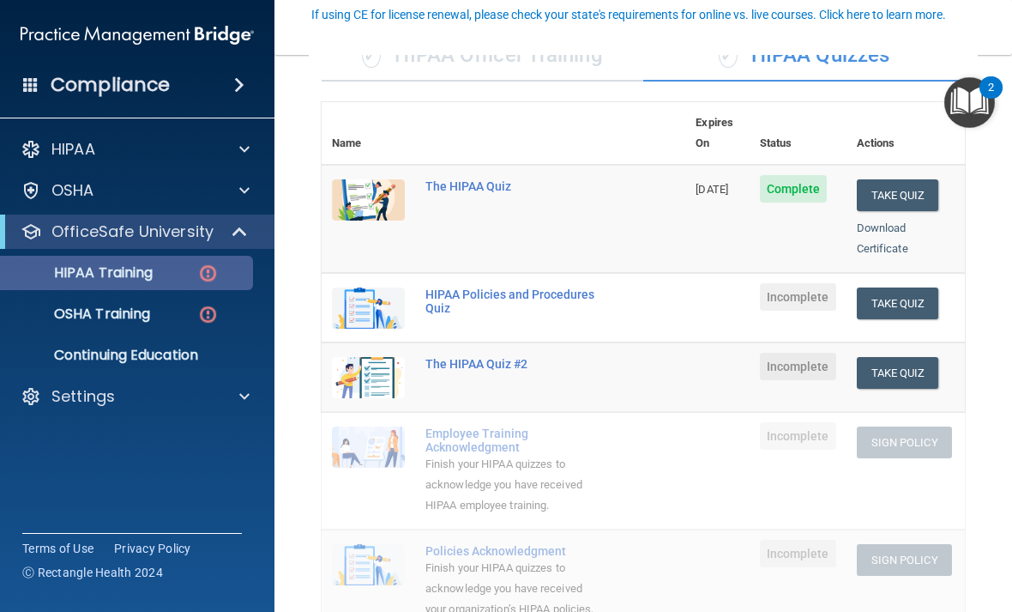
click at [77, 264] on p "HIPAA Training" at bounding box center [82, 272] width 142 height 17
click at [86, 273] on p "HIPAA Training" at bounding box center [82, 272] width 142 height 17
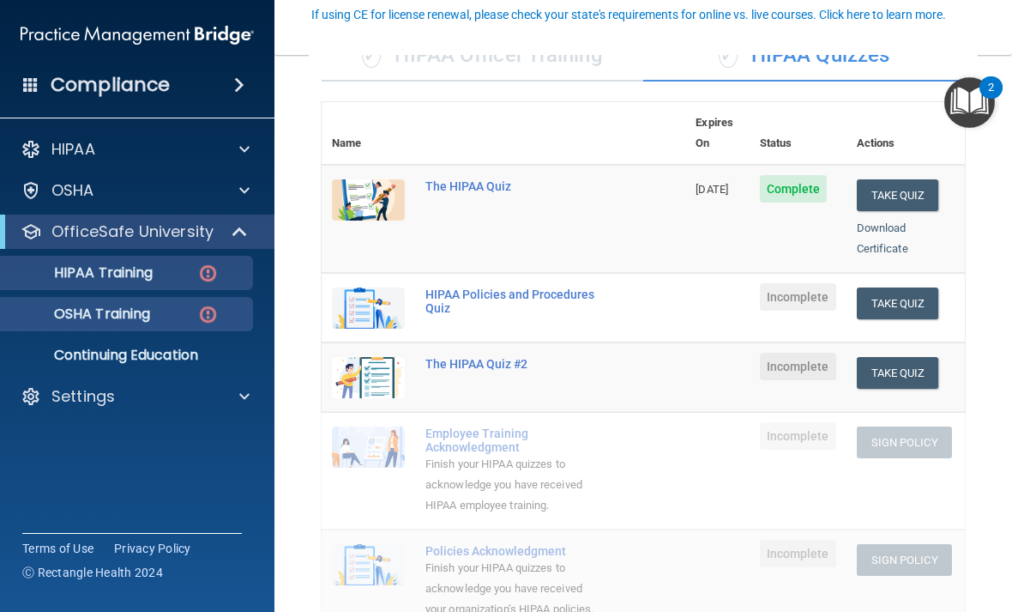
click at [82, 317] on p "OSHA Training" at bounding box center [80, 313] width 139 height 17
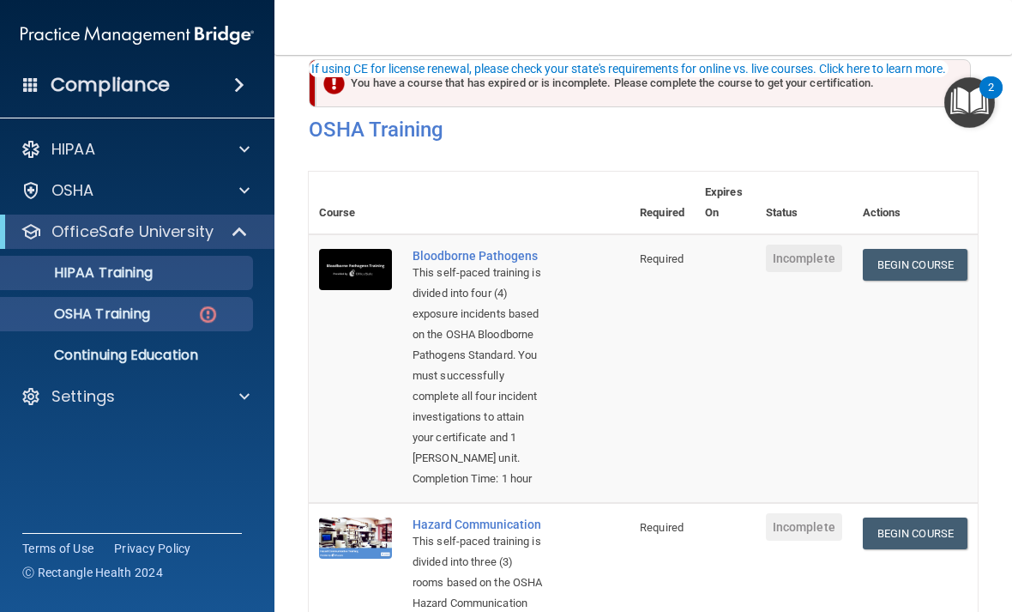
scroll to position [16, 0]
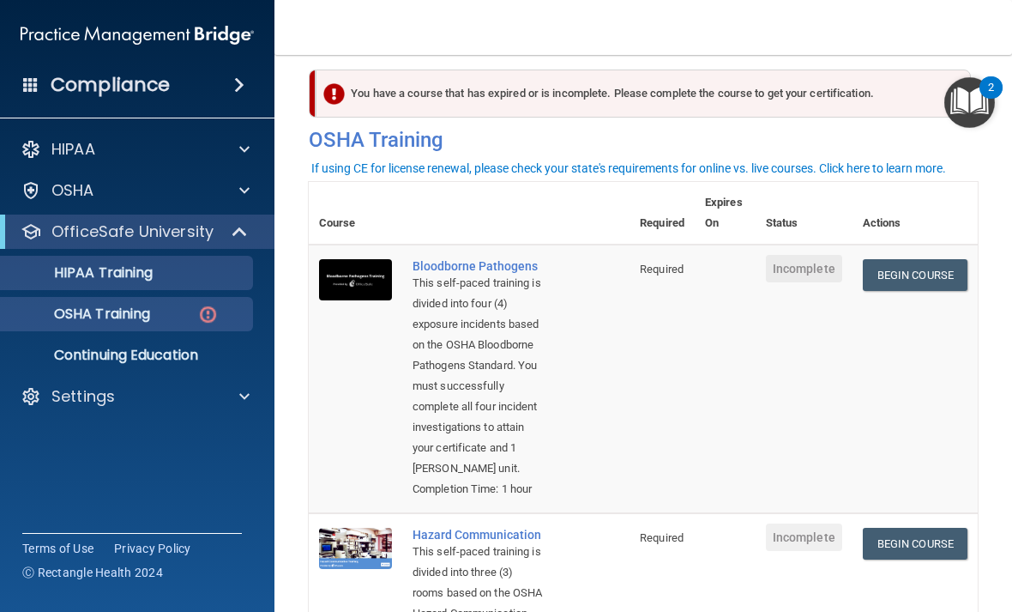
click at [95, 273] on p "HIPAA Training" at bounding box center [82, 272] width 142 height 17
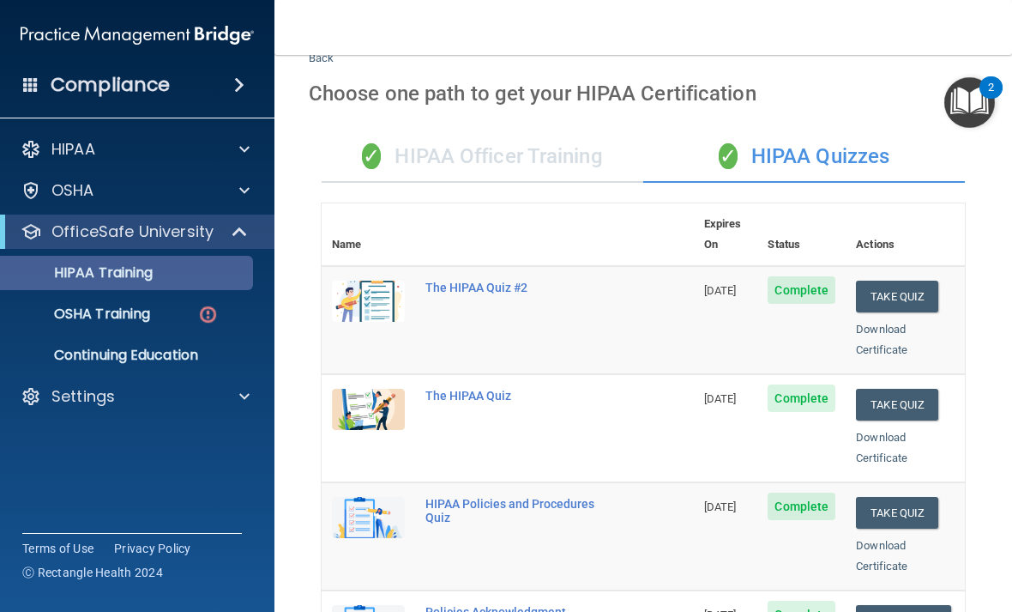
scroll to position [52, 0]
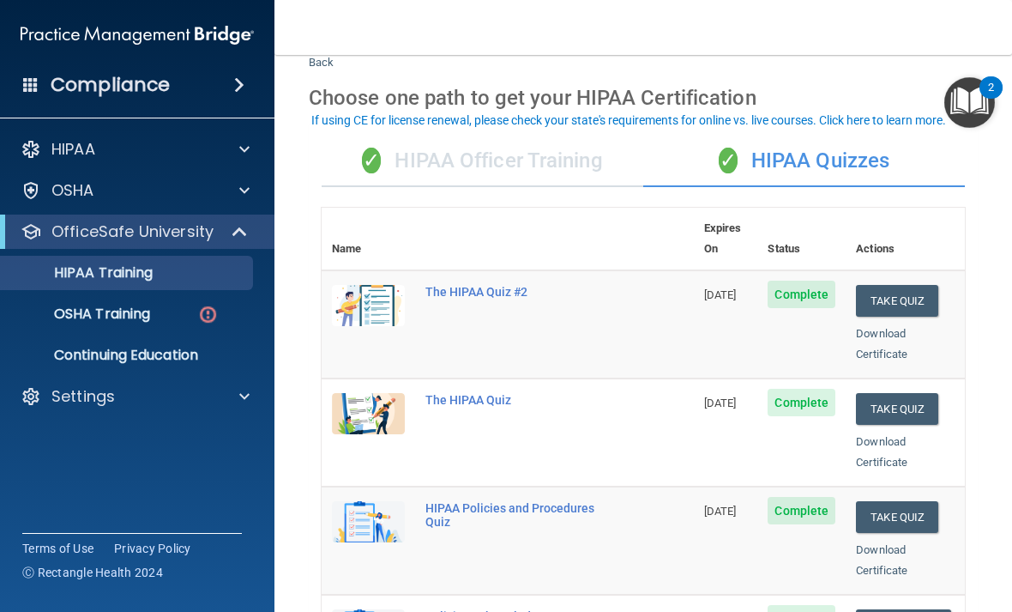
click at [431, 153] on div "✓ HIPAA Officer Training" at bounding box center [483, 161] width 322 height 51
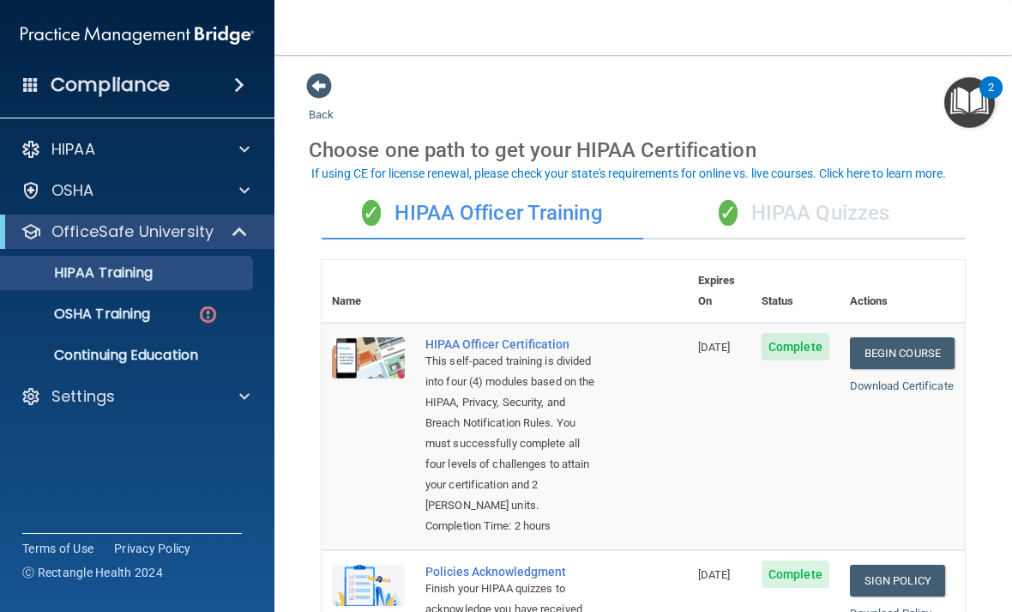
scroll to position [0, 0]
click at [747, 212] on div "✓ HIPAA Quizzes" at bounding box center [804, 213] width 322 height 51
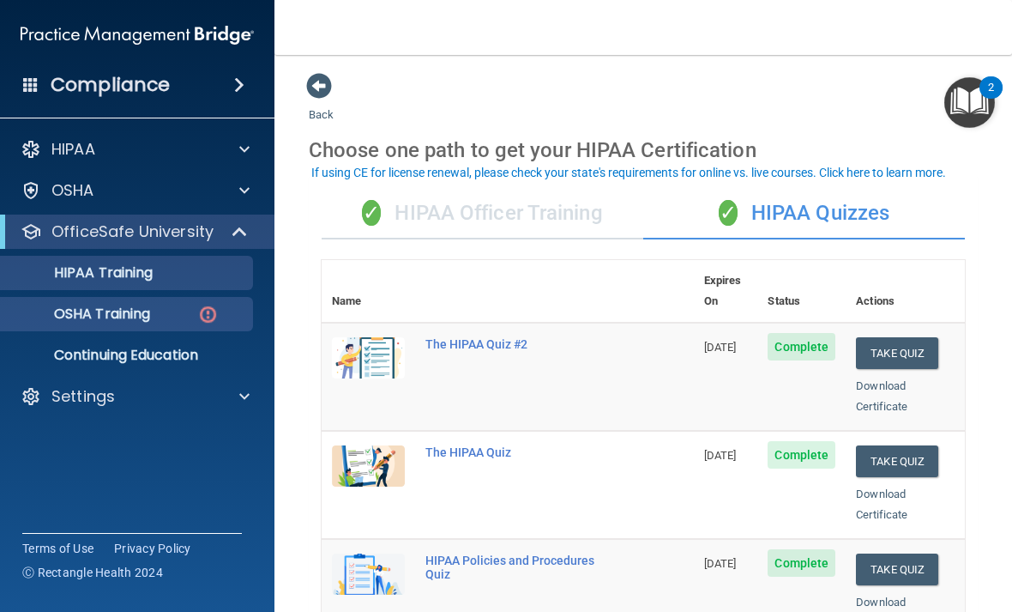
click at [98, 315] on p "OSHA Training" at bounding box center [80, 313] width 139 height 17
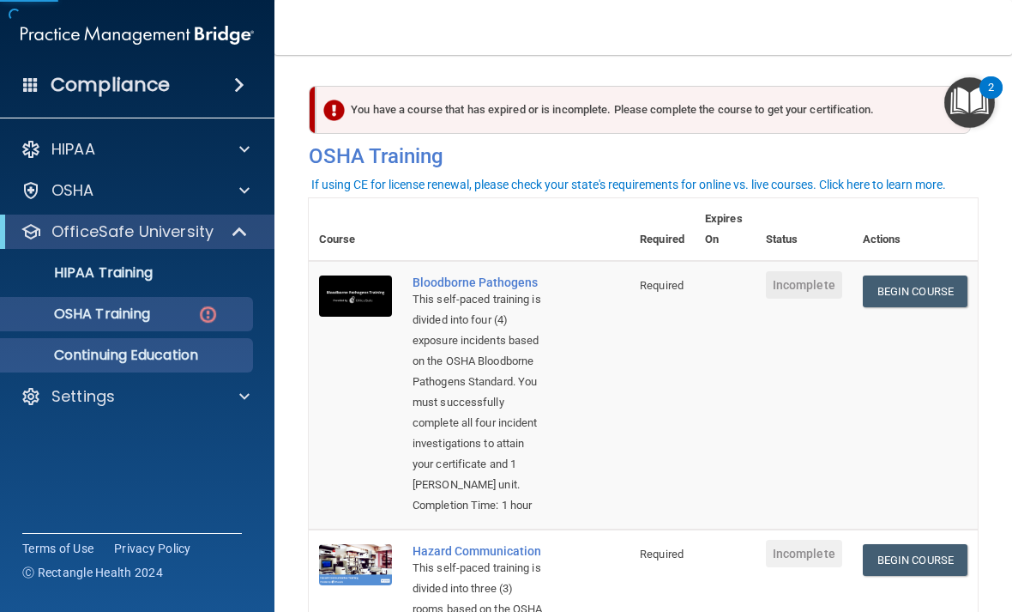
click at [113, 355] on p "Continuing Education" at bounding box center [128, 355] width 234 height 17
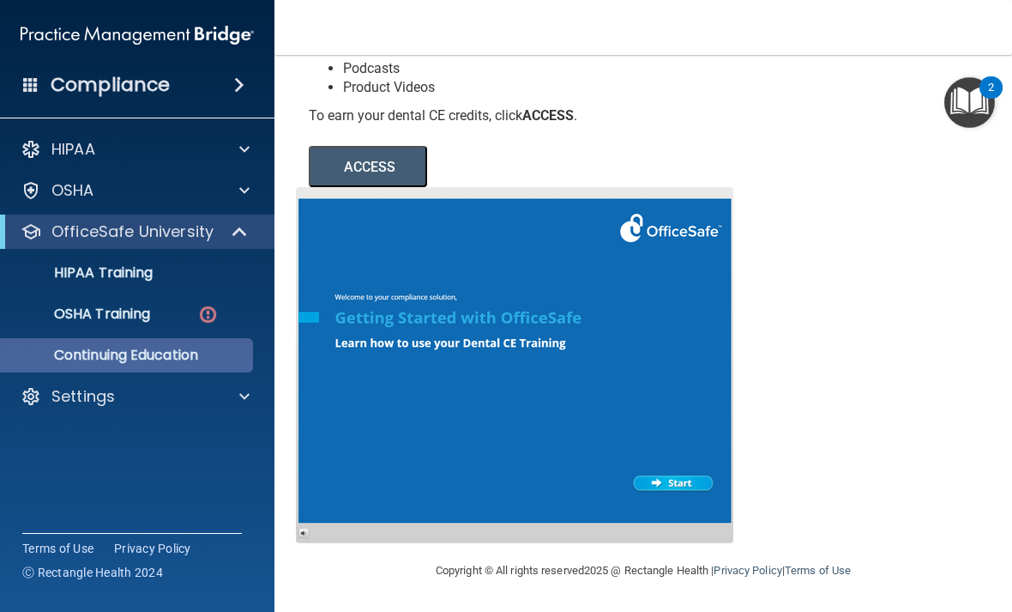
scroll to position [260, 0]
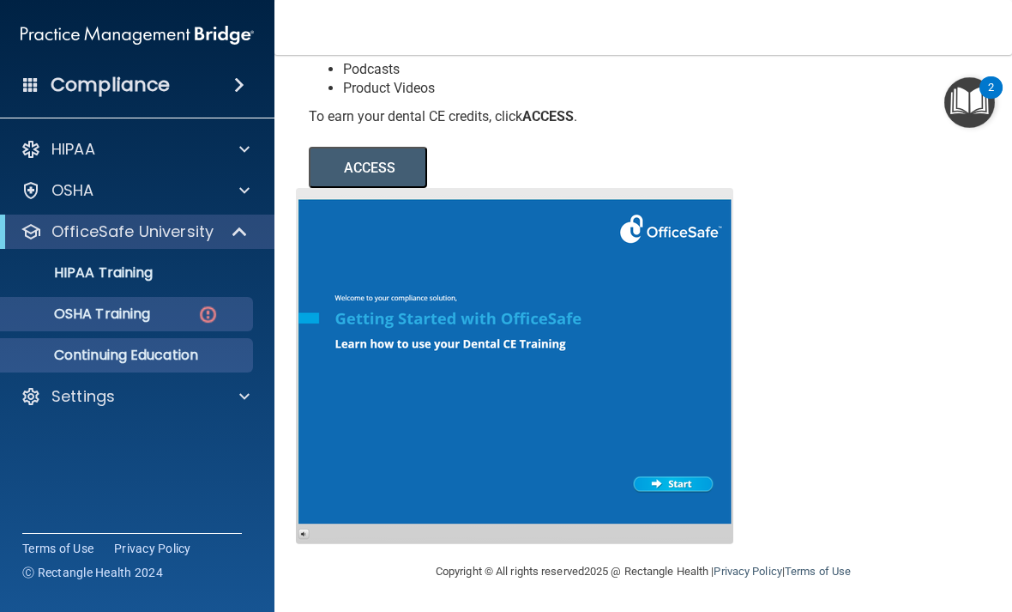
click at [106, 319] on p "OSHA Training" at bounding box center [80, 313] width 139 height 17
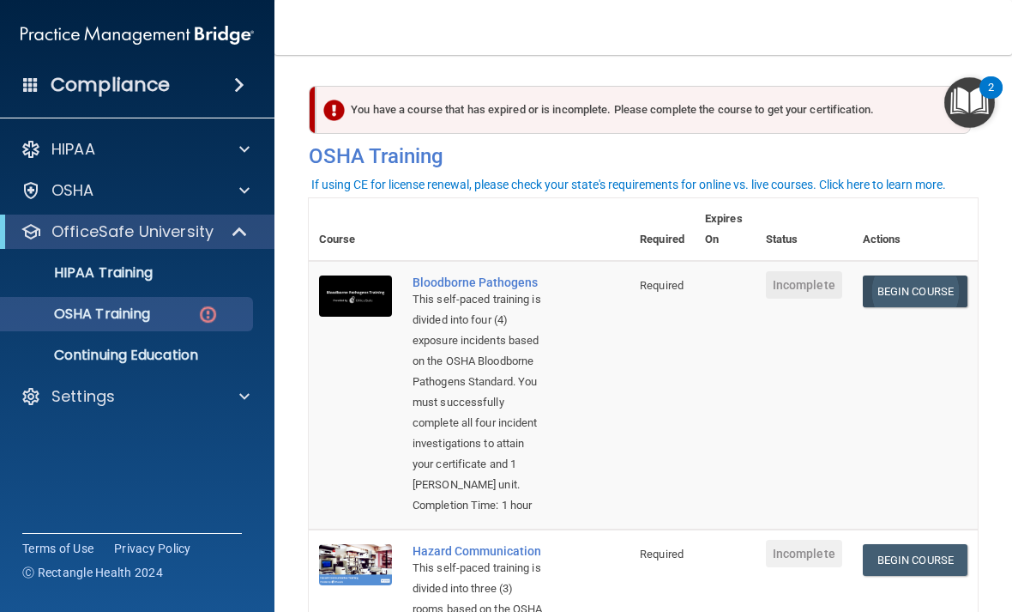
click at [931, 295] on link "Begin Course" at bounding box center [915, 291] width 105 height 32
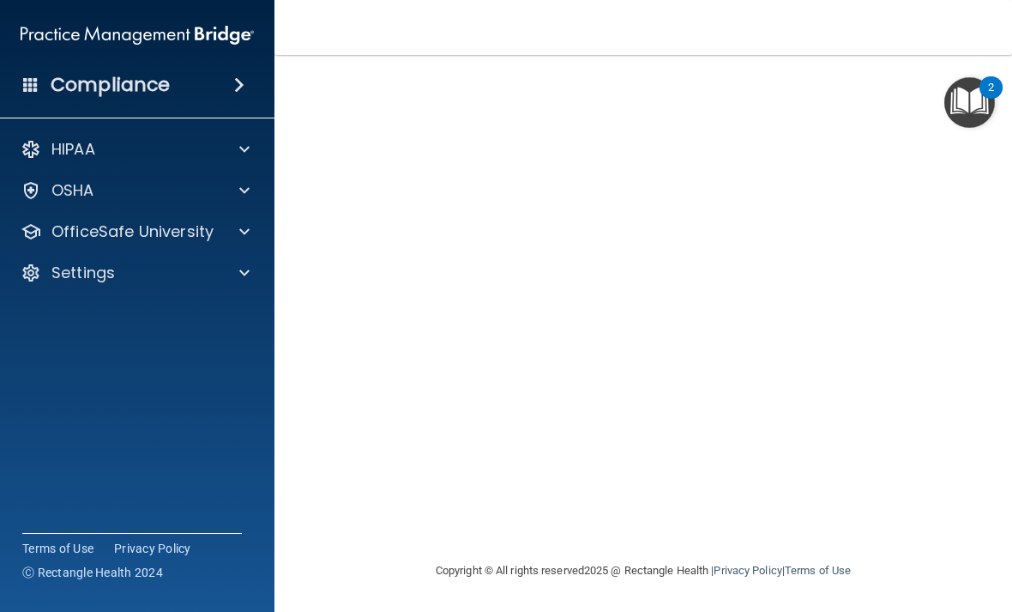
scroll to position [122, 0]
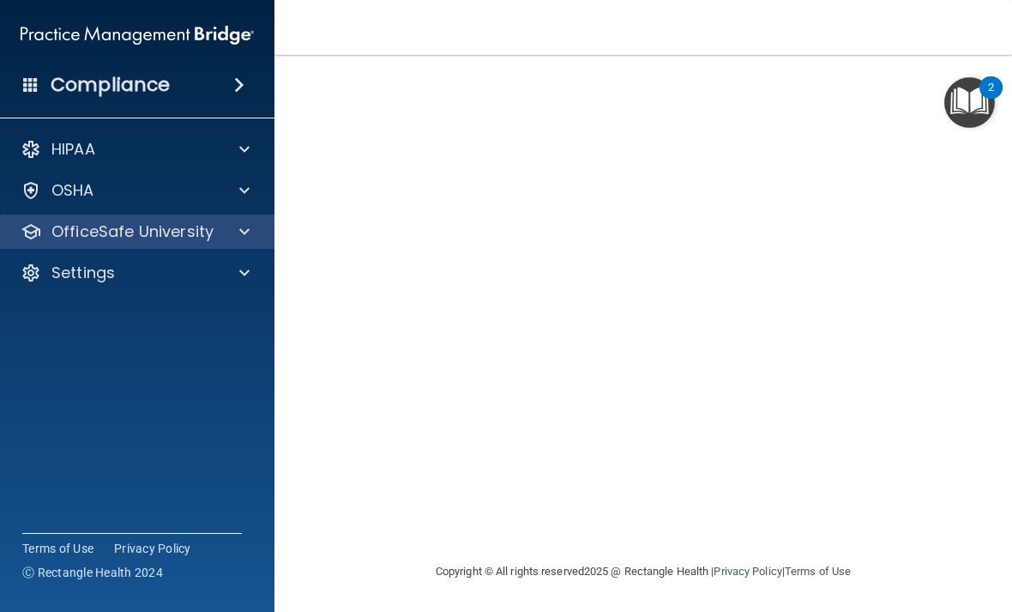
click at [178, 225] on p "OfficeSafe University" at bounding box center [132, 231] width 162 height 21
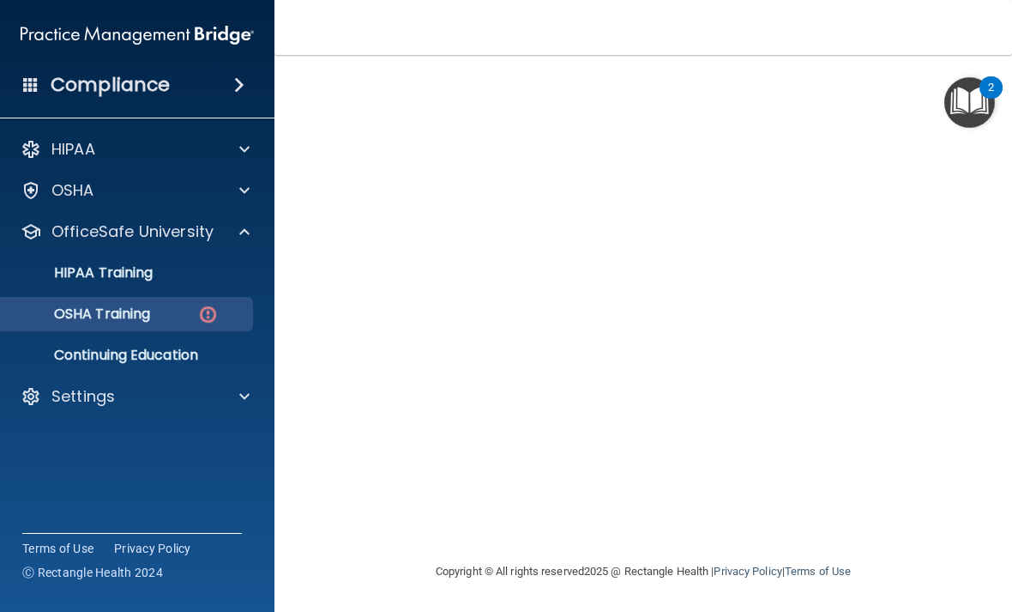
click at [137, 312] on p "OSHA Training" at bounding box center [80, 313] width 139 height 17
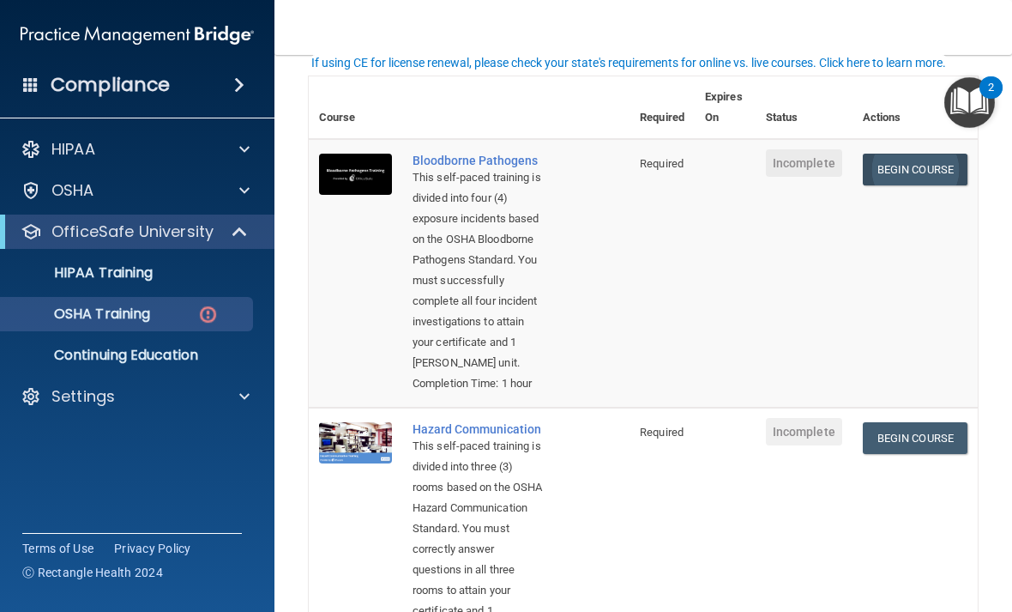
click at [905, 178] on link "Begin Course" at bounding box center [915, 170] width 105 height 32
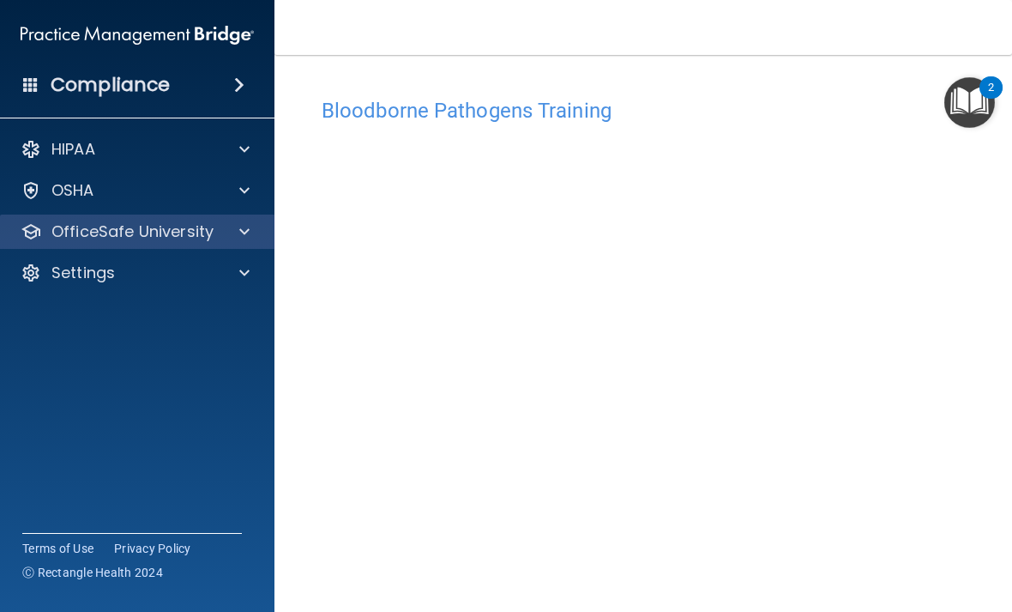
click at [154, 230] on p "OfficeSafe University" at bounding box center [132, 231] width 162 height 21
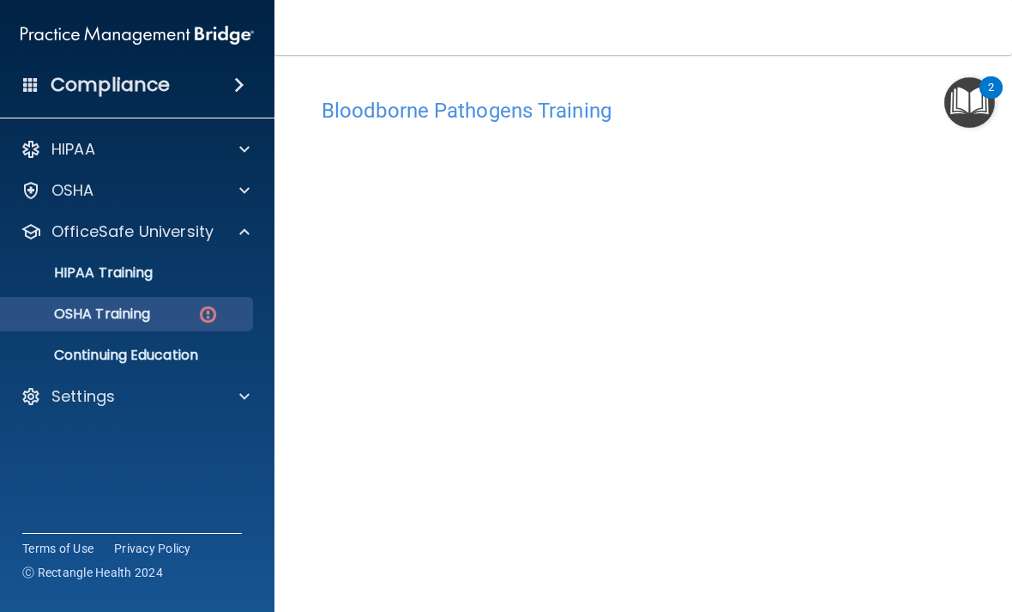
click at [91, 310] on p "OSHA Training" at bounding box center [80, 313] width 139 height 17
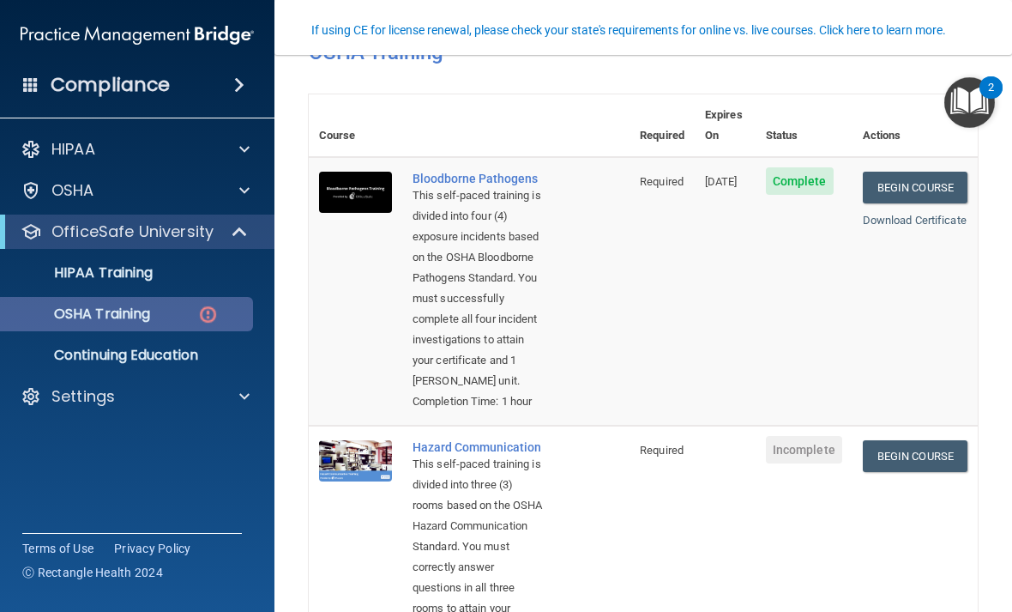
scroll to position [210, 0]
